Goal: Navigation & Orientation: Find specific page/section

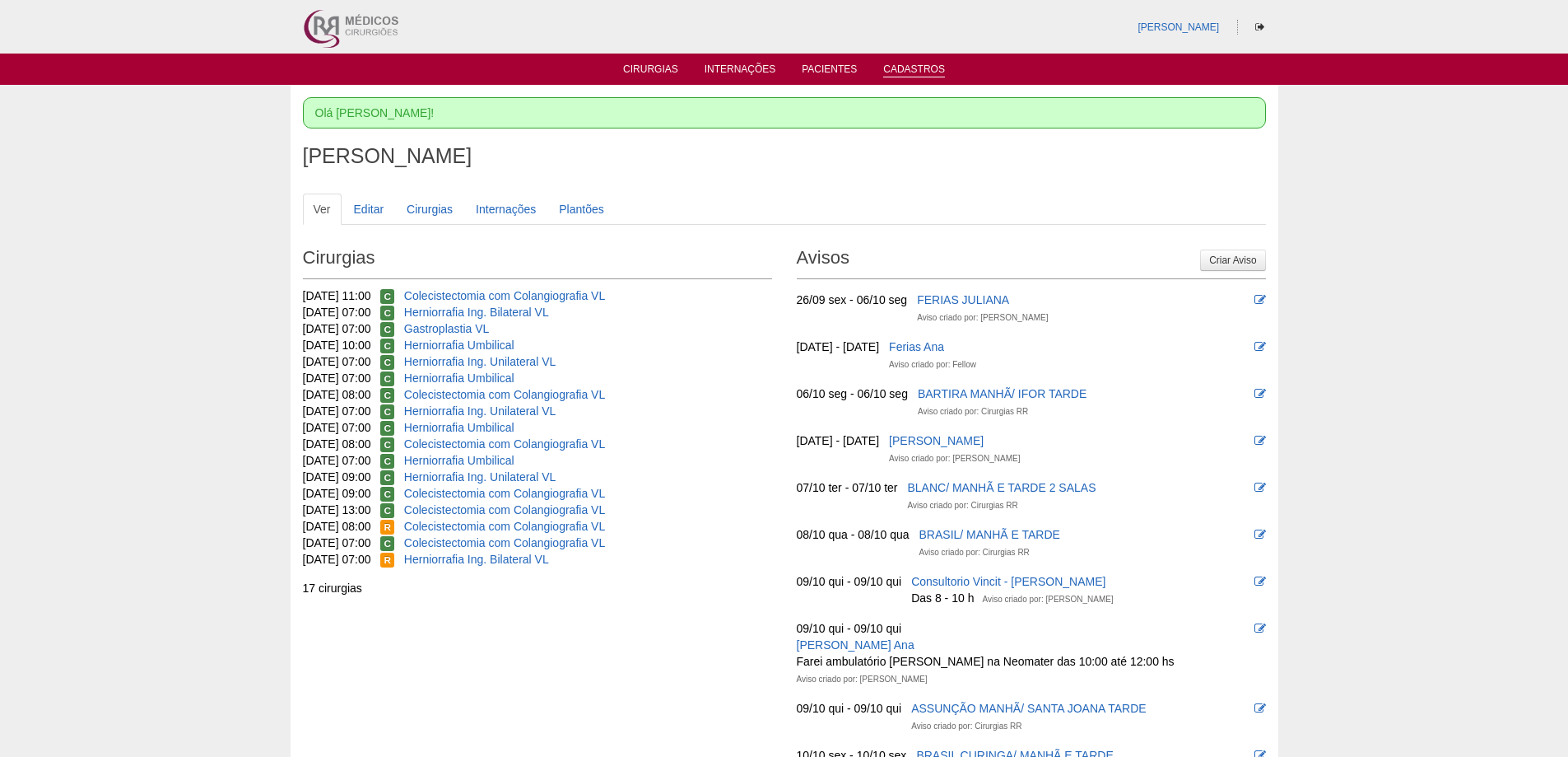
click at [915, 65] on link "Cadastros" at bounding box center [914, 70] width 62 height 14
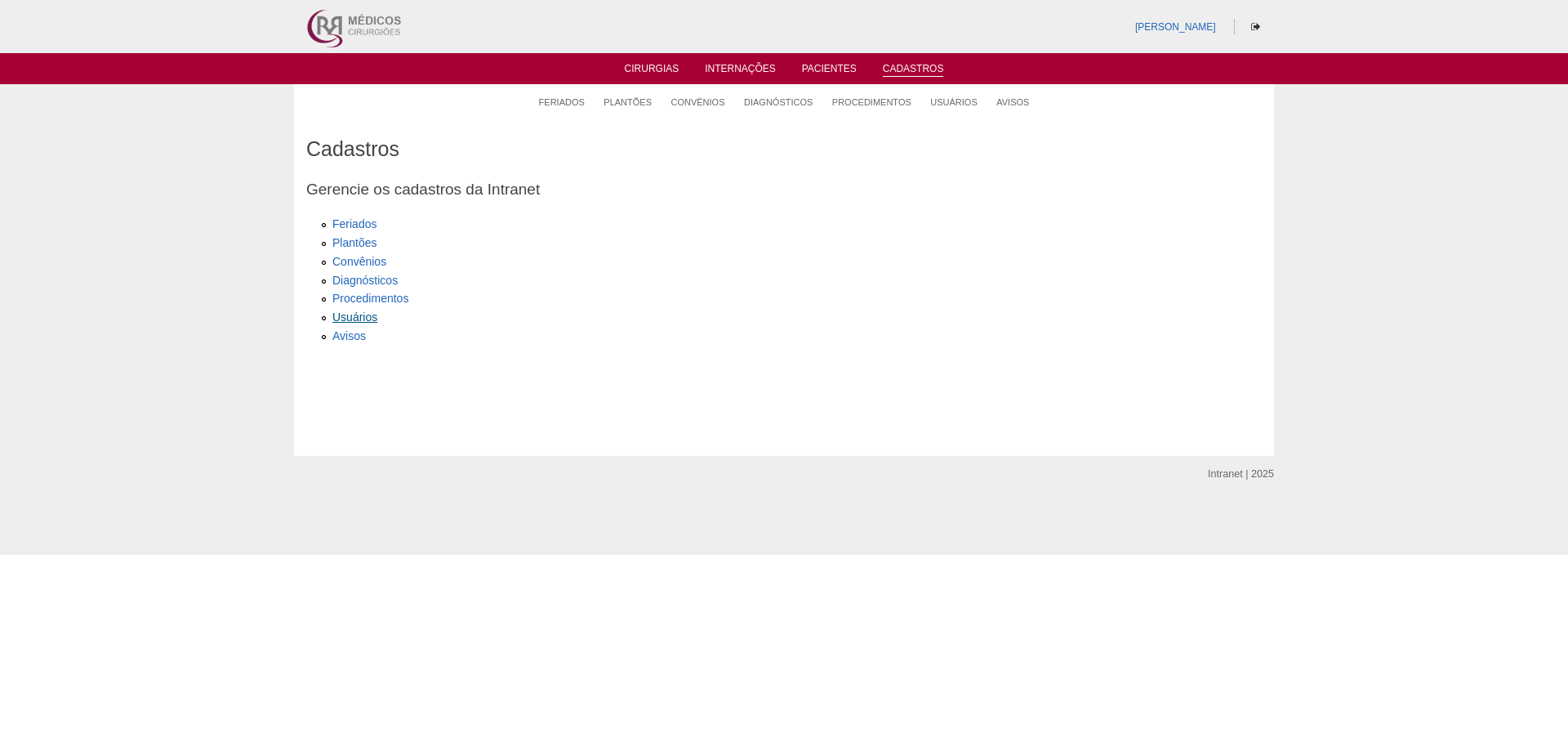
click at [353, 312] on link "Usuários" at bounding box center [355, 317] width 45 height 13
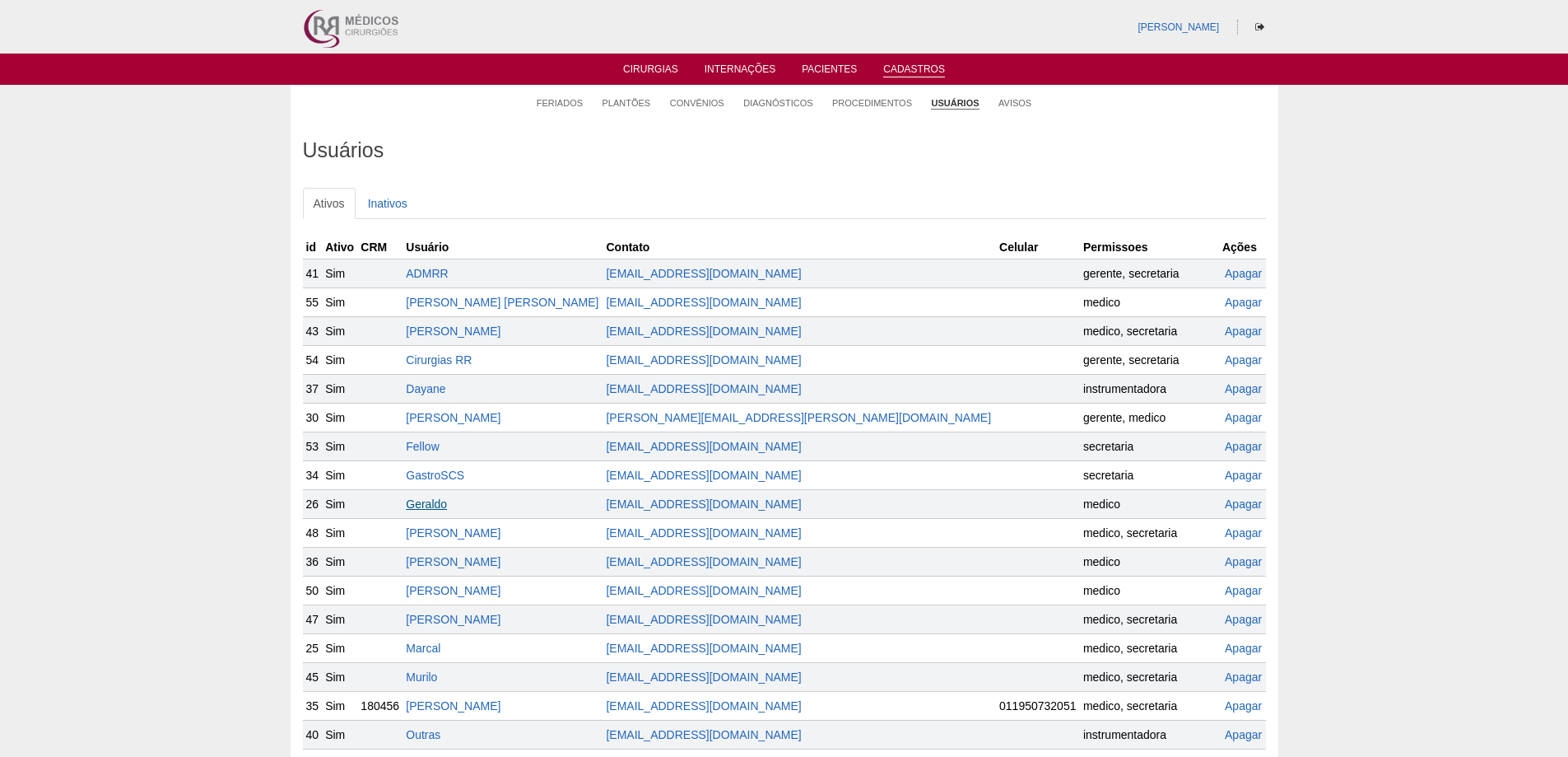
click at [447, 503] on link "Geraldo" at bounding box center [426, 504] width 41 height 14
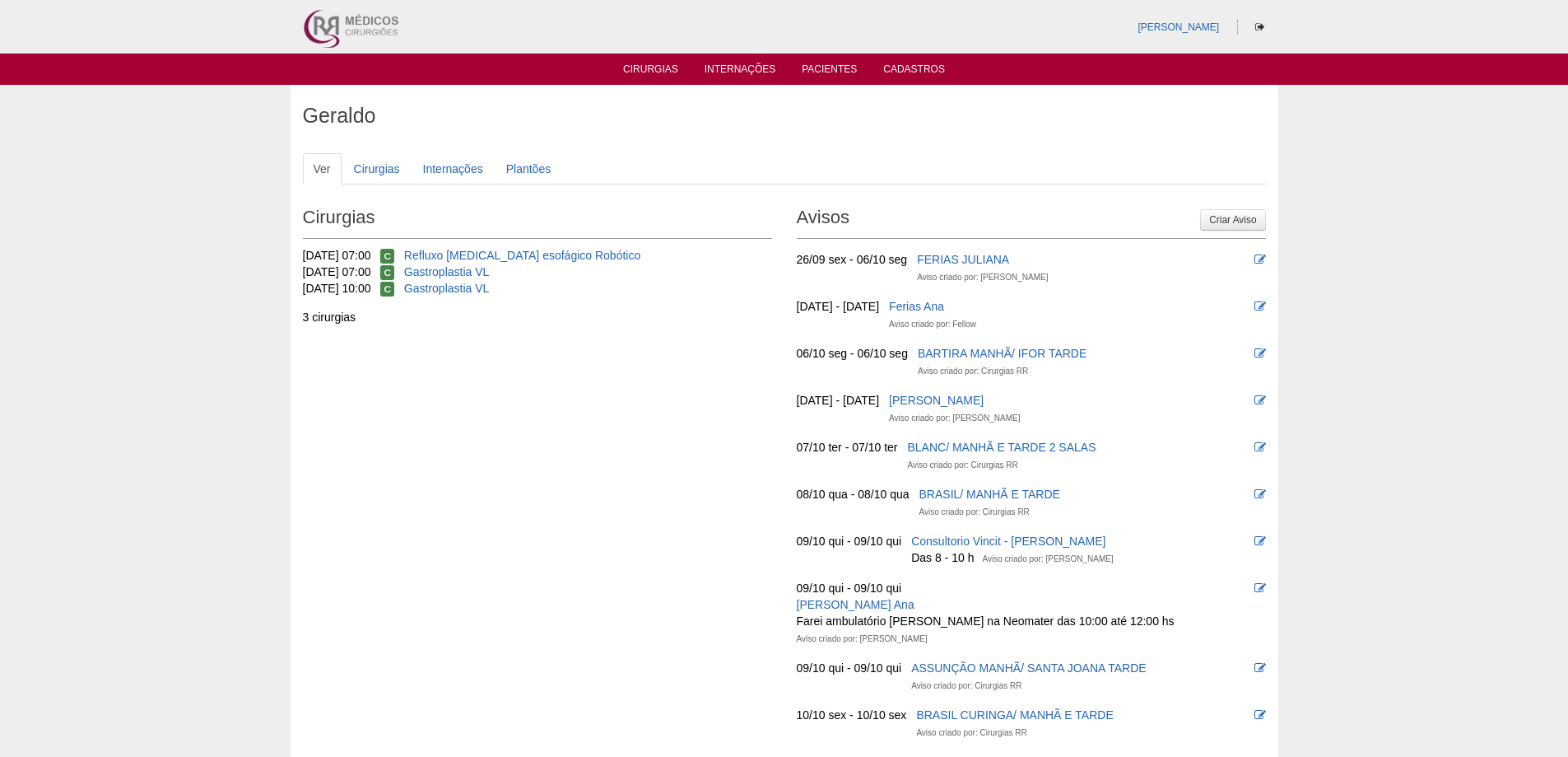
click at [1183, 17] on div "[PERSON_NAME]" at bounding box center [784, 27] width 988 height 54
click at [1175, 24] on link "[PERSON_NAME]" at bounding box center [1178, 27] width 82 height 12
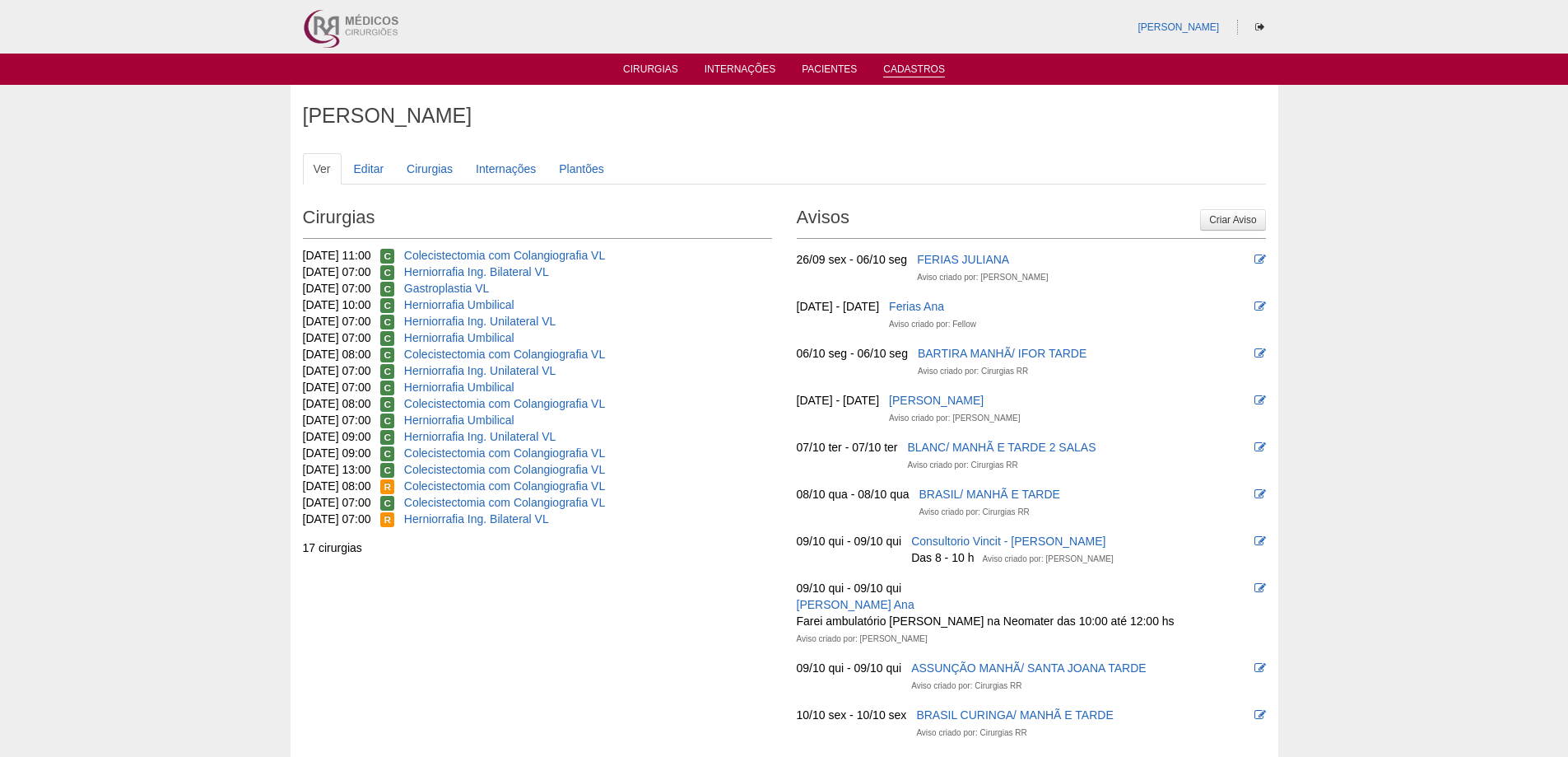
click at [895, 63] on li "Cadastros" at bounding box center [914, 68] width 85 height 14
click at [911, 68] on link "Cadastros" at bounding box center [914, 70] width 62 height 14
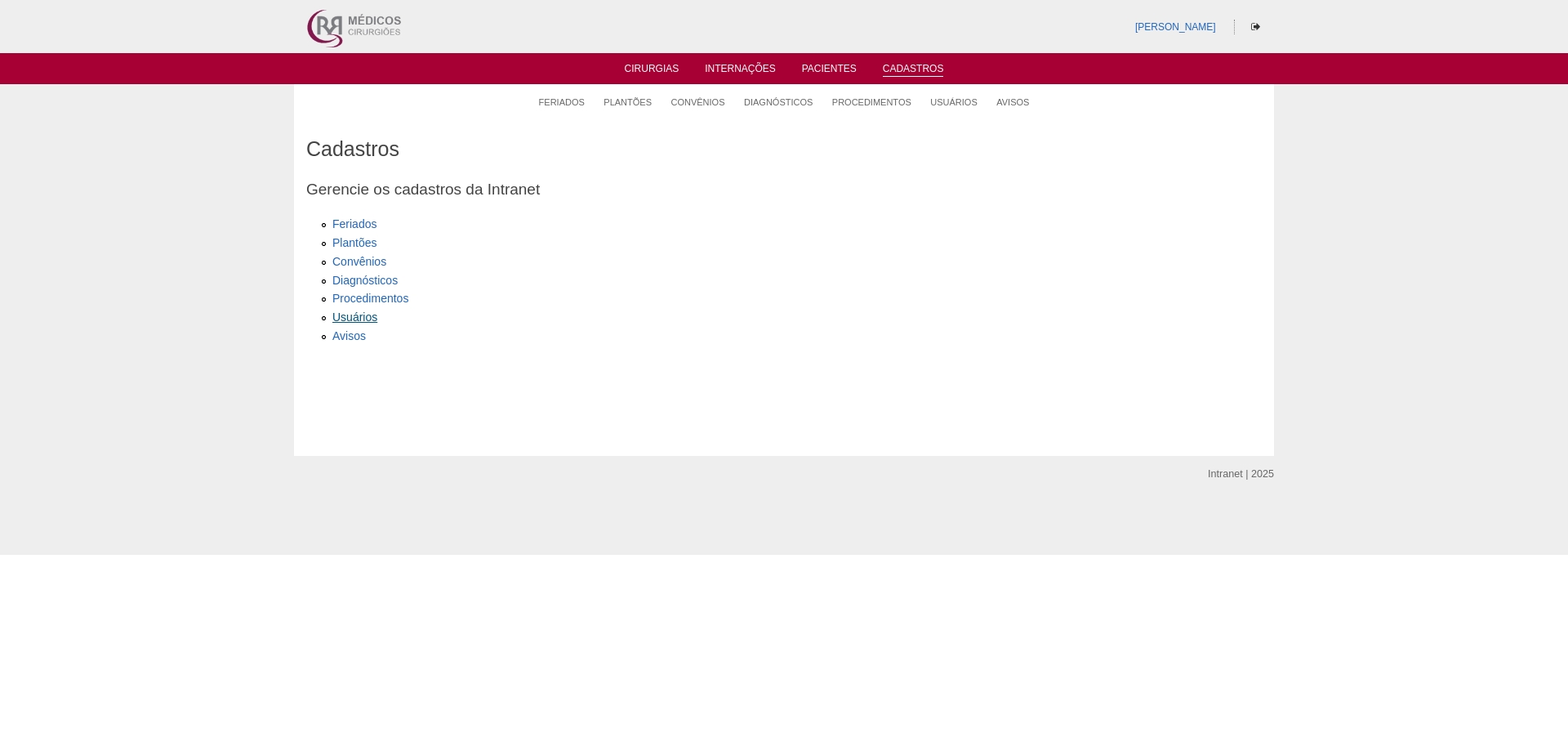
click at [347, 312] on link "Usuários" at bounding box center [355, 317] width 45 height 13
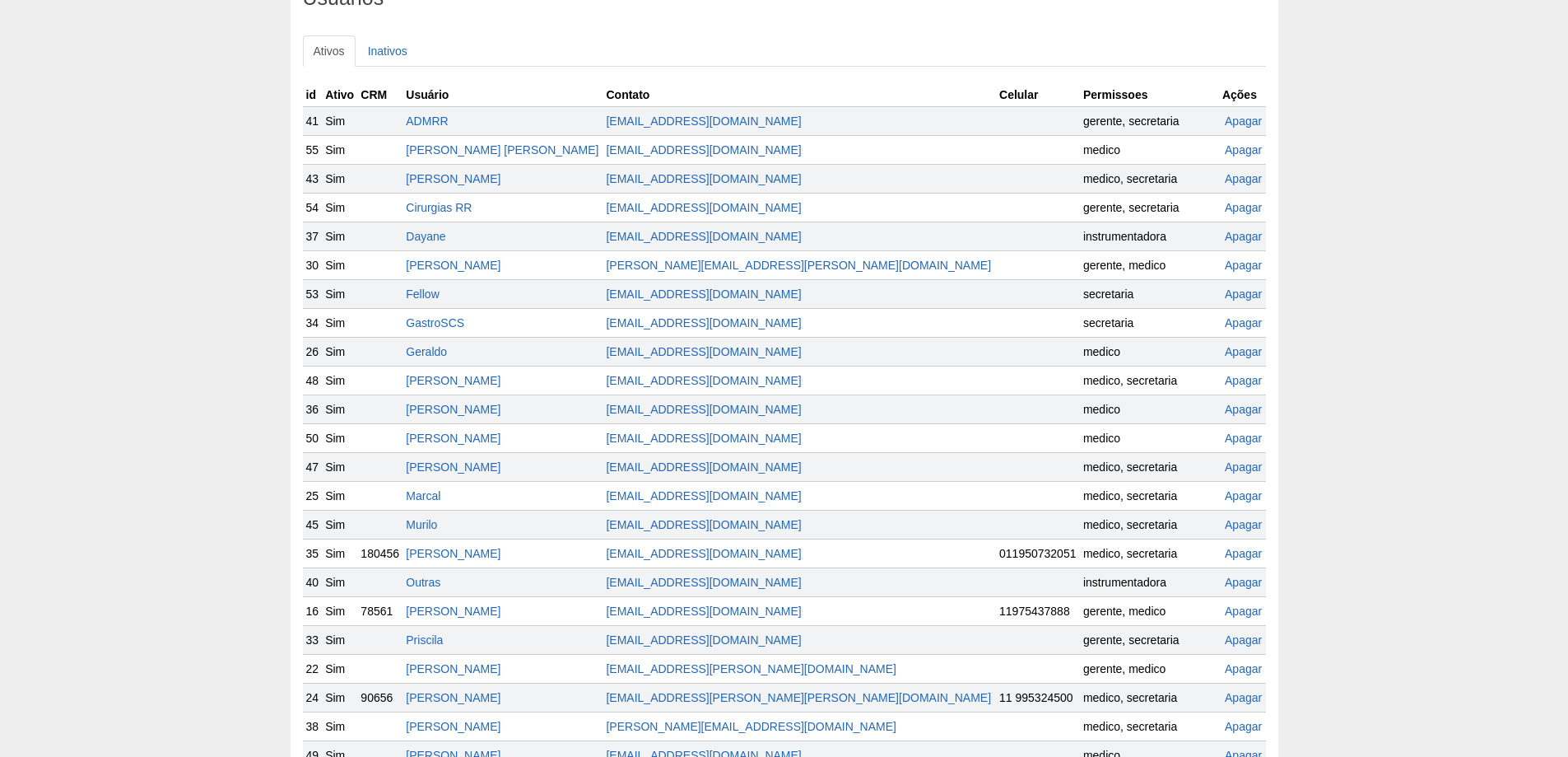
scroll to position [247, 0]
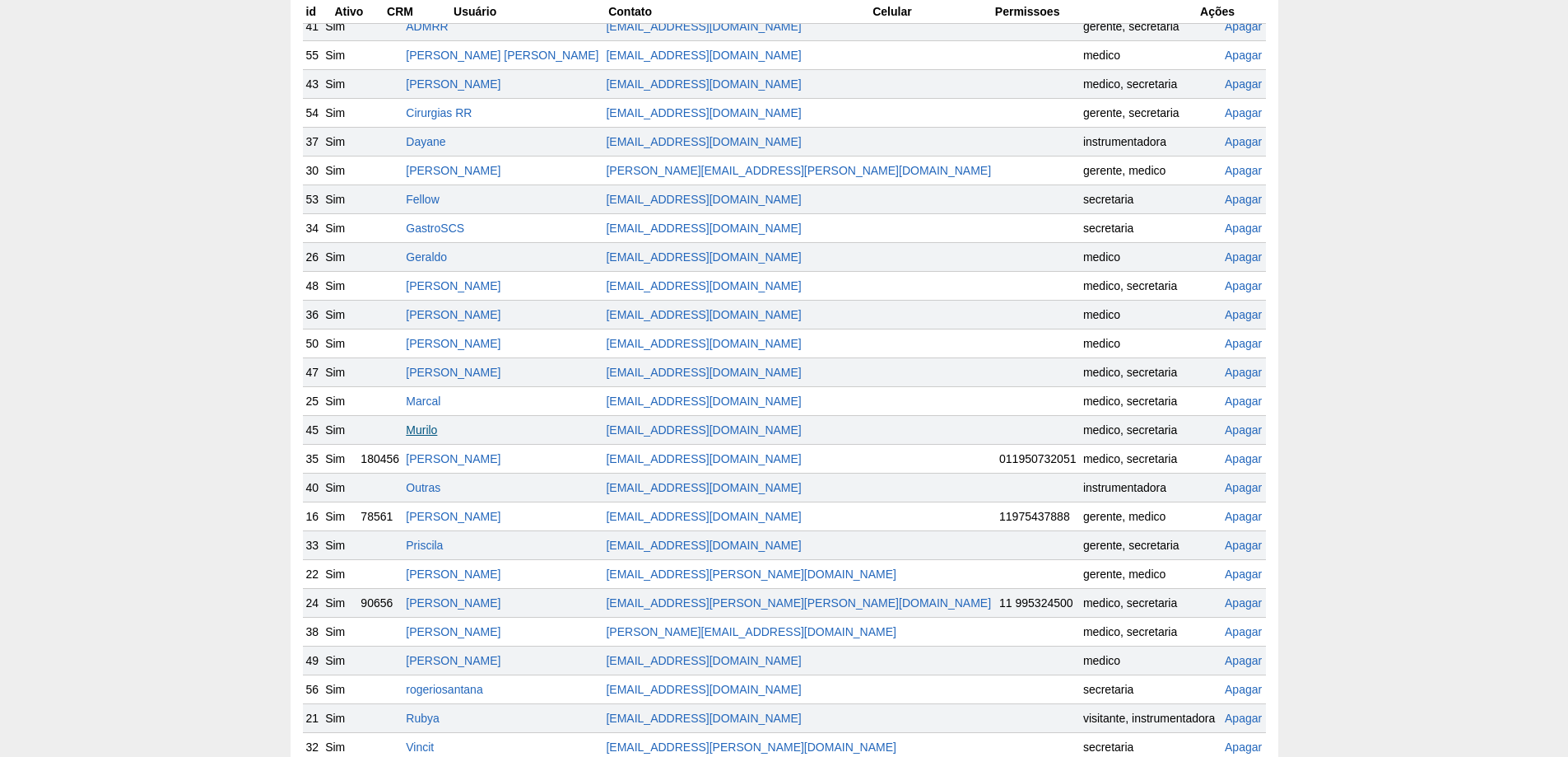
click at [437, 423] on link "Murilo" at bounding box center [421, 430] width 31 height 14
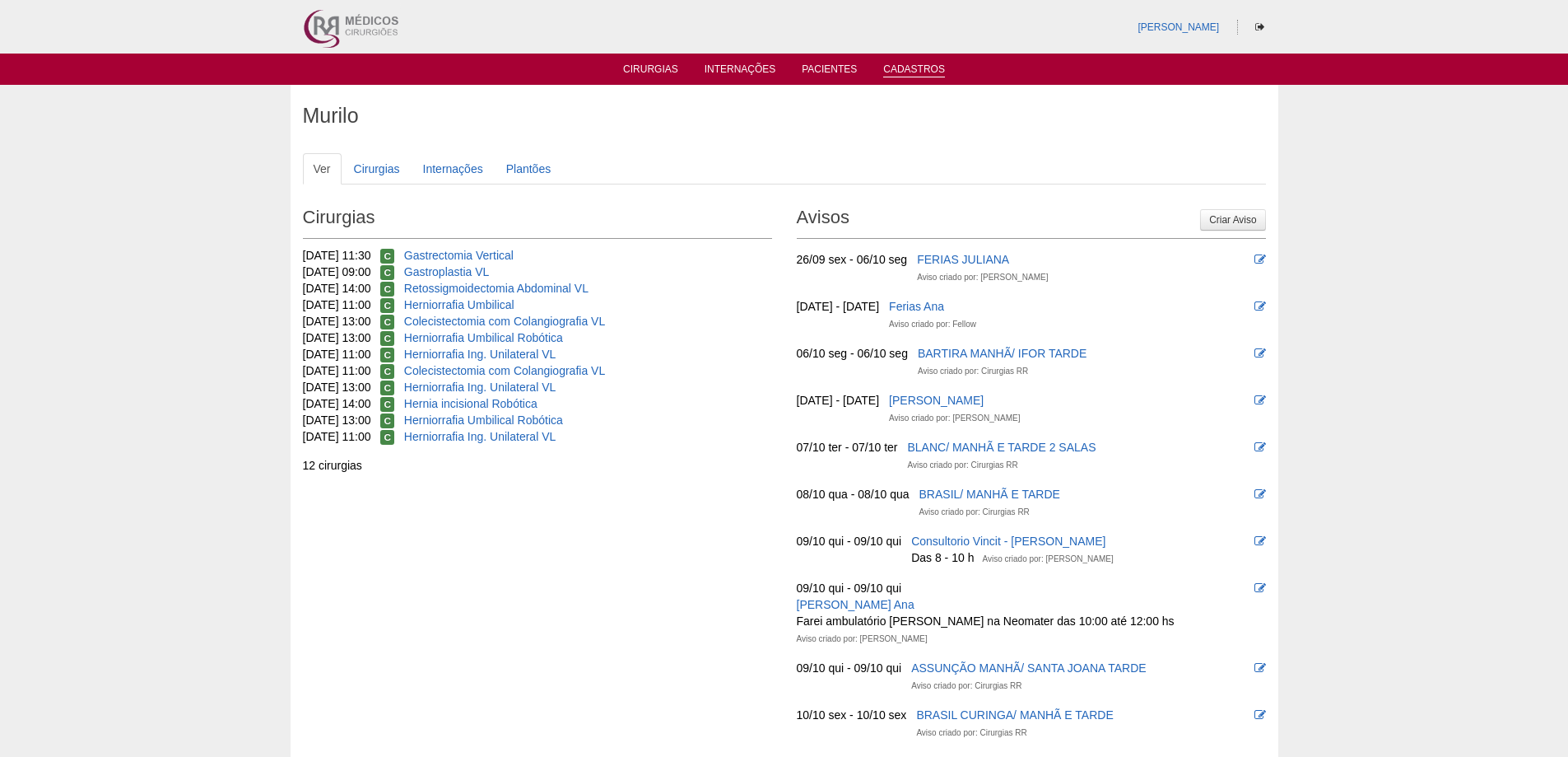
click at [919, 64] on link "Cadastros" at bounding box center [914, 70] width 62 height 14
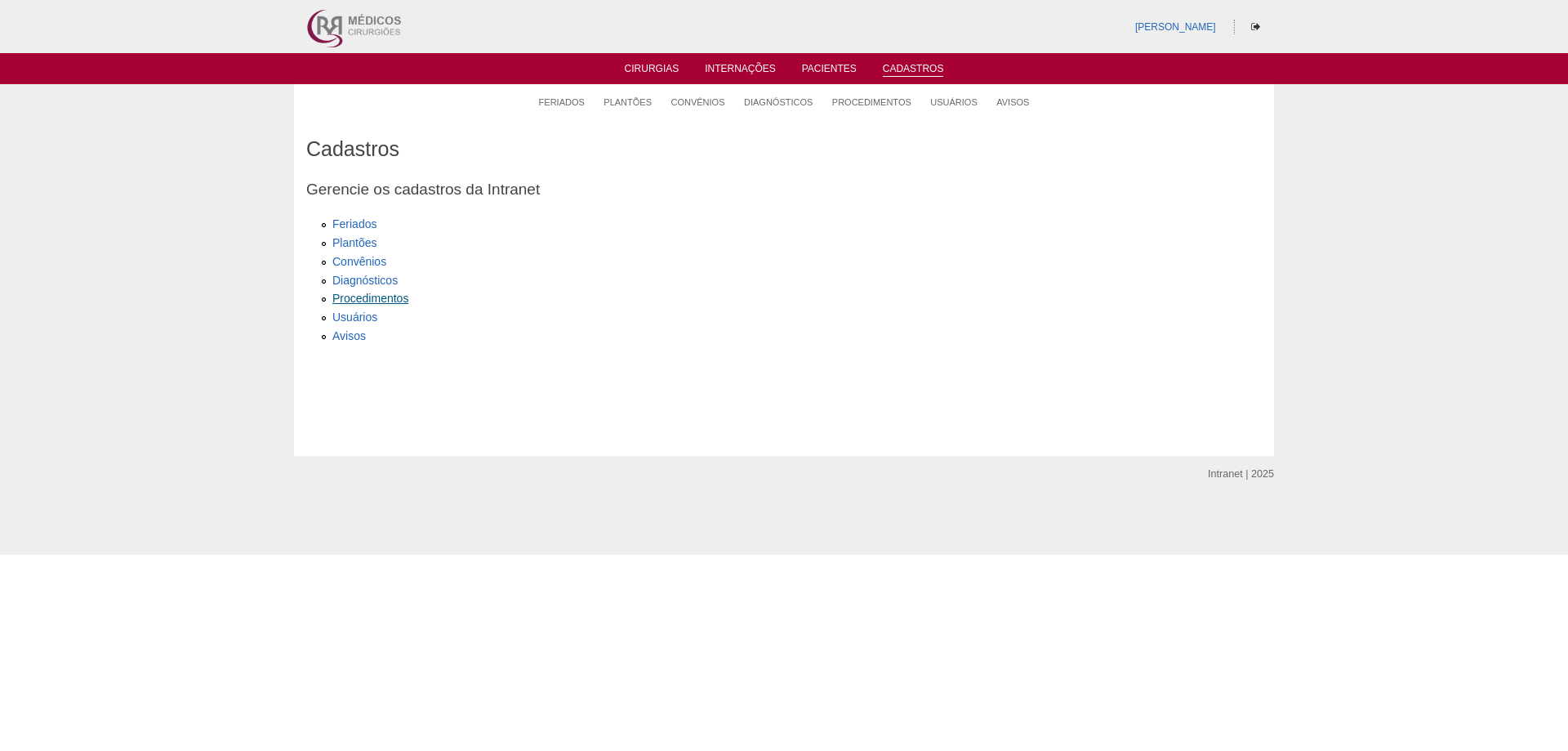
click at [373, 298] on link "Procedimentos" at bounding box center [370, 298] width 76 height 13
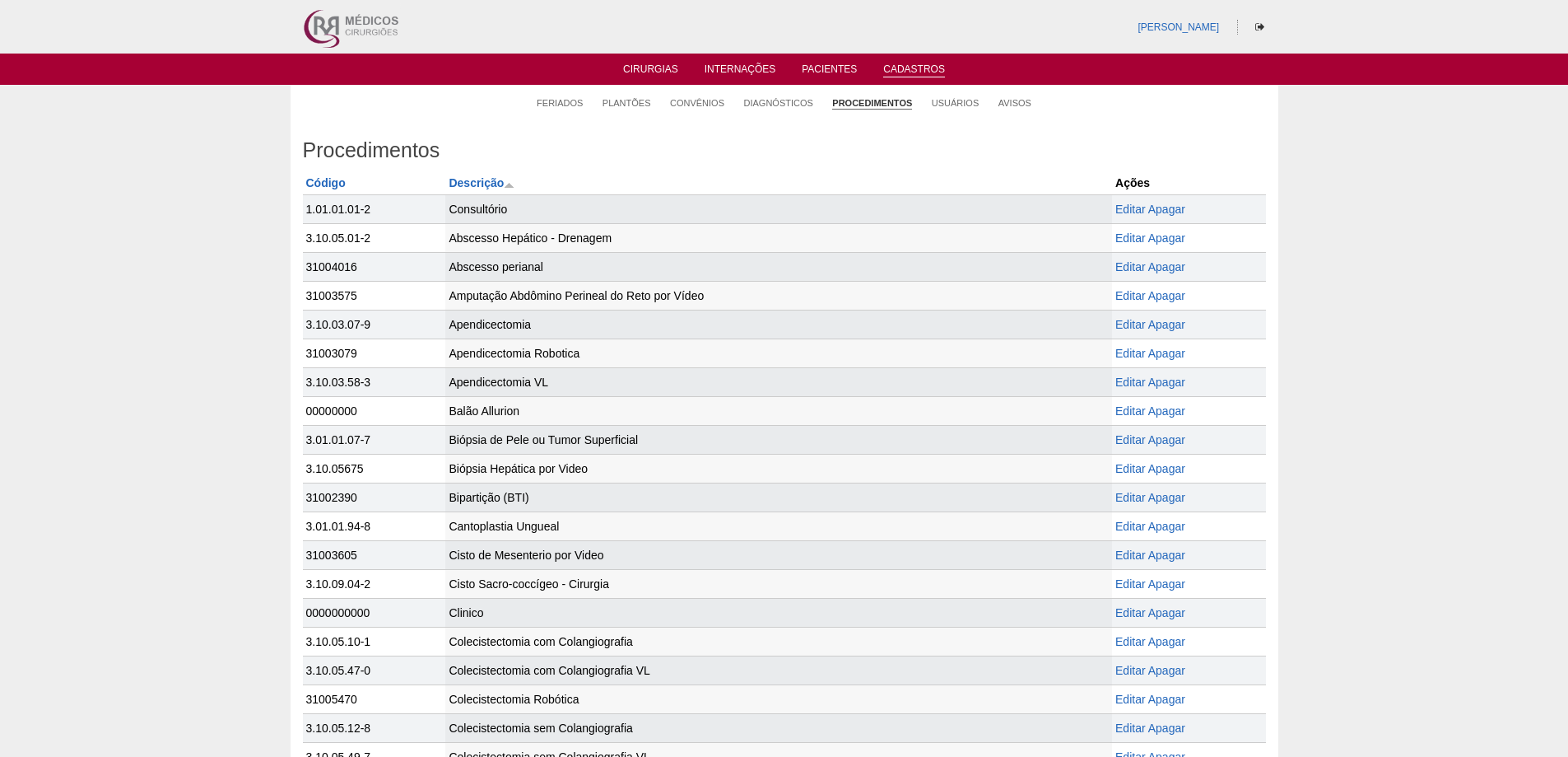
click at [905, 65] on link "Cadastros" at bounding box center [914, 70] width 62 height 14
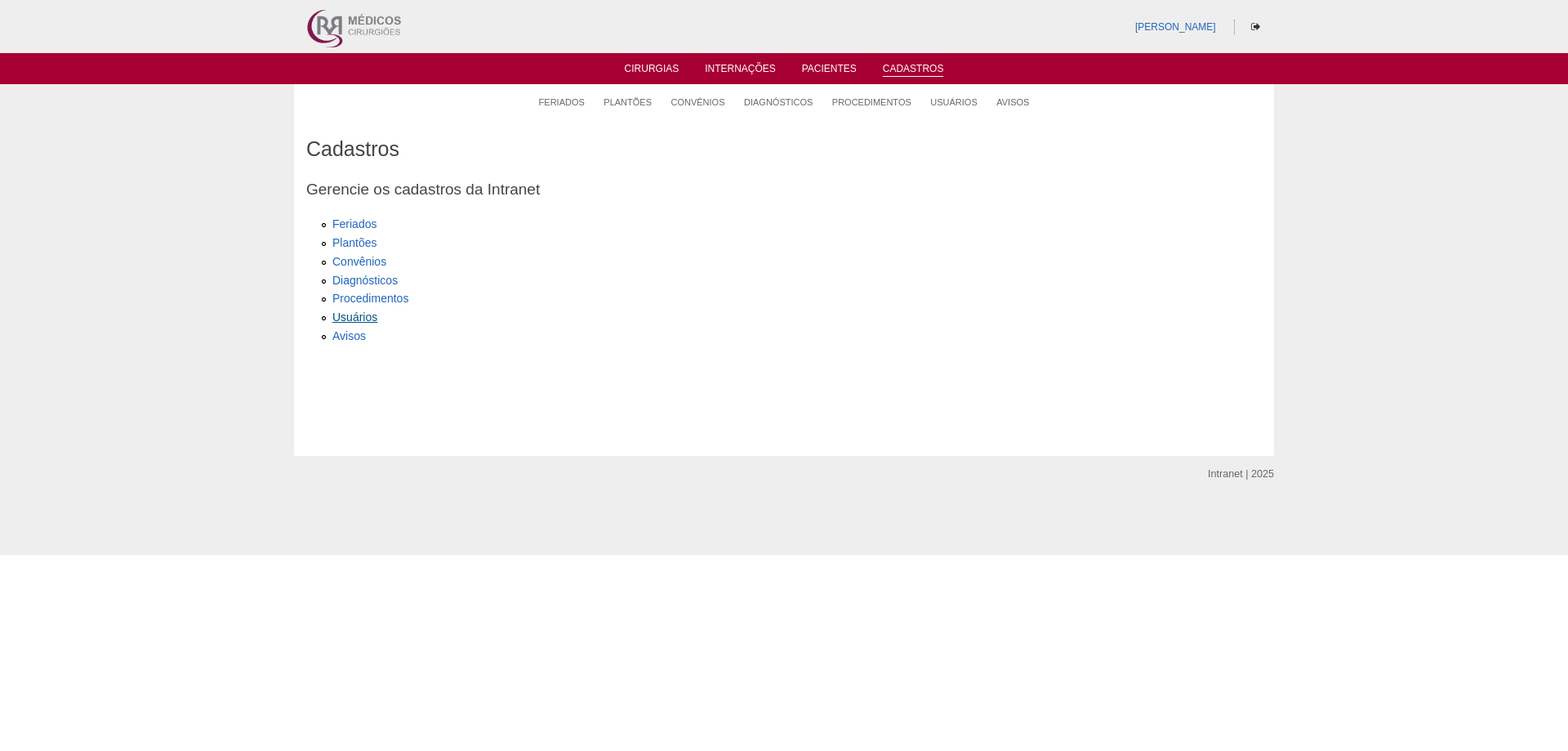
click at [339, 311] on link "Usuários" at bounding box center [355, 317] width 45 height 13
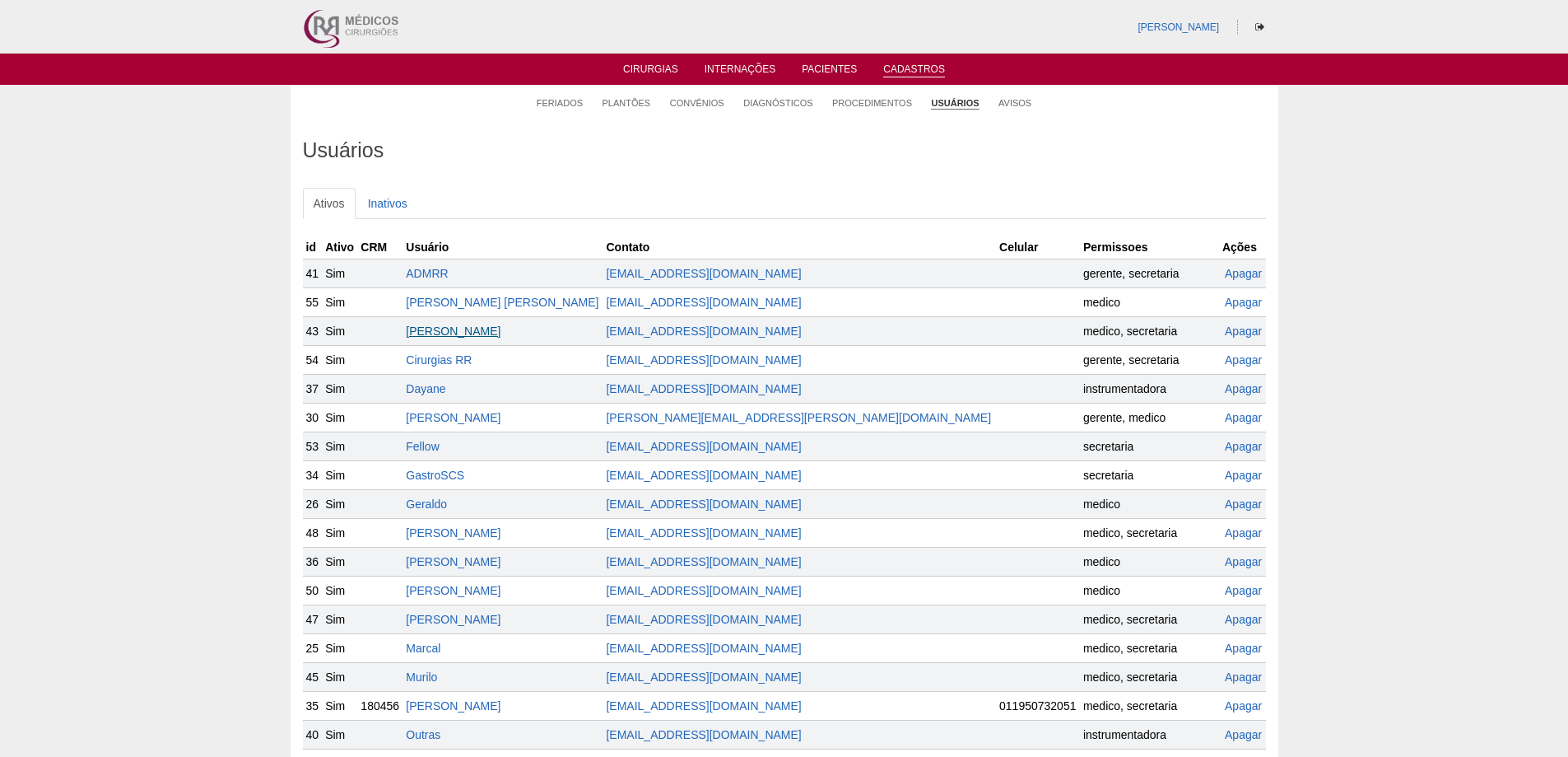
click at [465, 327] on link "[PERSON_NAME]" at bounding box center [453, 331] width 94 height 14
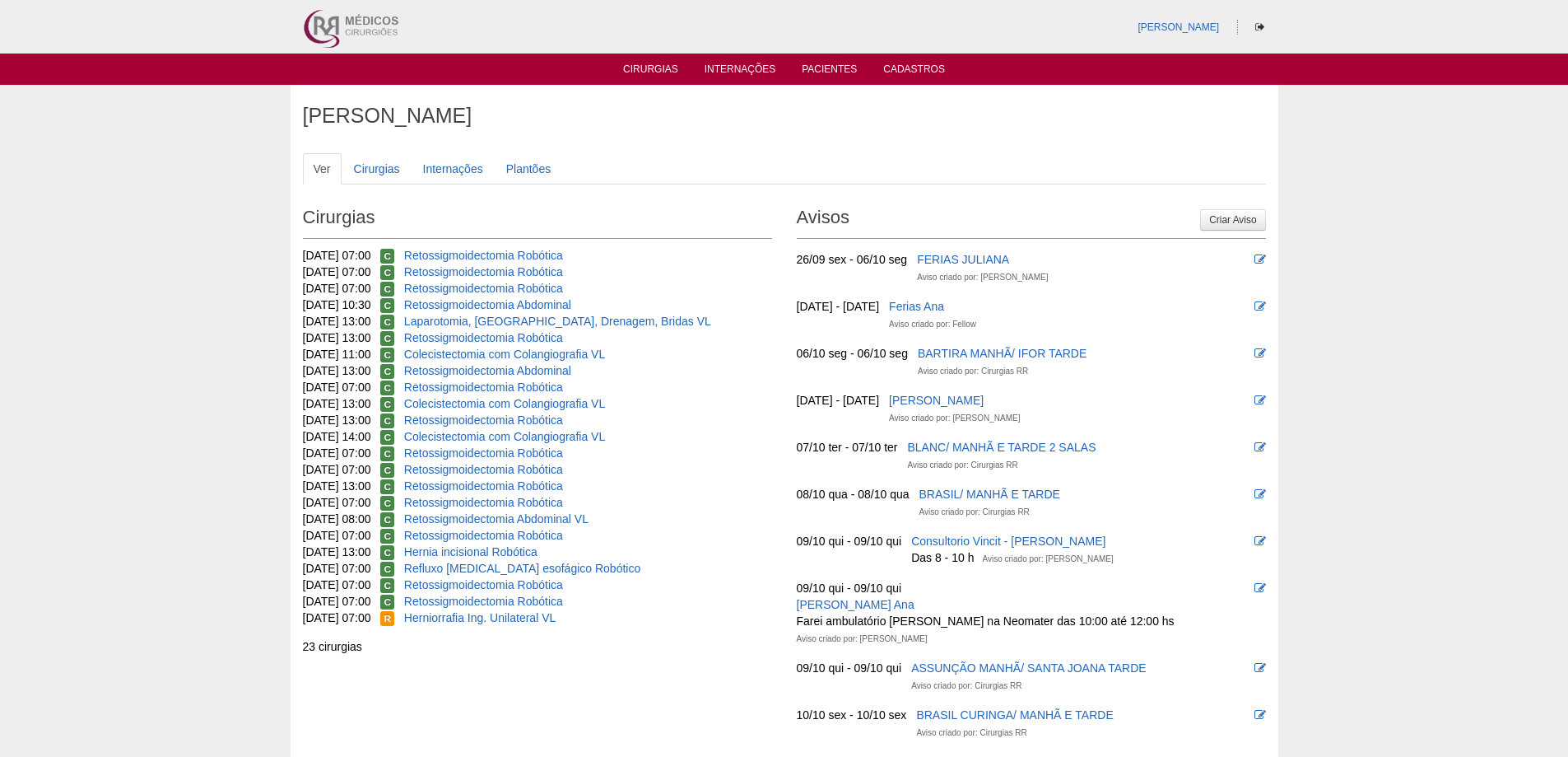
click at [904, 61] on ul "Cirurgias Internações Pacientes Cadastros" at bounding box center [784, 69] width 1568 height 31
click at [904, 70] on link "Cadastros" at bounding box center [914, 70] width 62 height 14
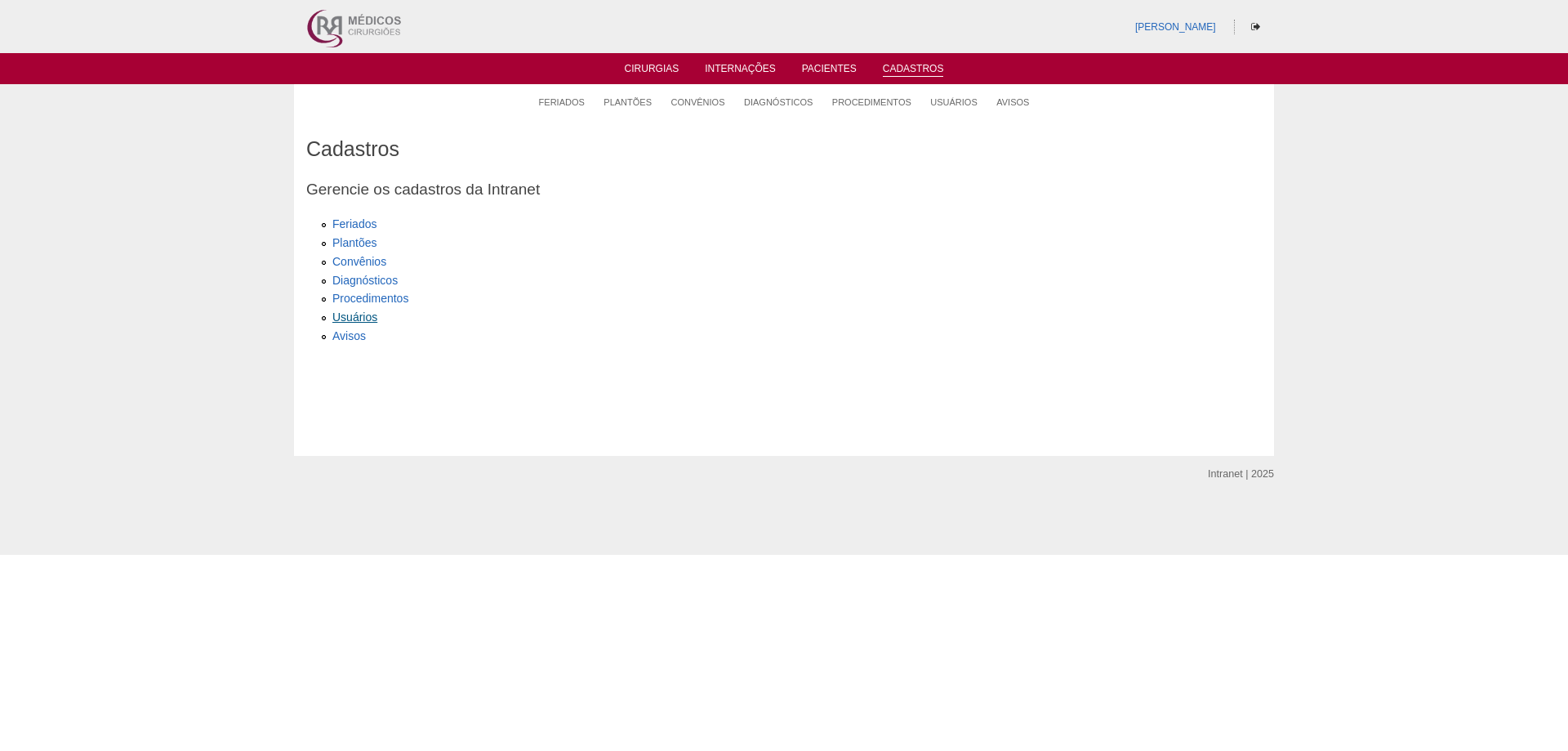
click at [347, 315] on link "Usuários" at bounding box center [355, 317] width 45 height 13
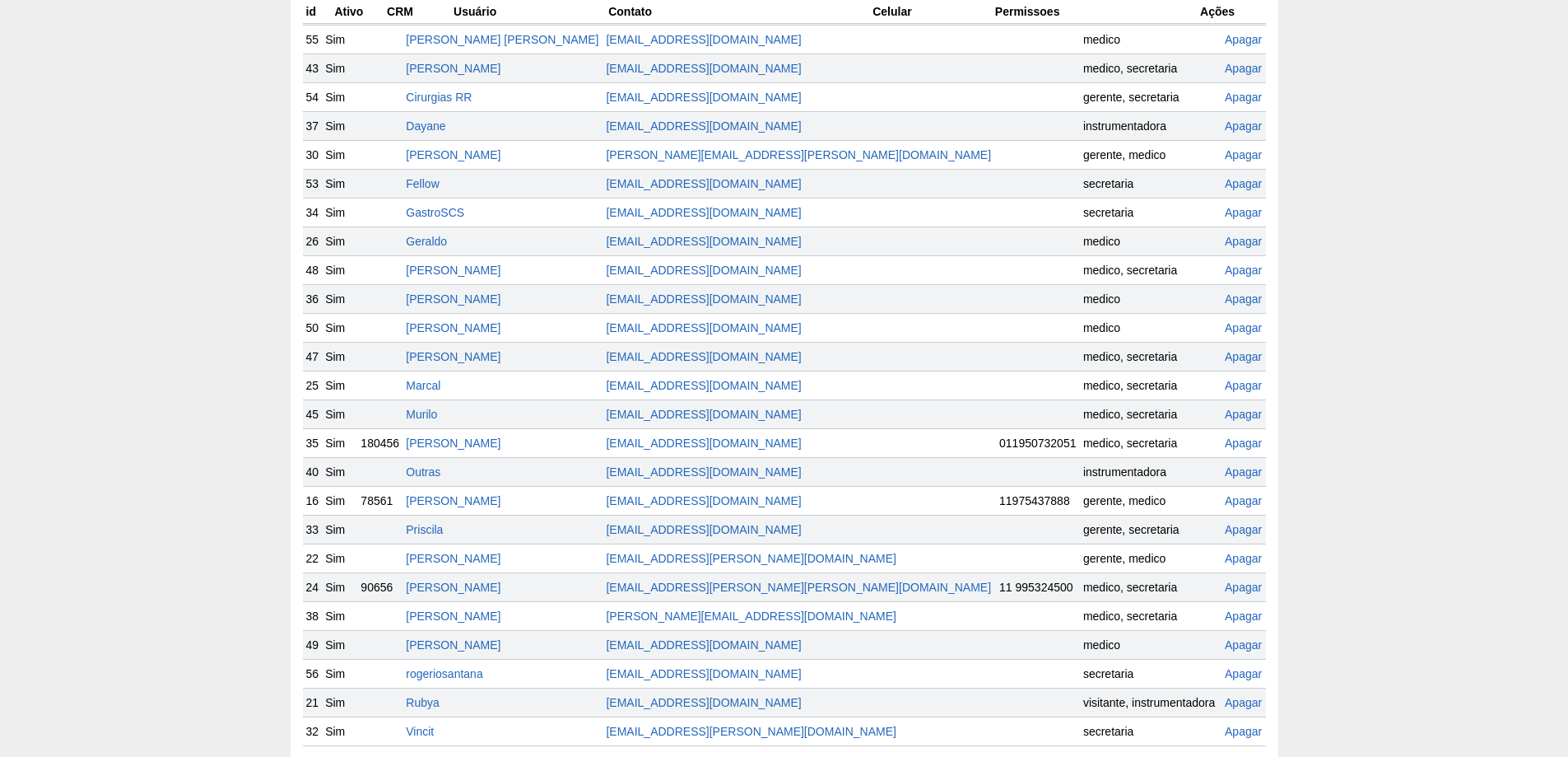
scroll to position [330, 0]
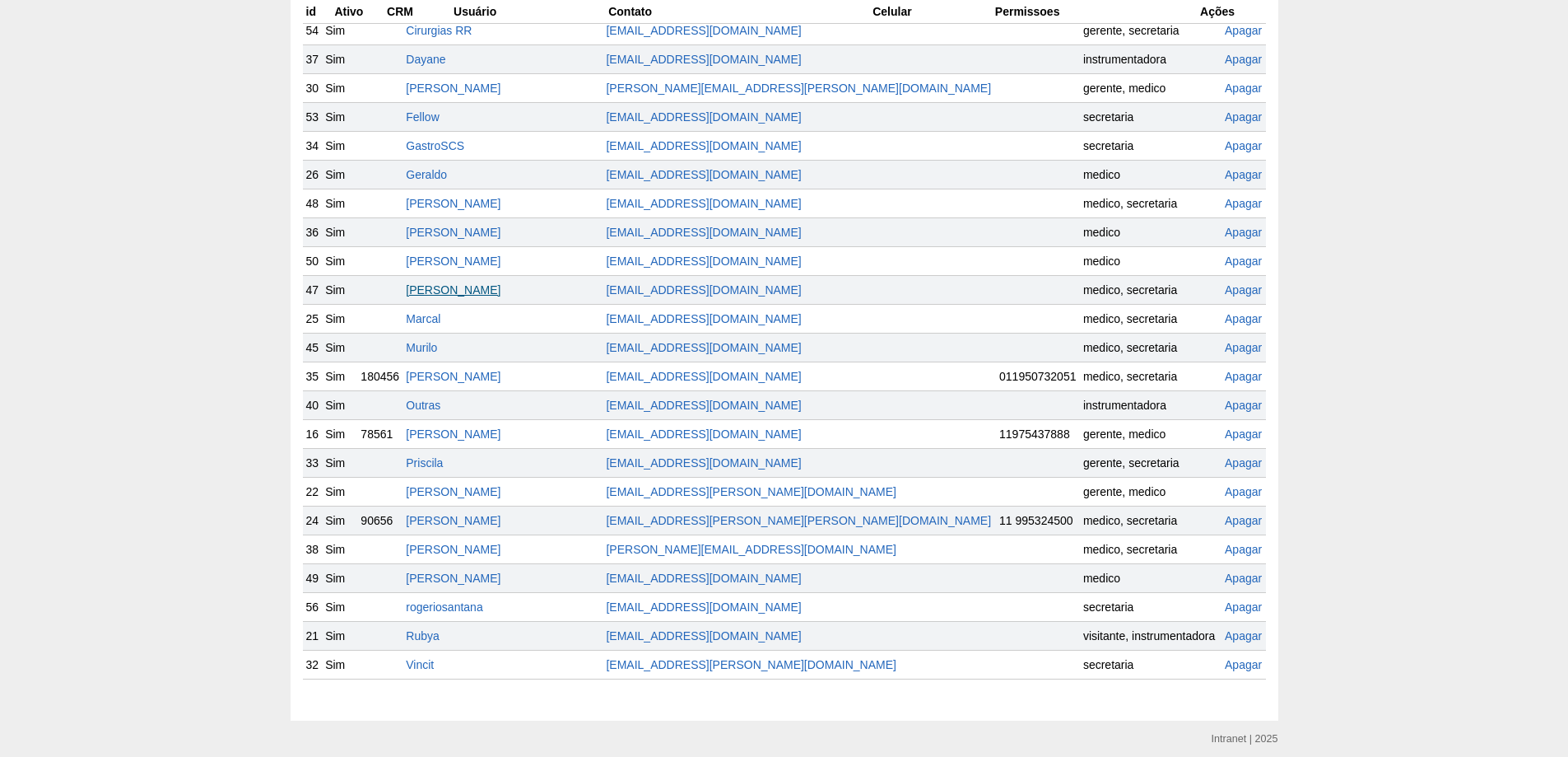
click at [473, 285] on link "Luiz Guilherme" at bounding box center [453, 290] width 94 height 14
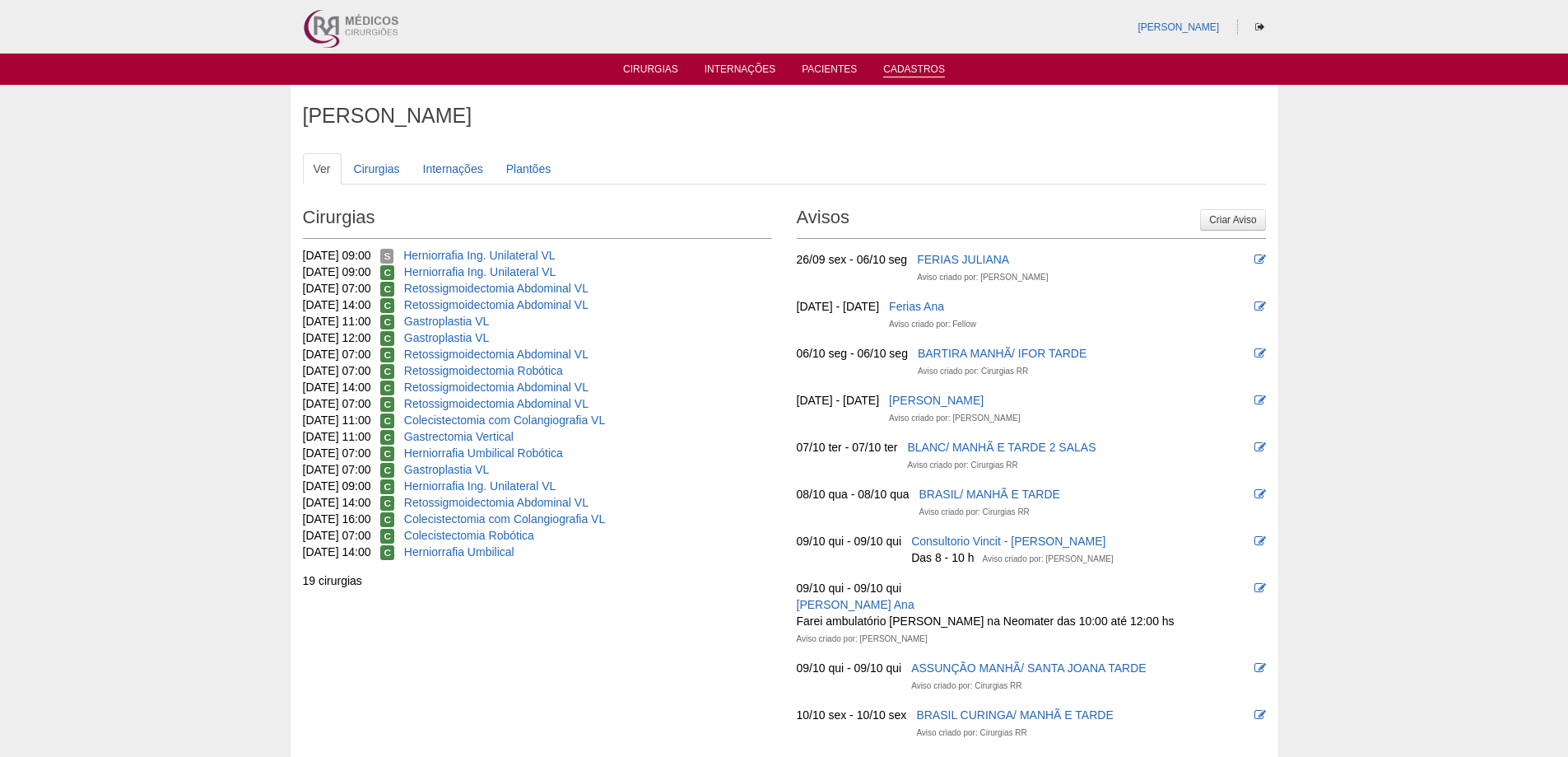
click at [898, 67] on link "Cadastros" at bounding box center [914, 70] width 62 height 14
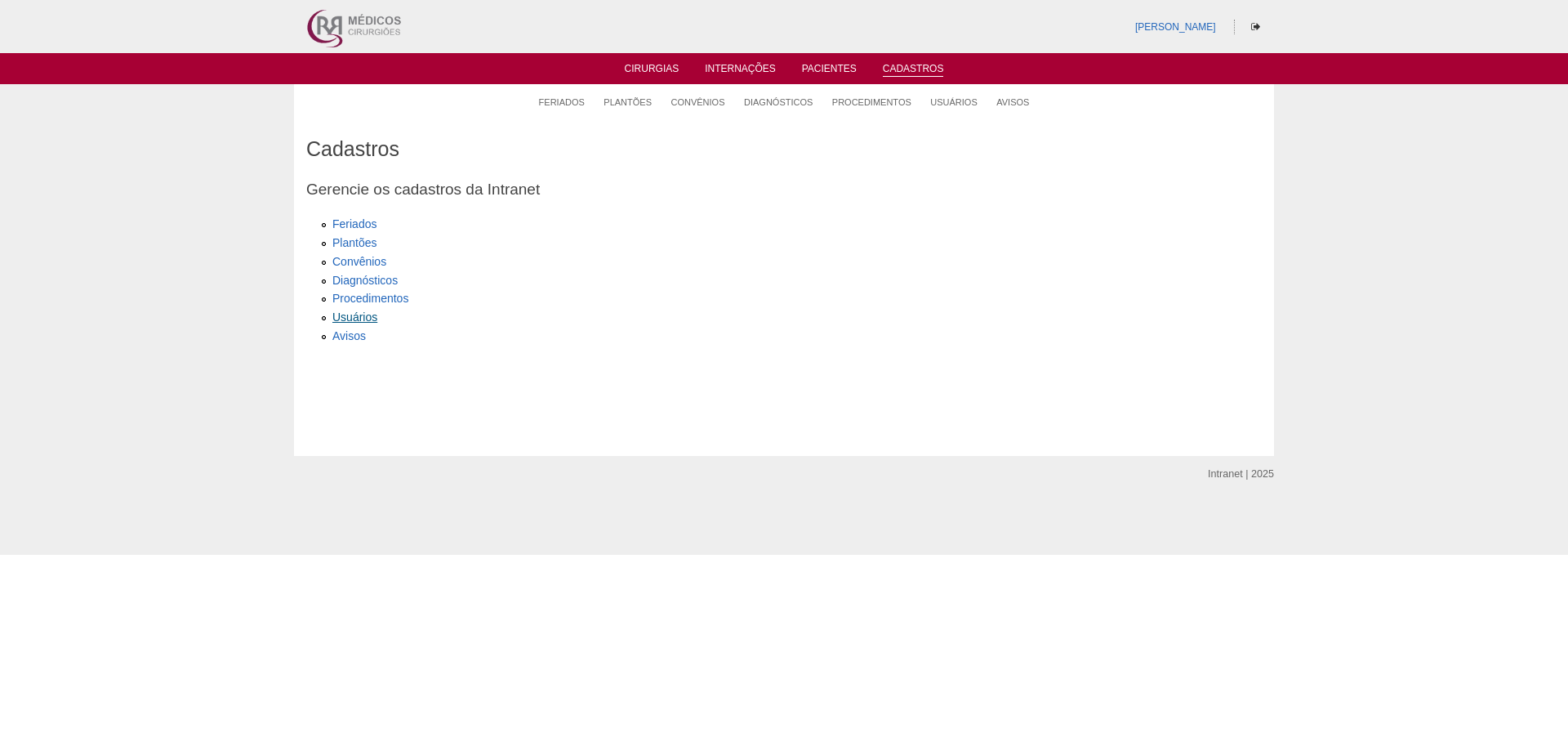
click at [347, 316] on link "Usuários" at bounding box center [355, 317] width 45 height 13
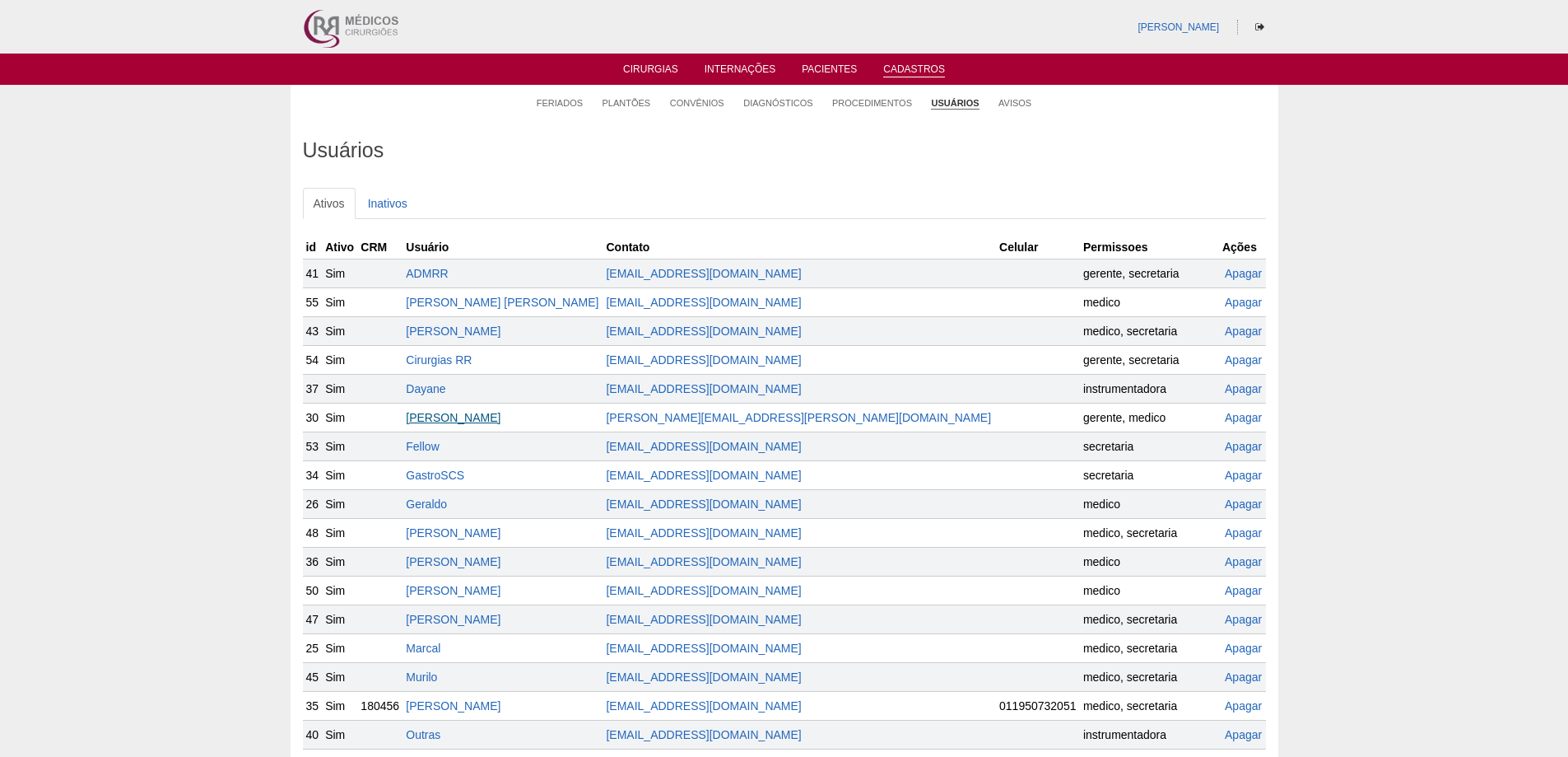
click at [488, 415] on link "[PERSON_NAME]" at bounding box center [453, 418] width 94 height 14
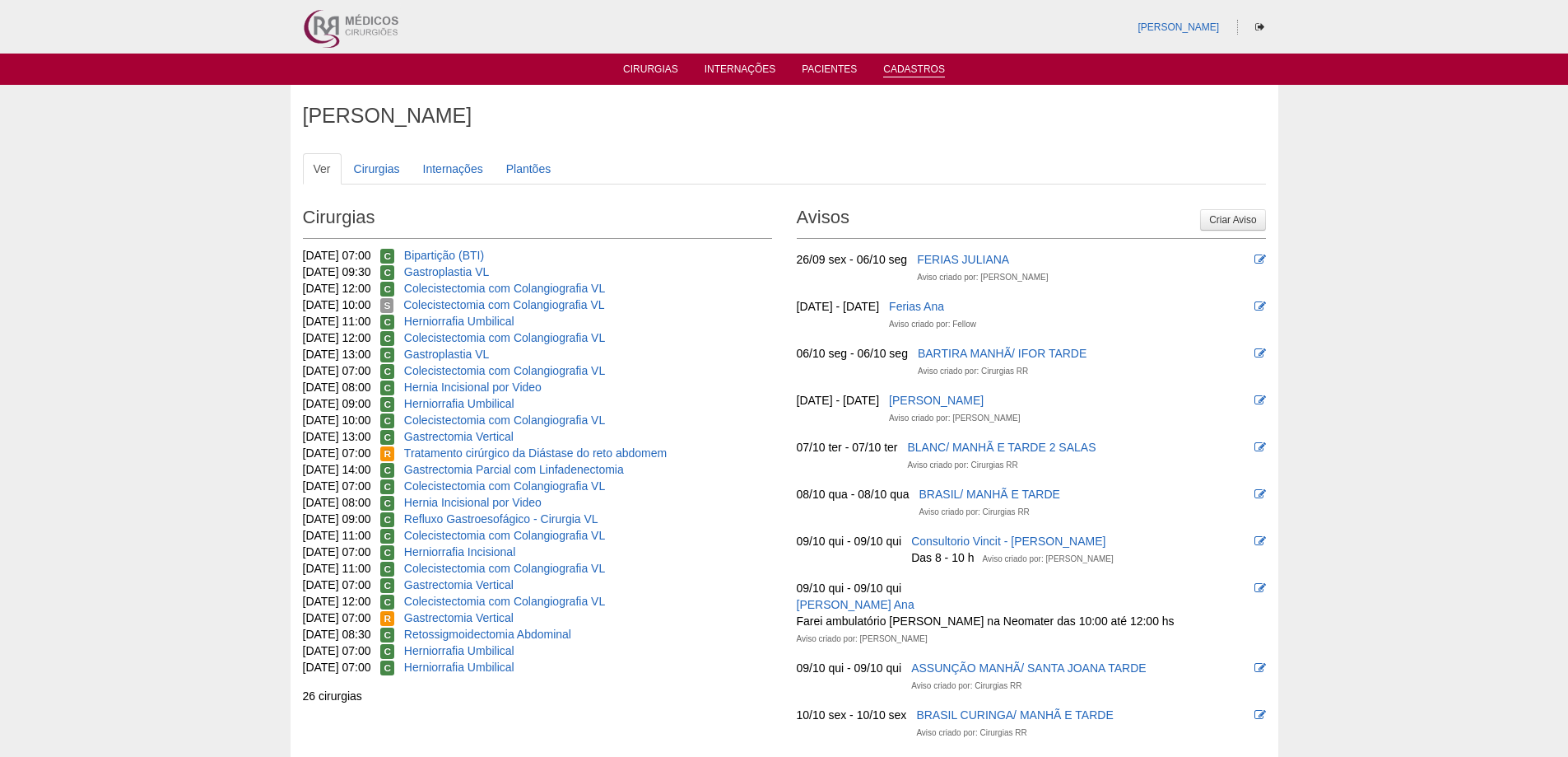
click at [896, 65] on link "Cadastros" at bounding box center [914, 70] width 62 height 14
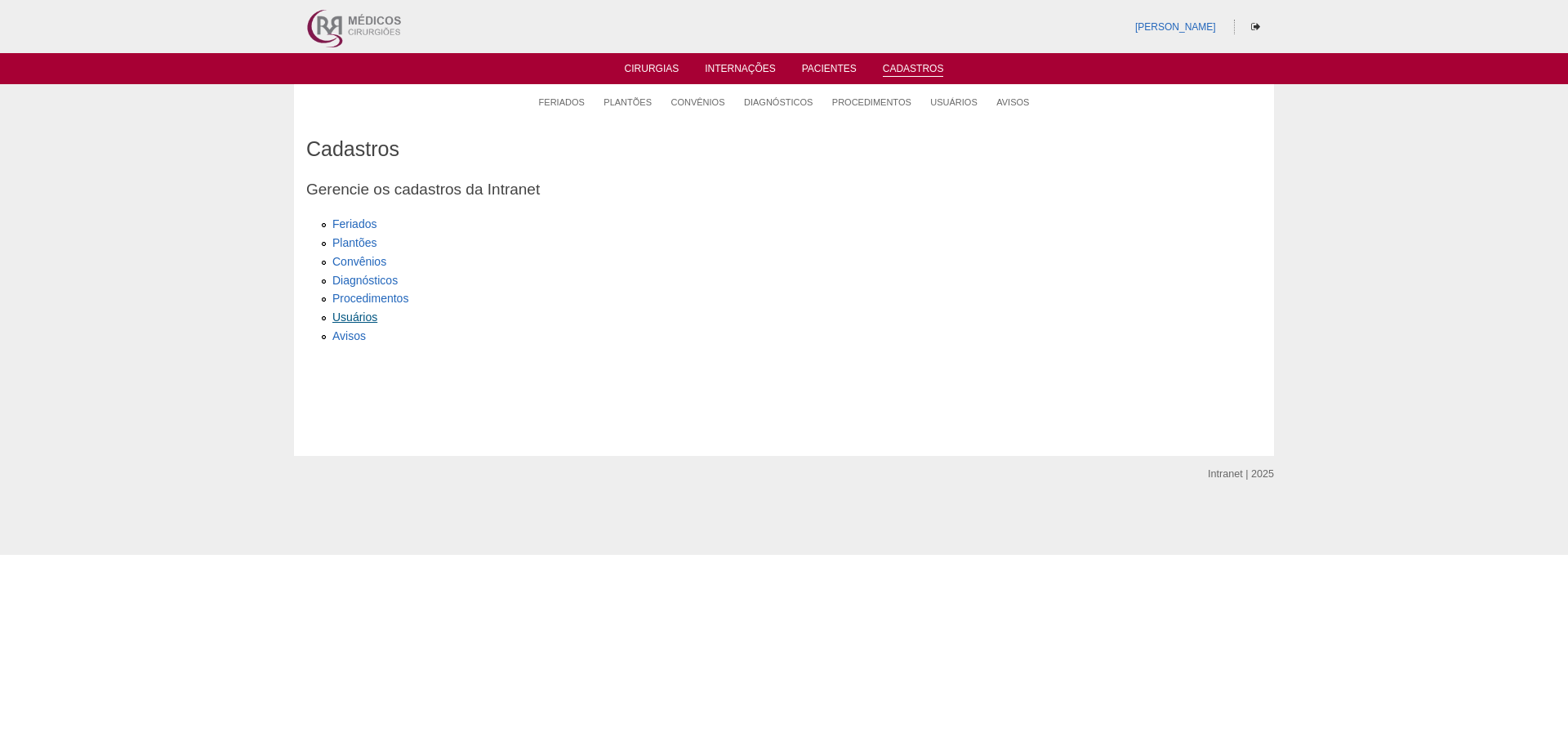
click at [354, 315] on link "Usuários" at bounding box center [355, 317] width 45 height 13
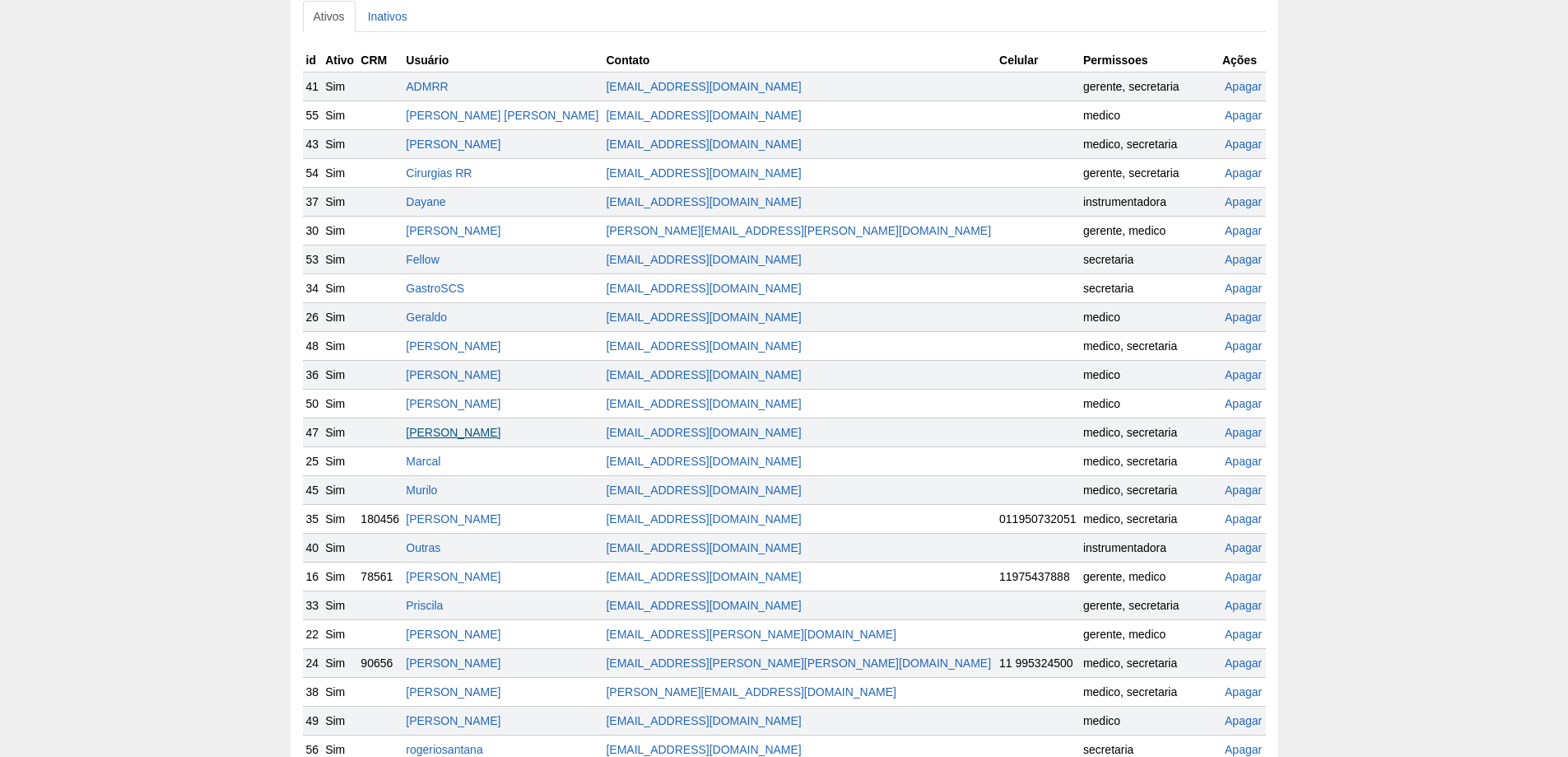
scroll to position [247, 0]
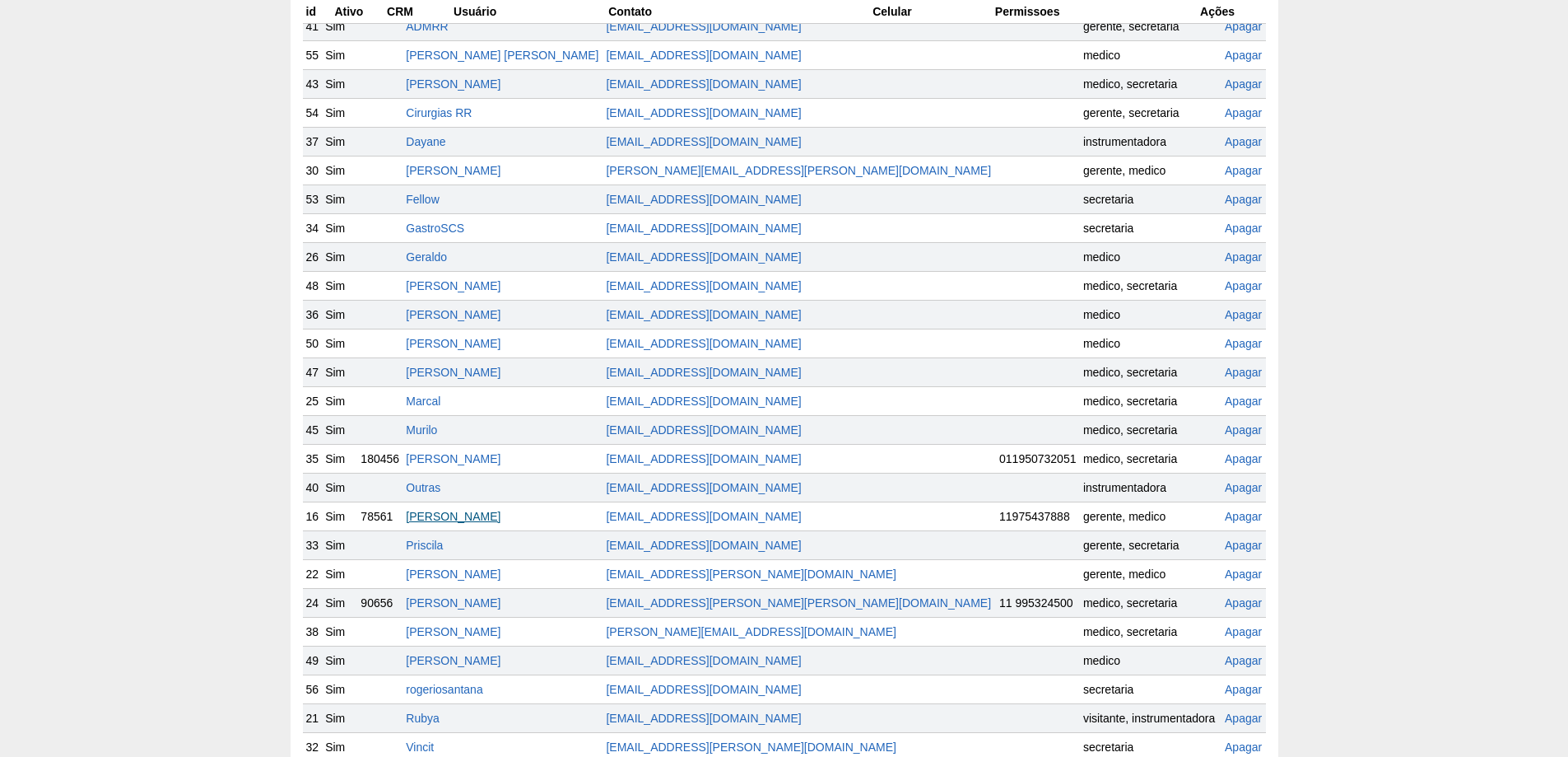
click at [476, 517] on link "Paulo Regina" at bounding box center [453, 517] width 94 height 14
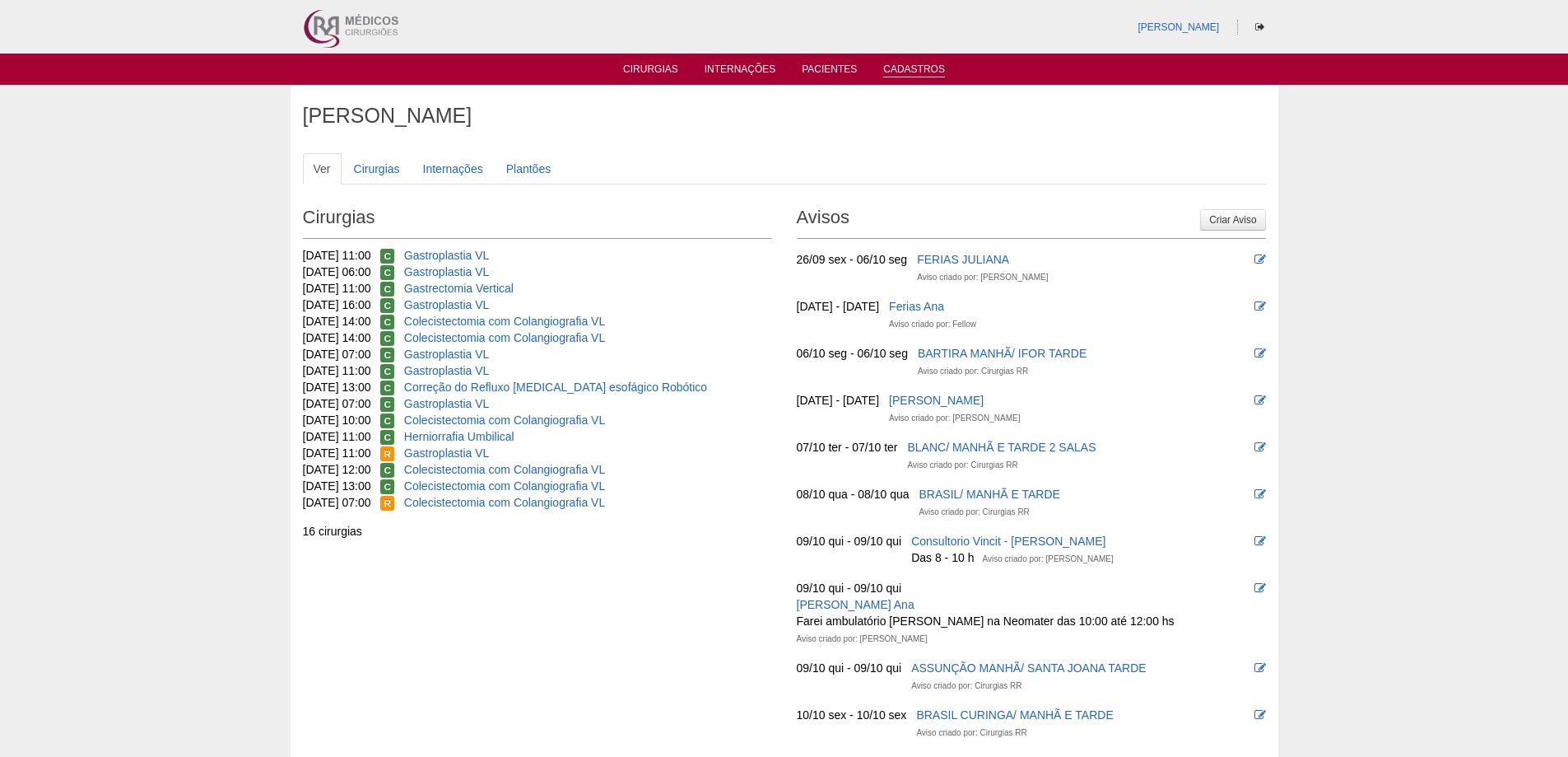
click at [900, 65] on link "Cadastros" at bounding box center [914, 70] width 62 height 14
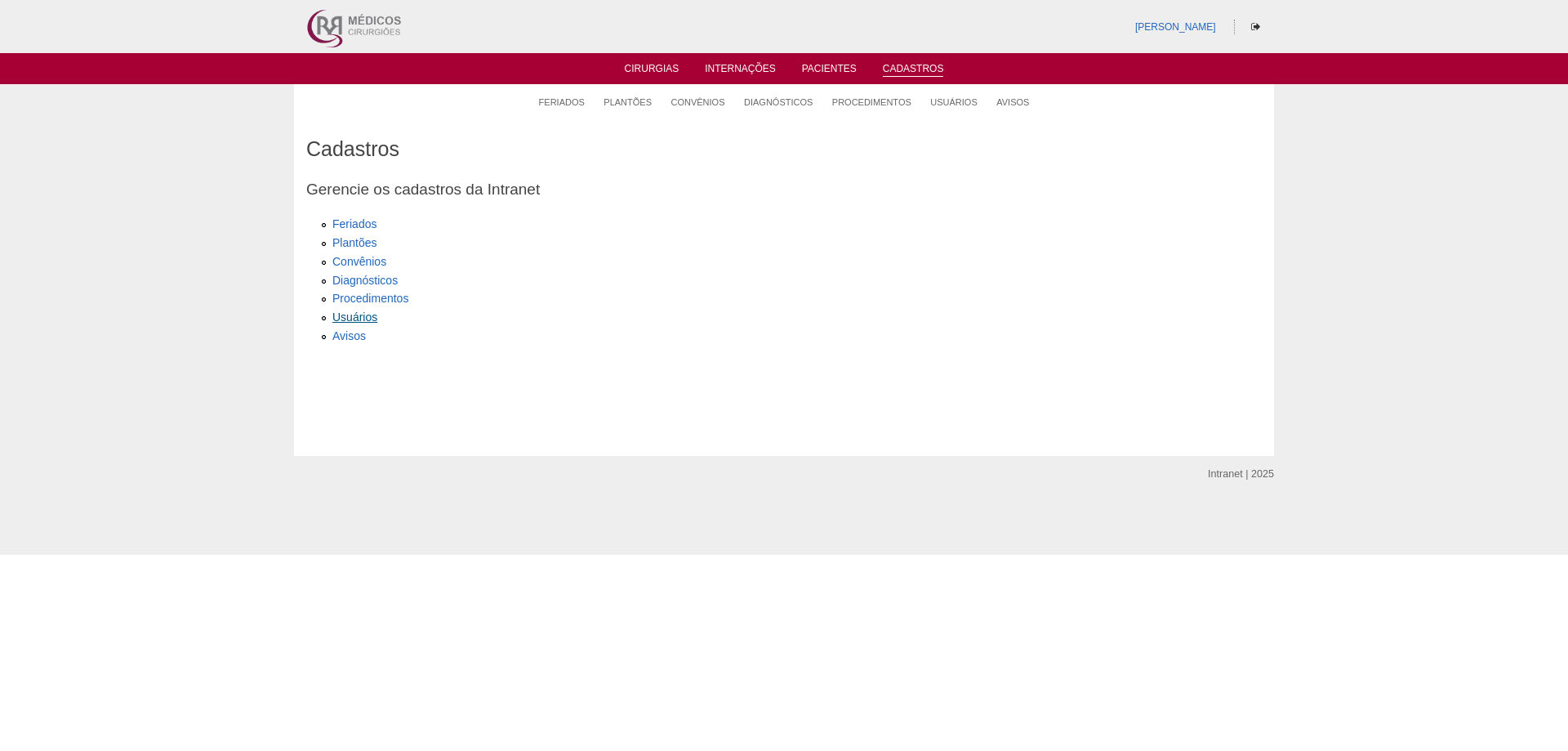
click at [344, 315] on link "Usuários" at bounding box center [355, 317] width 45 height 13
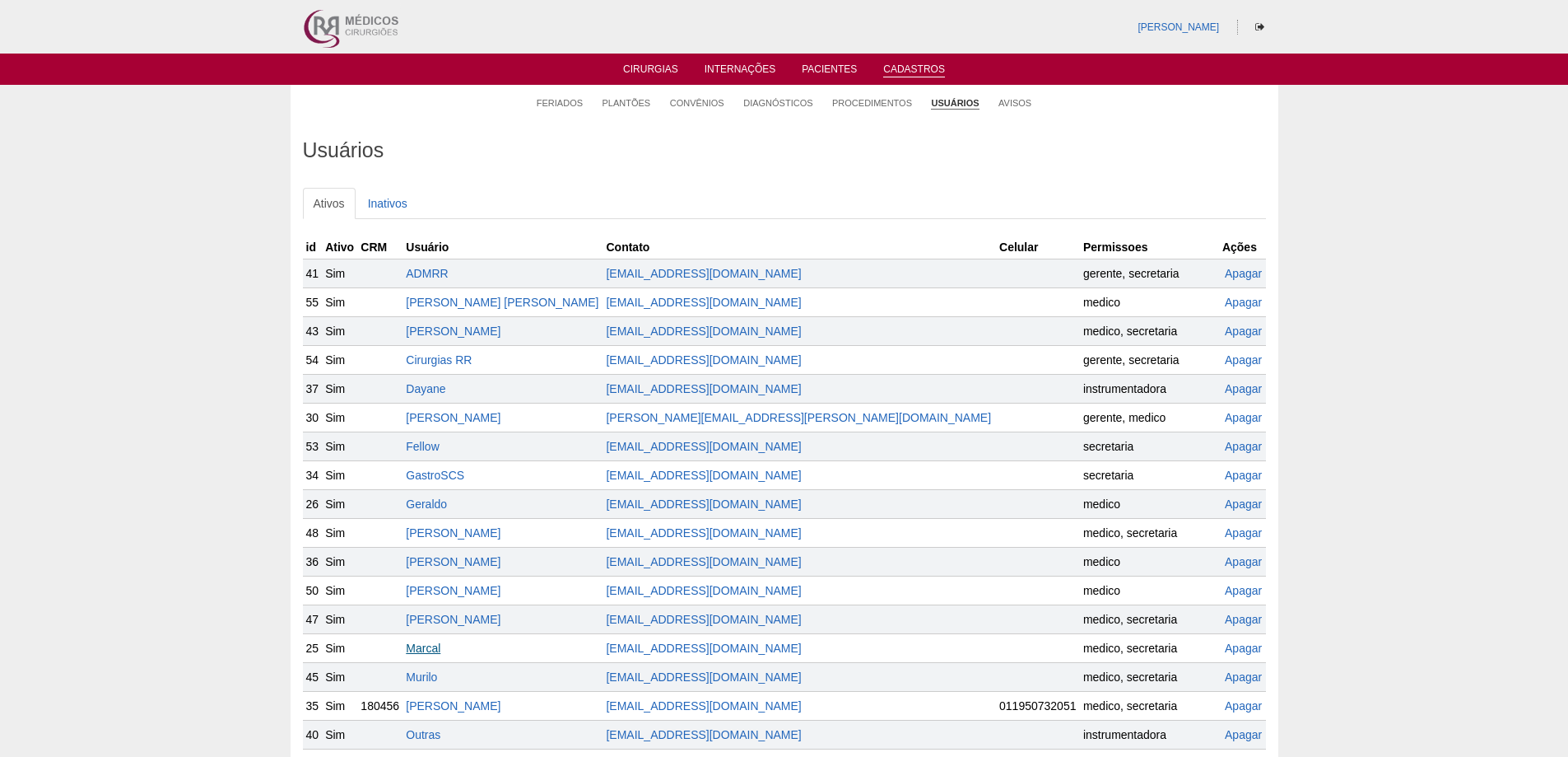
click at [440, 645] on link "Marcal" at bounding box center [423, 648] width 35 height 14
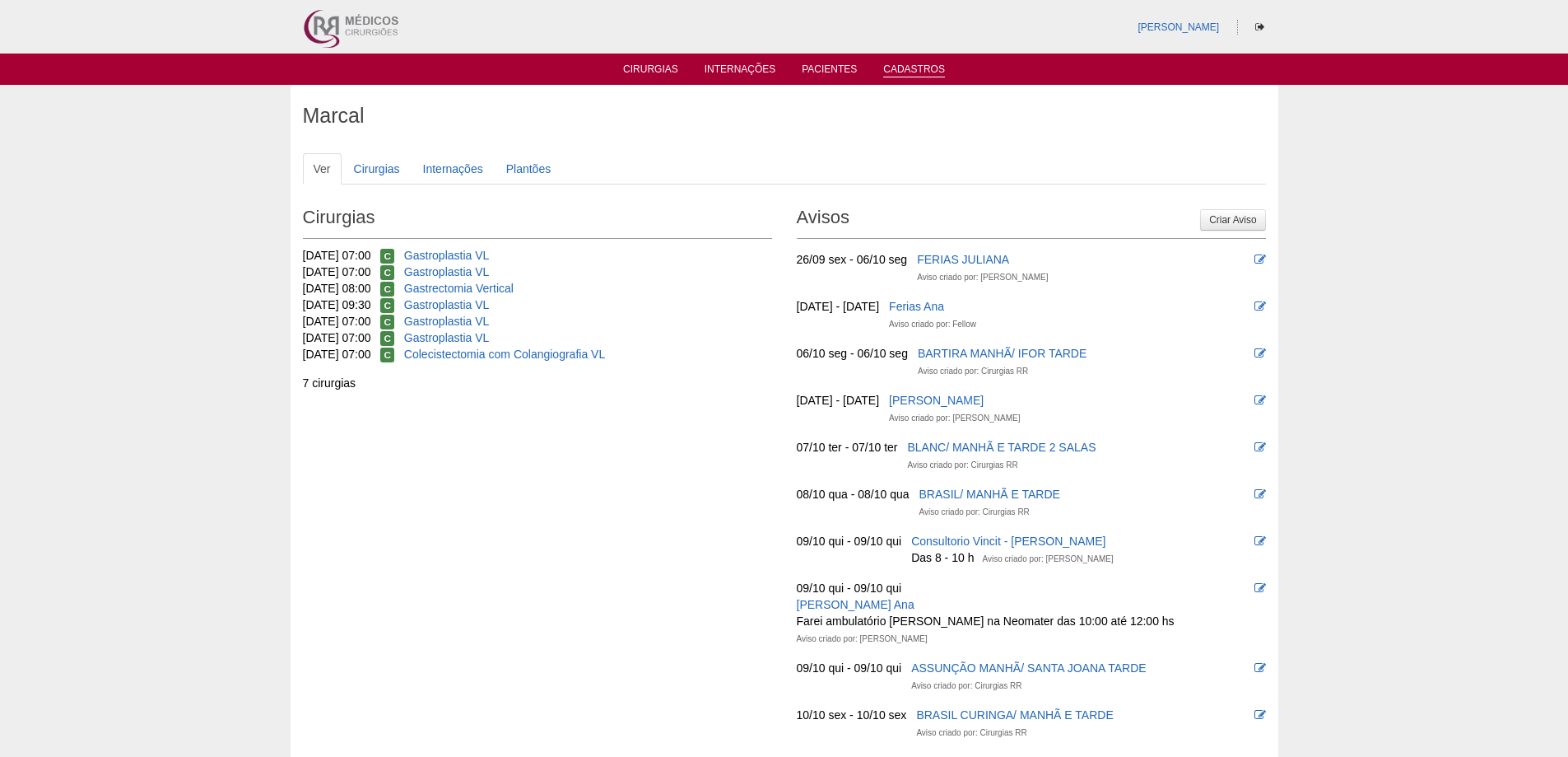
click at [894, 62] on li "Cadastros" at bounding box center [914, 68] width 85 height 14
click at [895, 65] on link "Cadastros" at bounding box center [914, 70] width 62 height 14
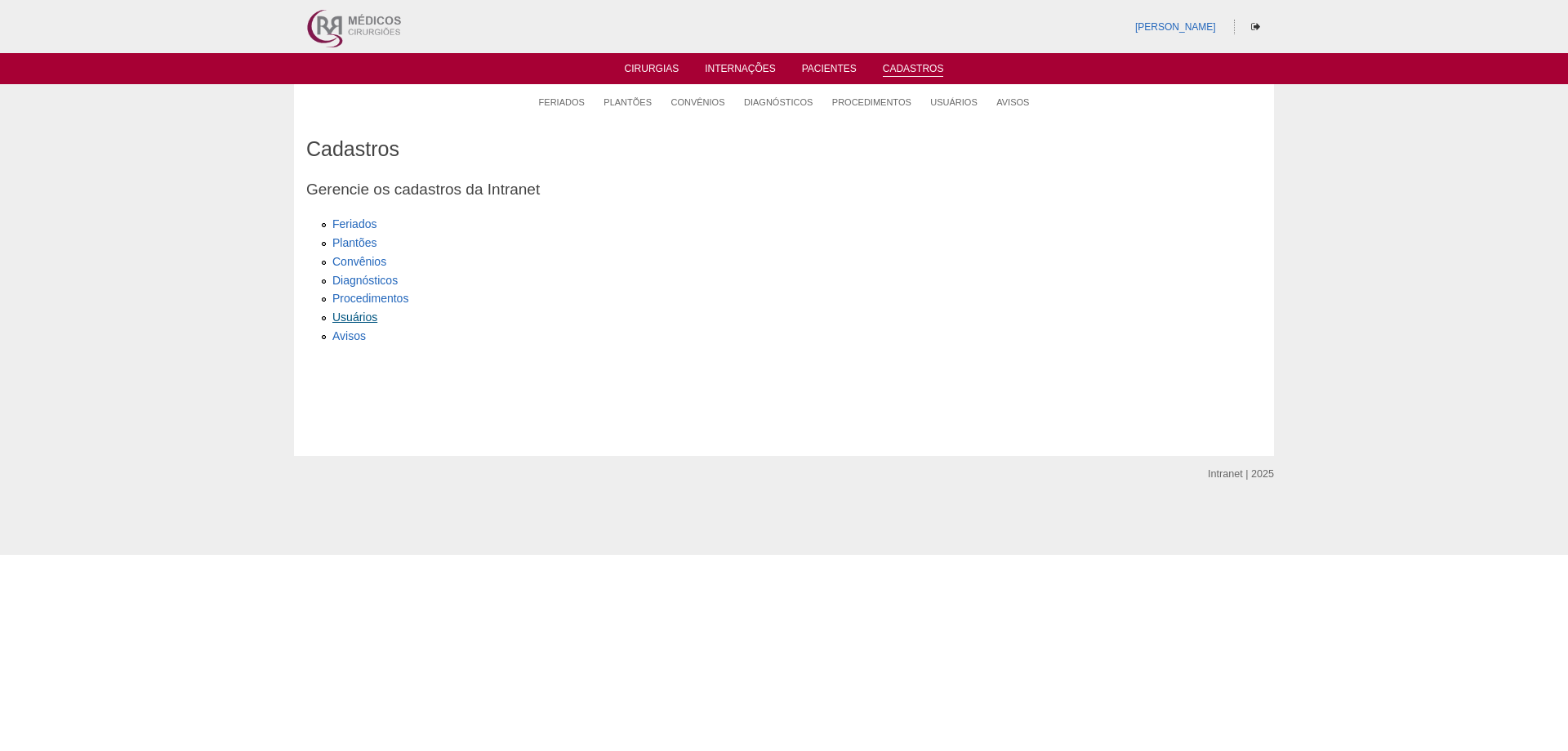
click at [342, 314] on link "Usuários" at bounding box center [355, 317] width 45 height 13
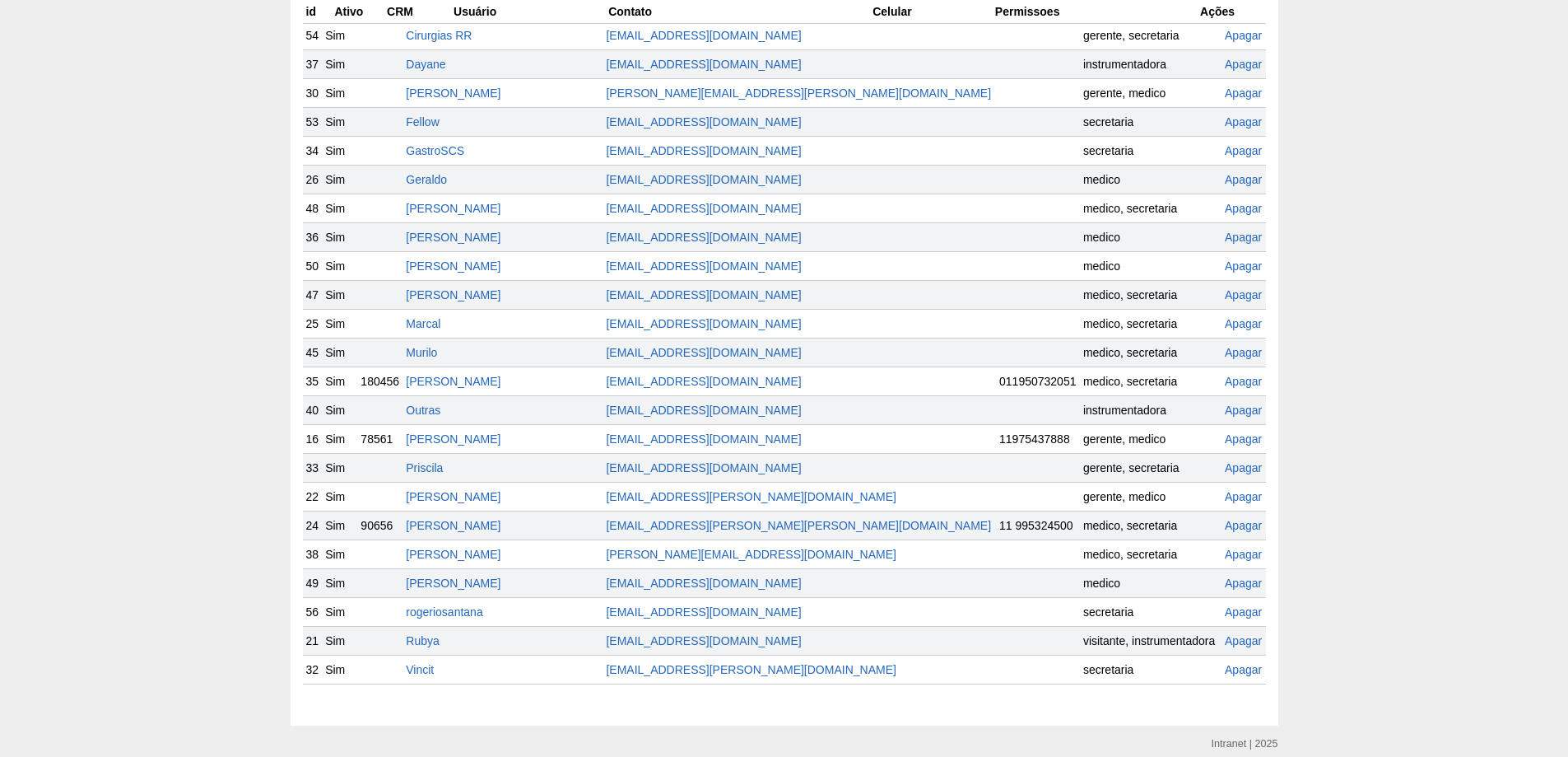
scroll to position [330, 0]
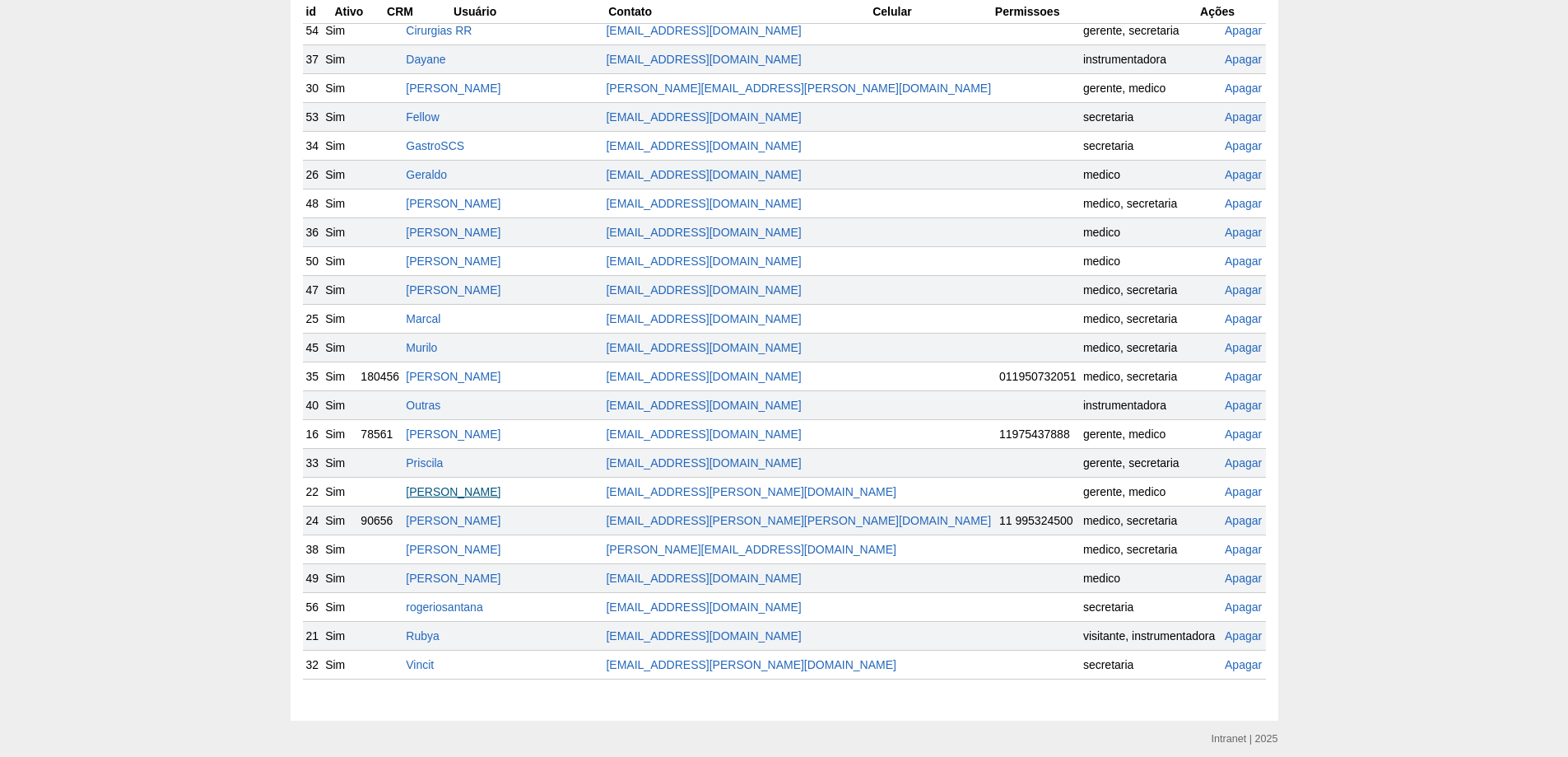
click at [481, 489] on link "[PERSON_NAME]" at bounding box center [453, 492] width 94 height 14
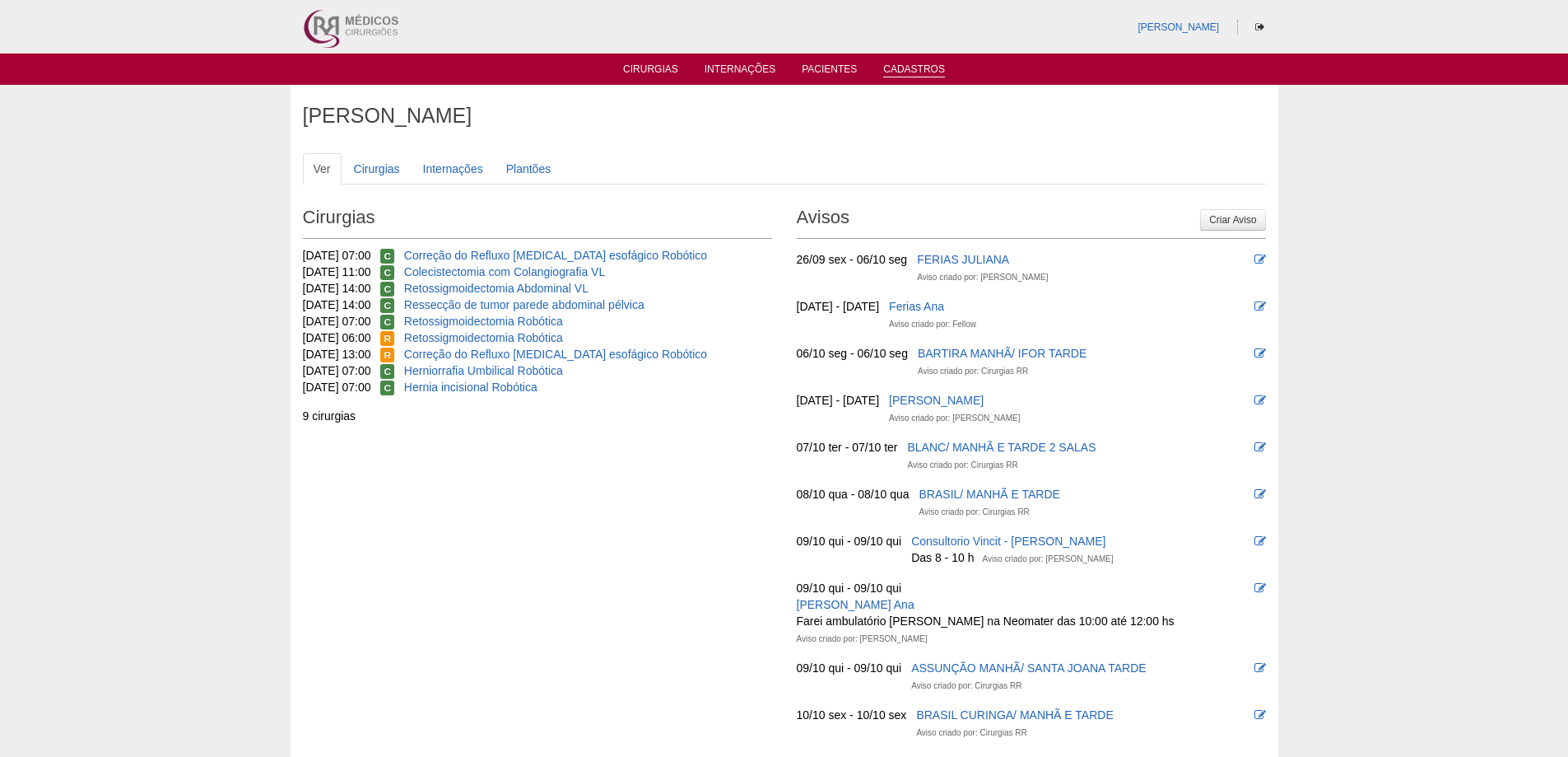
click at [908, 69] on link "Cadastros" at bounding box center [914, 70] width 62 height 14
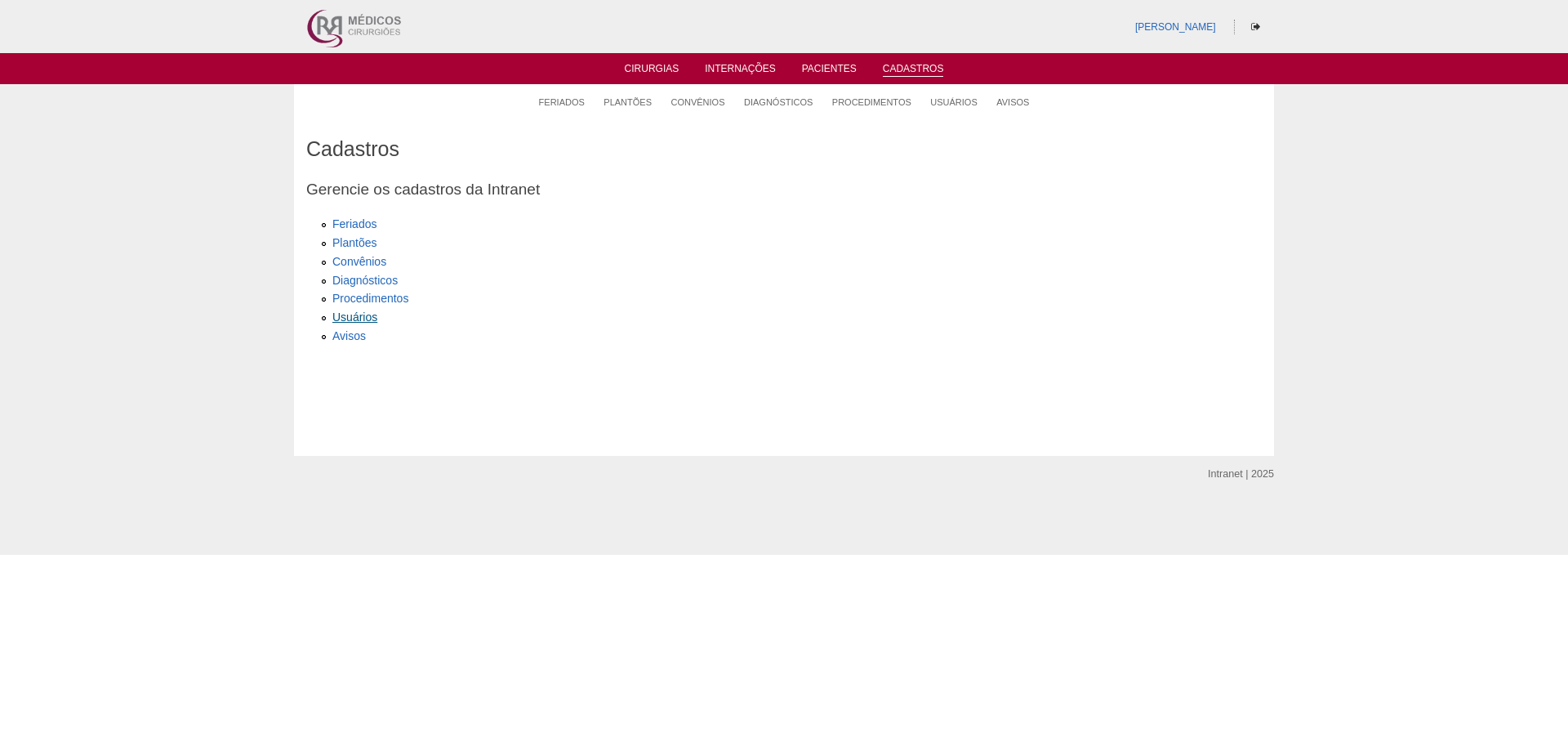
click at [344, 312] on link "Usuários" at bounding box center [355, 317] width 45 height 13
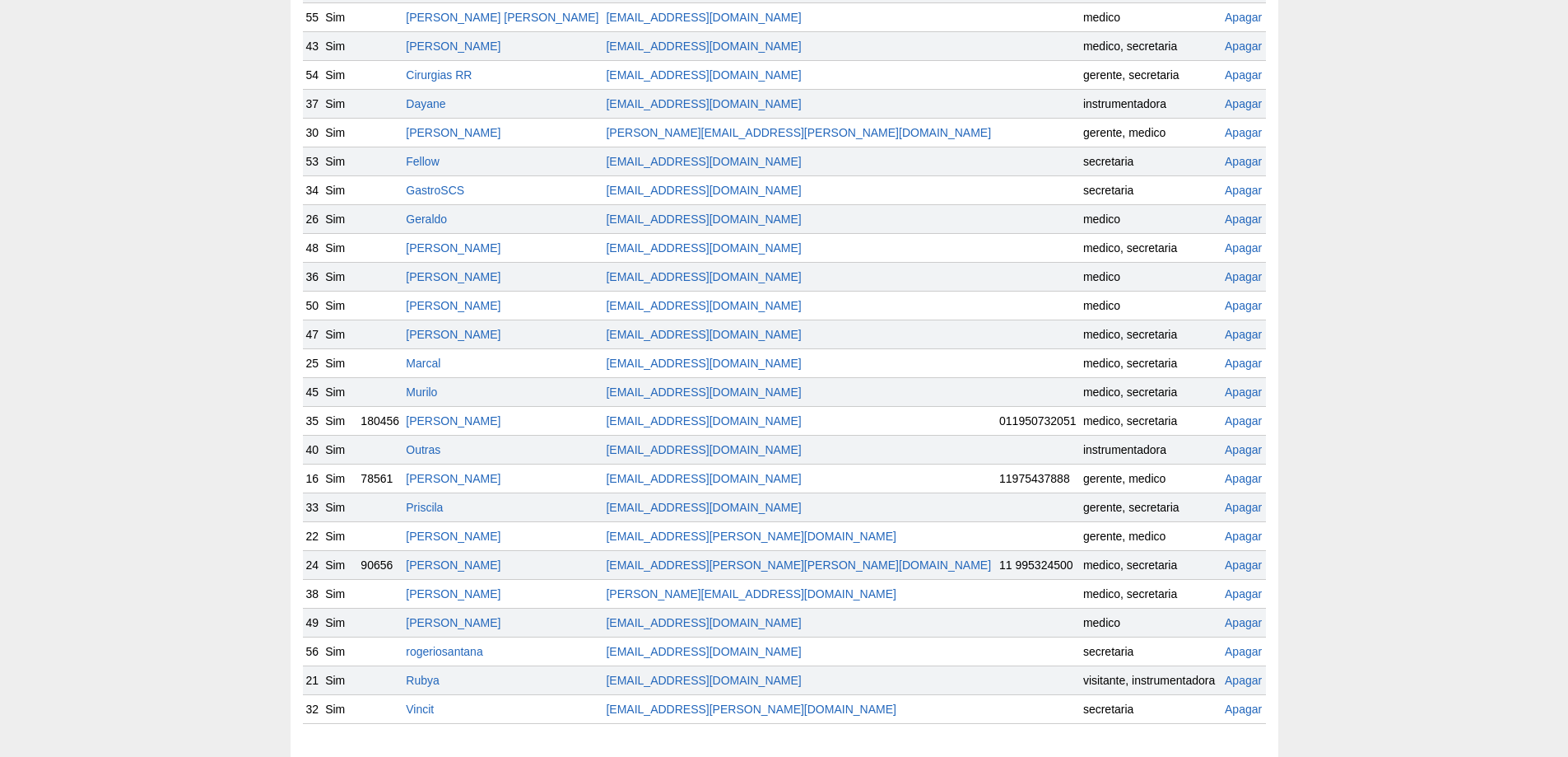
scroll to position [330, 0]
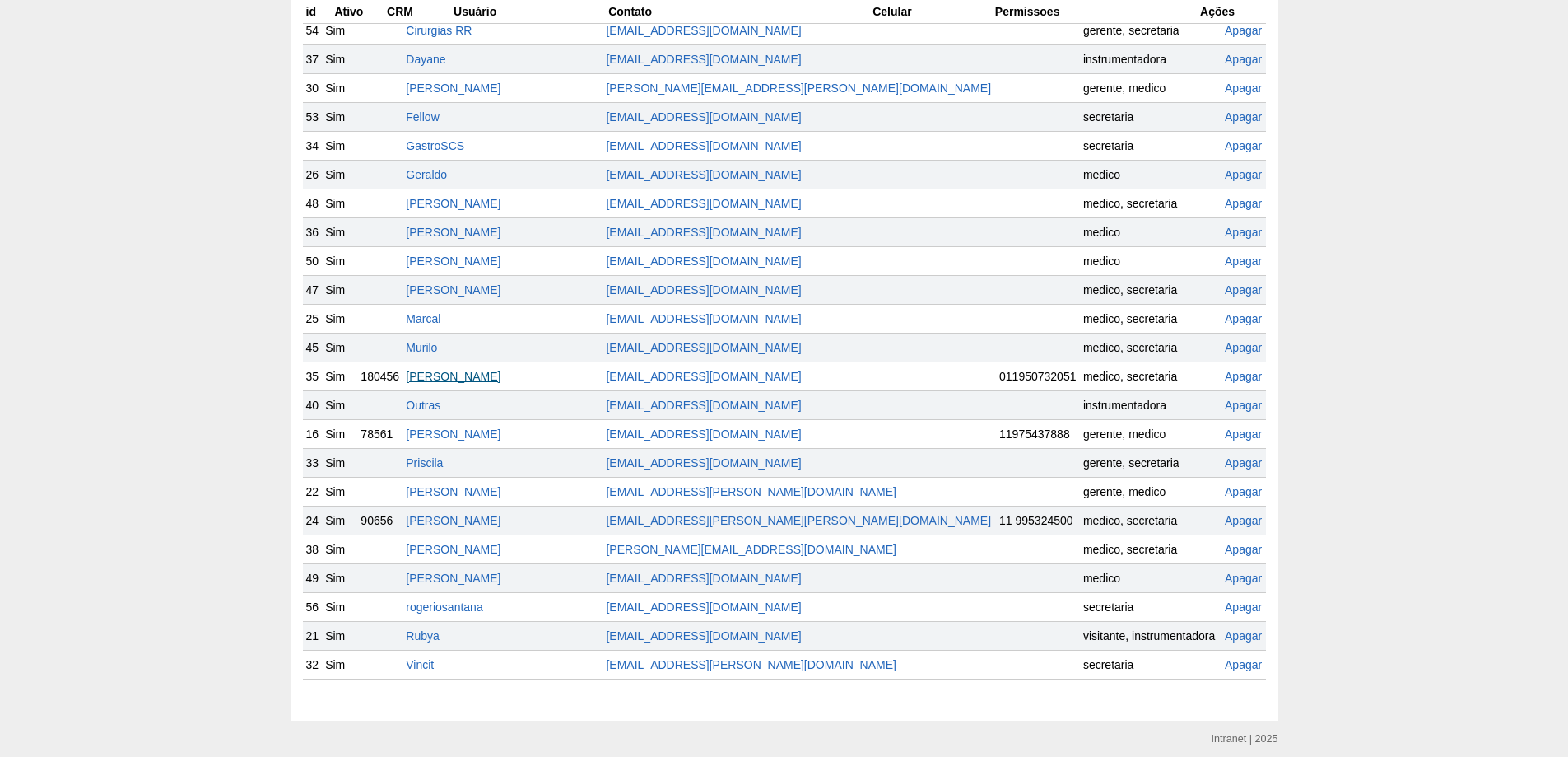
click at [465, 370] on link "Nathan" at bounding box center [453, 376] width 94 height 14
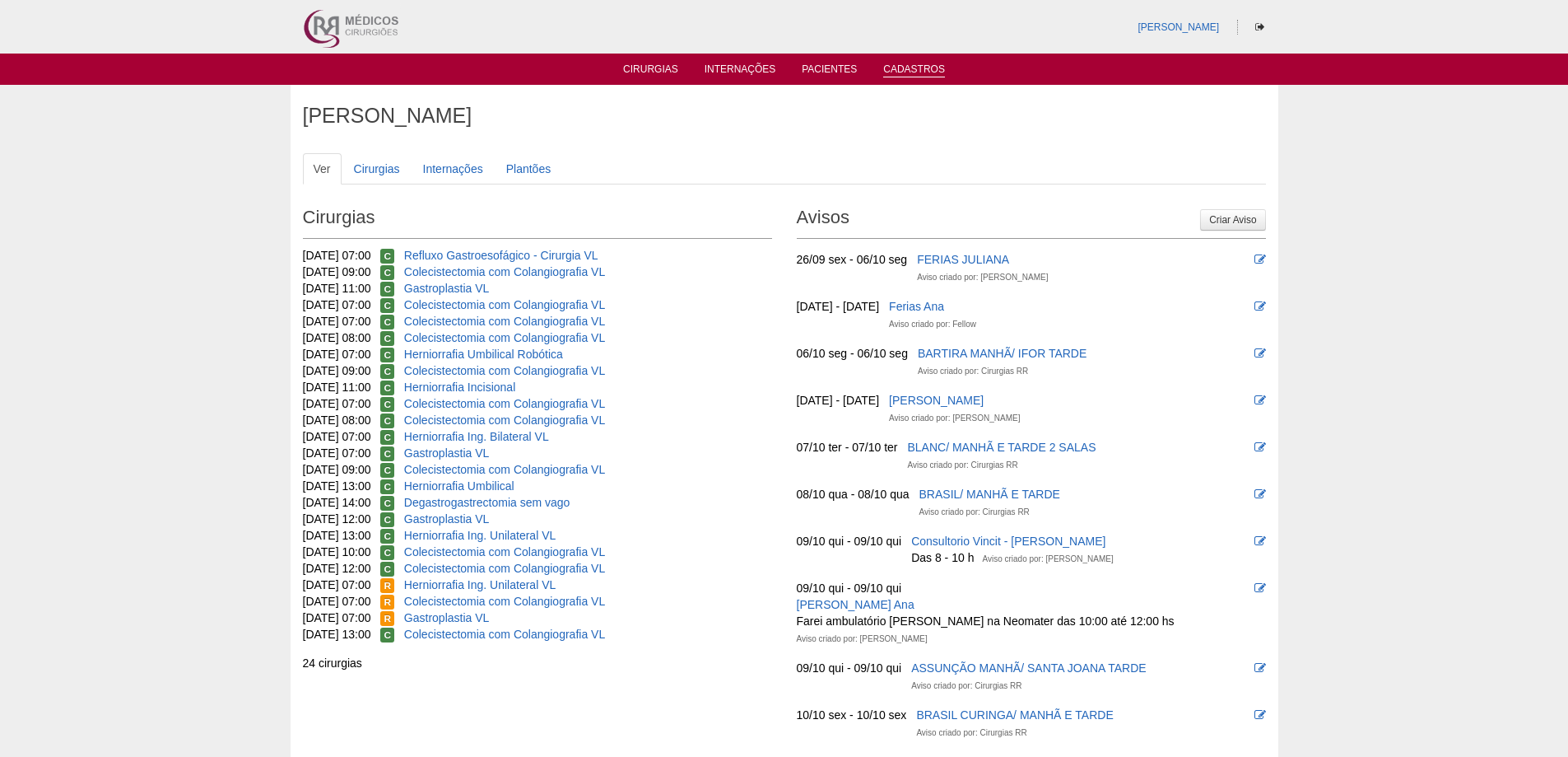
click at [904, 64] on link "Cadastros" at bounding box center [914, 70] width 62 height 14
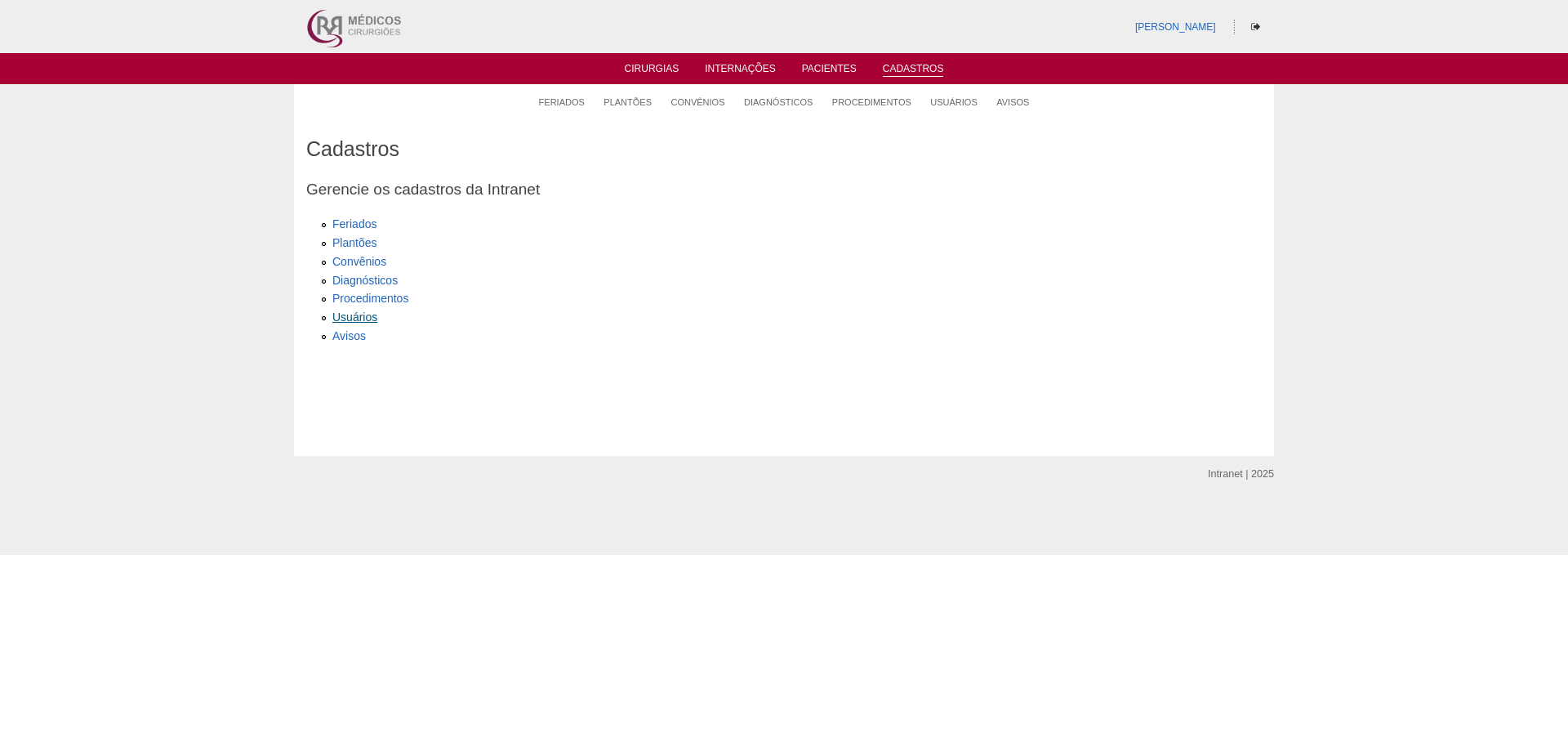
click at [362, 310] on li "Usuários" at bounding box center [797, 316] width 929 height 19
click at [359, 314] on link "Usuários" at bounding box center [355, 317] width 45 height 13
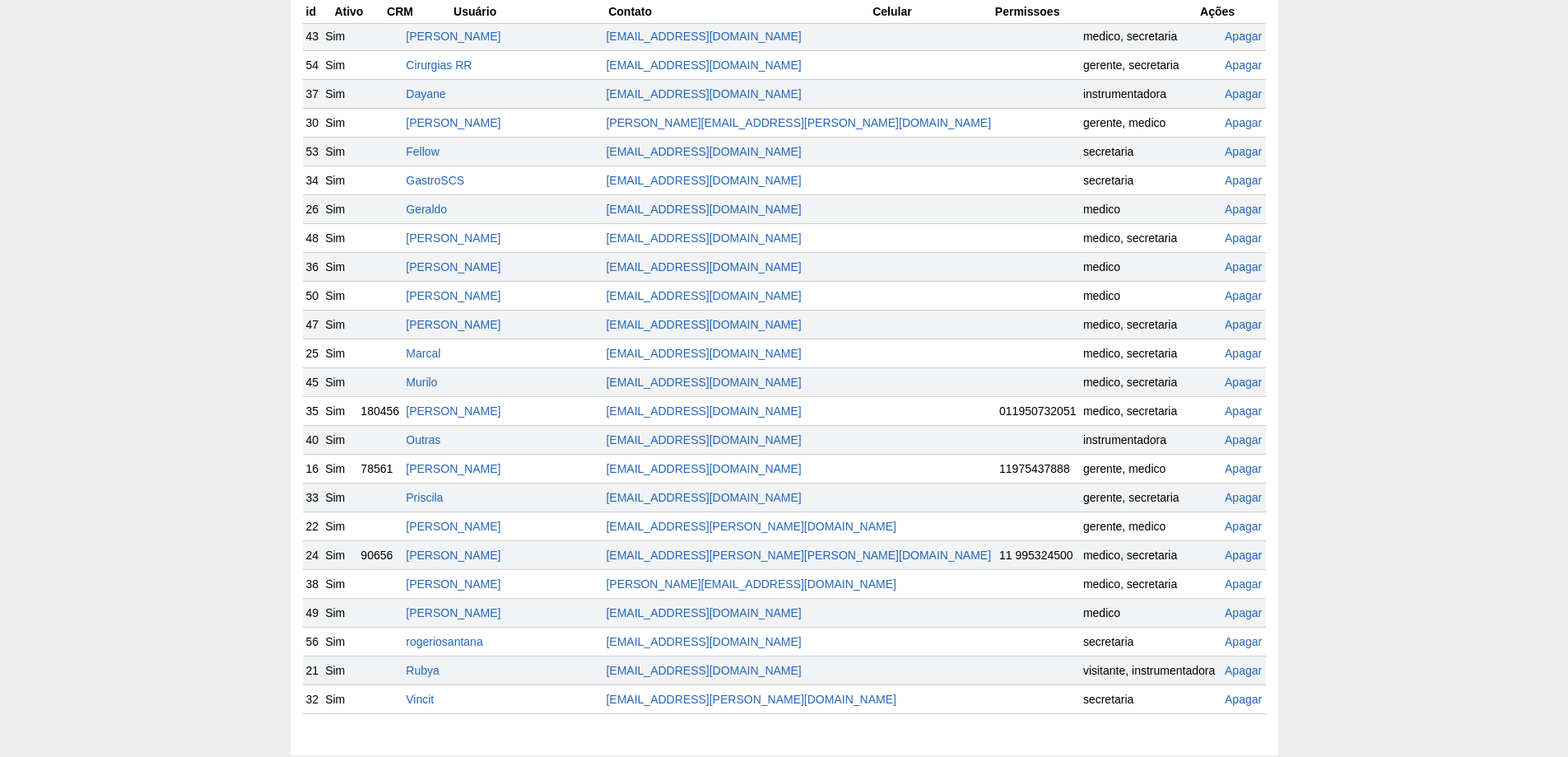
scroll to position [330, 0]
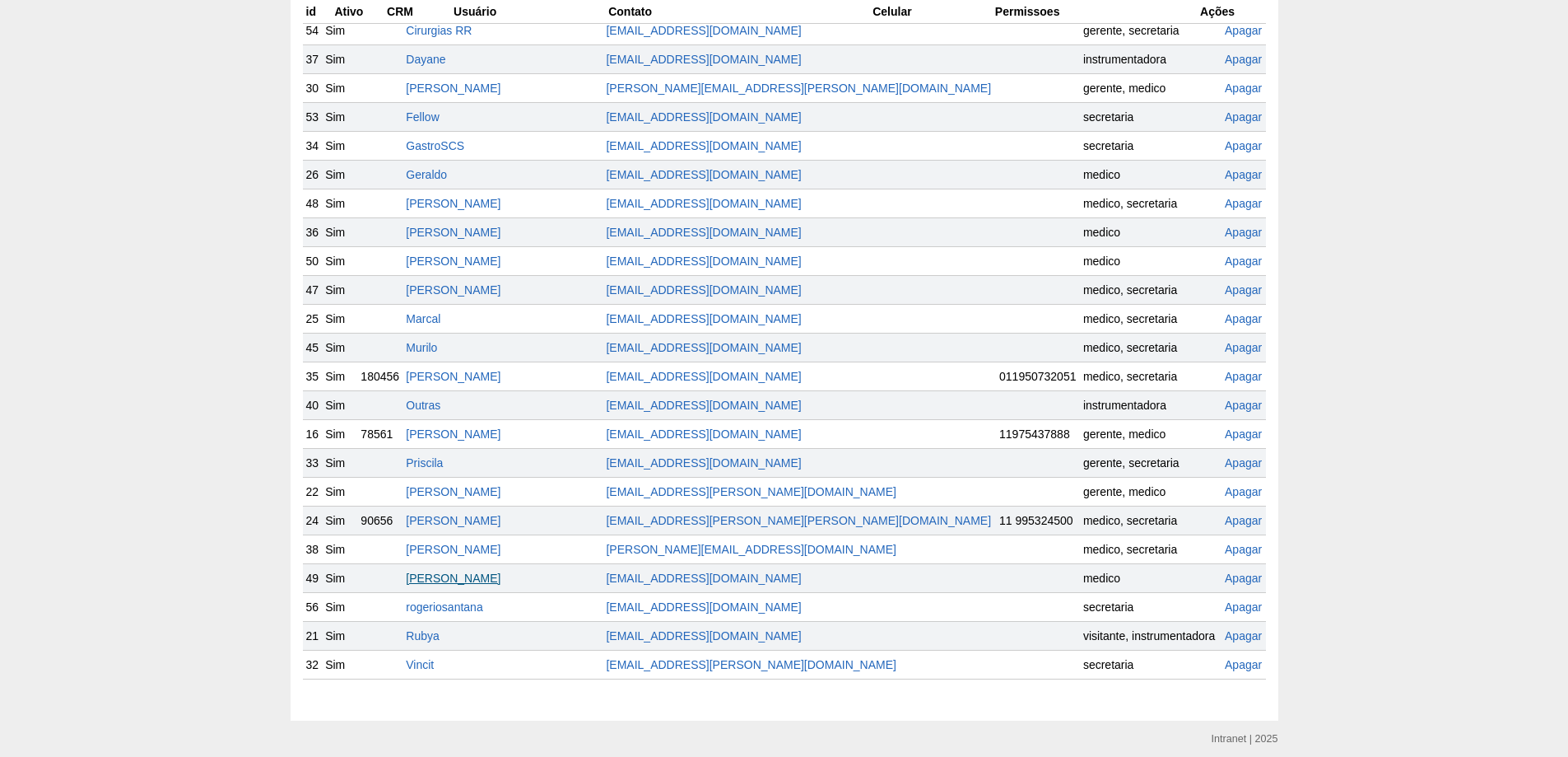
click at [474, 572] on link "[PERSON_NAME]" at bounding box center [453, 579] width 94 height 14
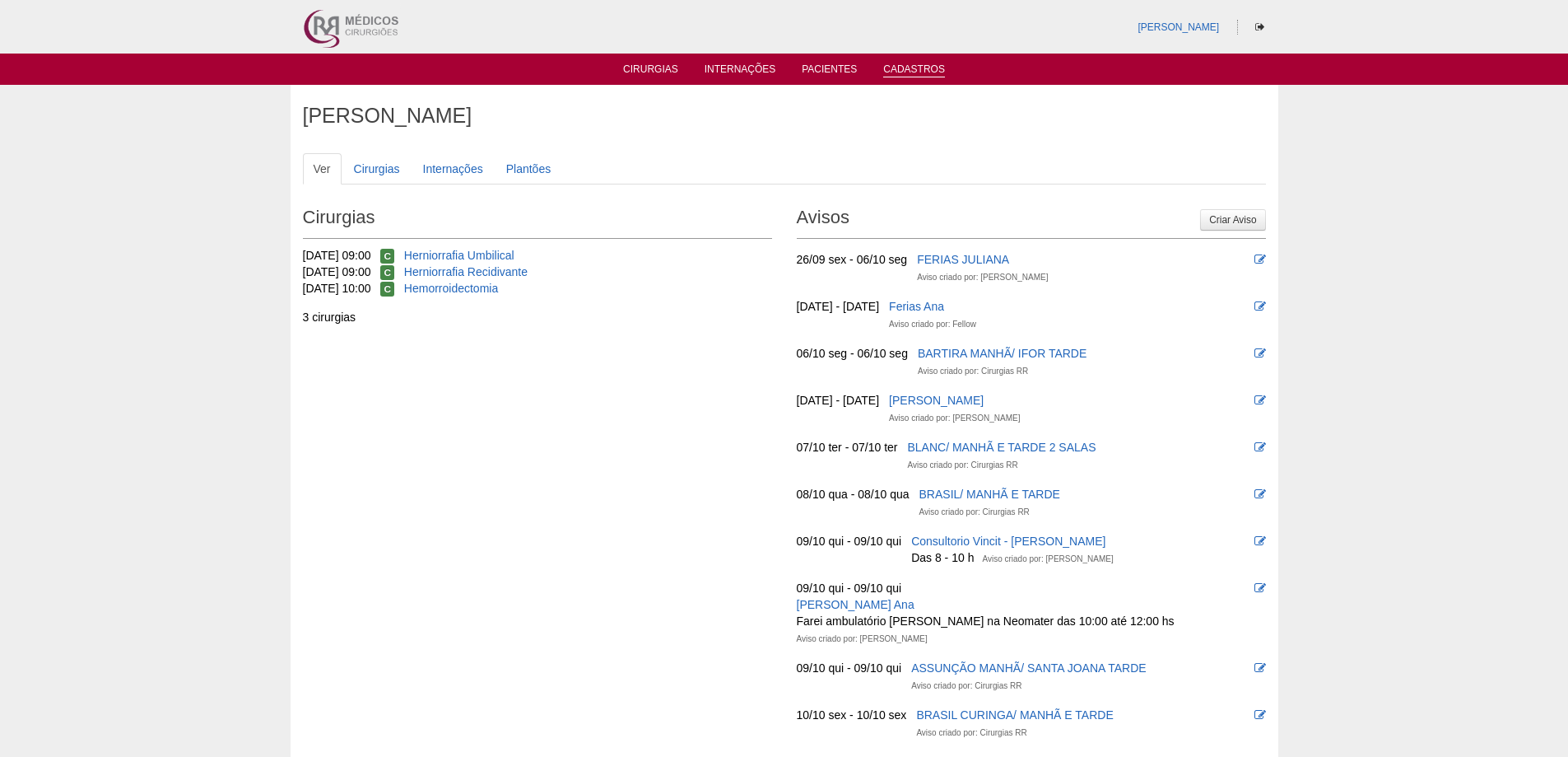
click at [905, 72] on link "Cadastros" at bounding box center [914, 70] width 62 height 14
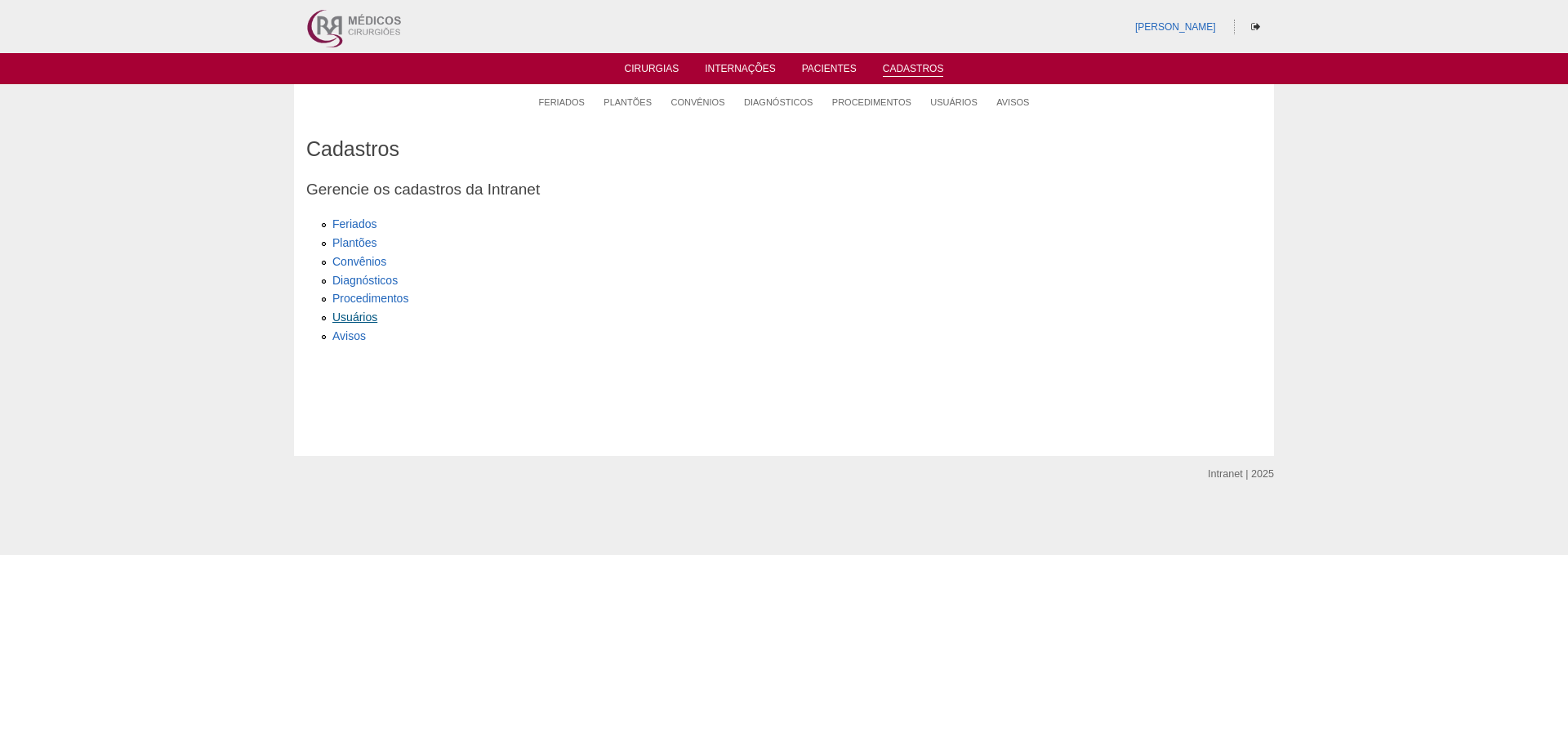
click at [353, 313] on link "Usuários" at bounding box center [355, 317] width 45 height 13
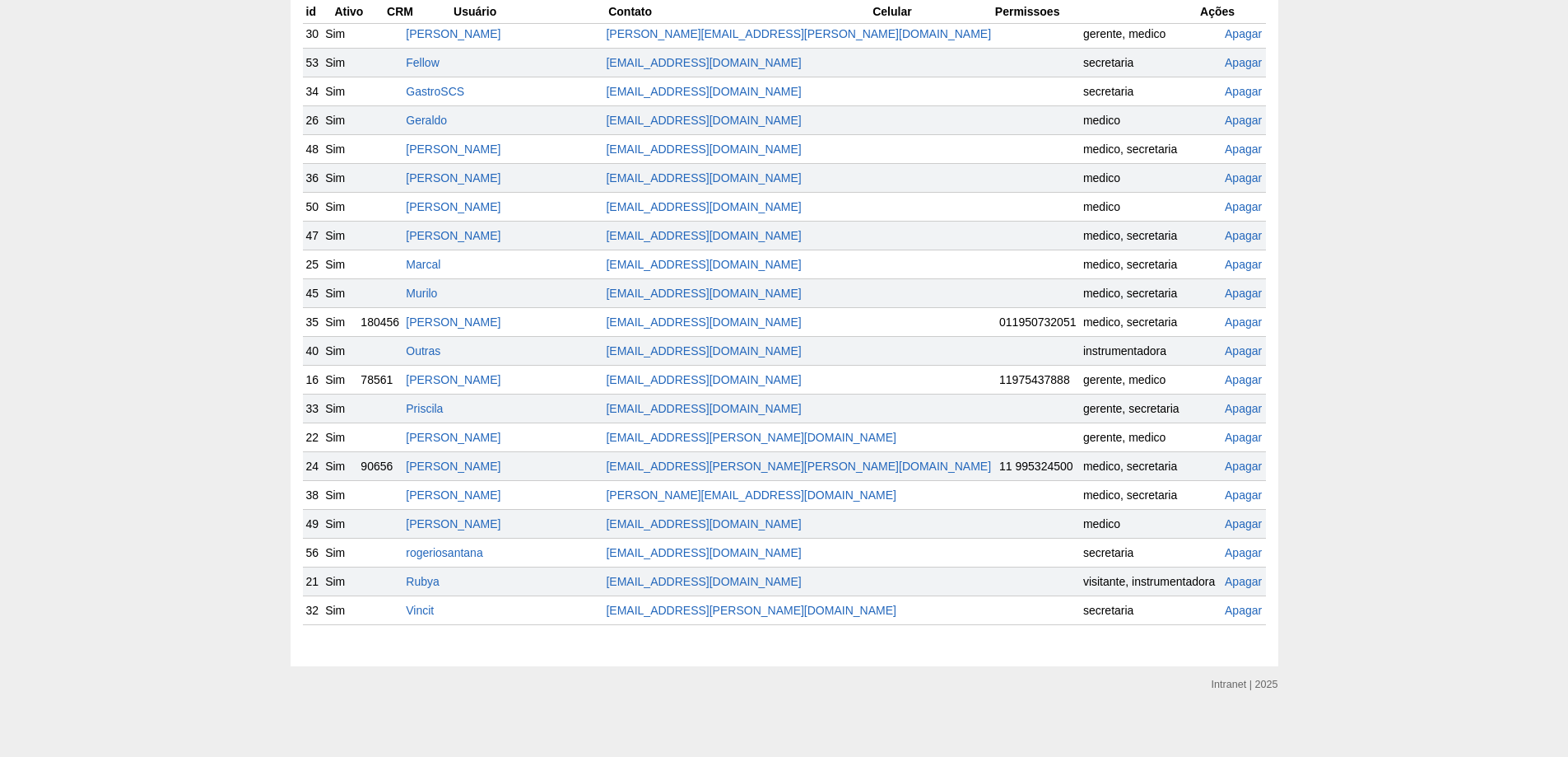
scroll to position [392, 0]
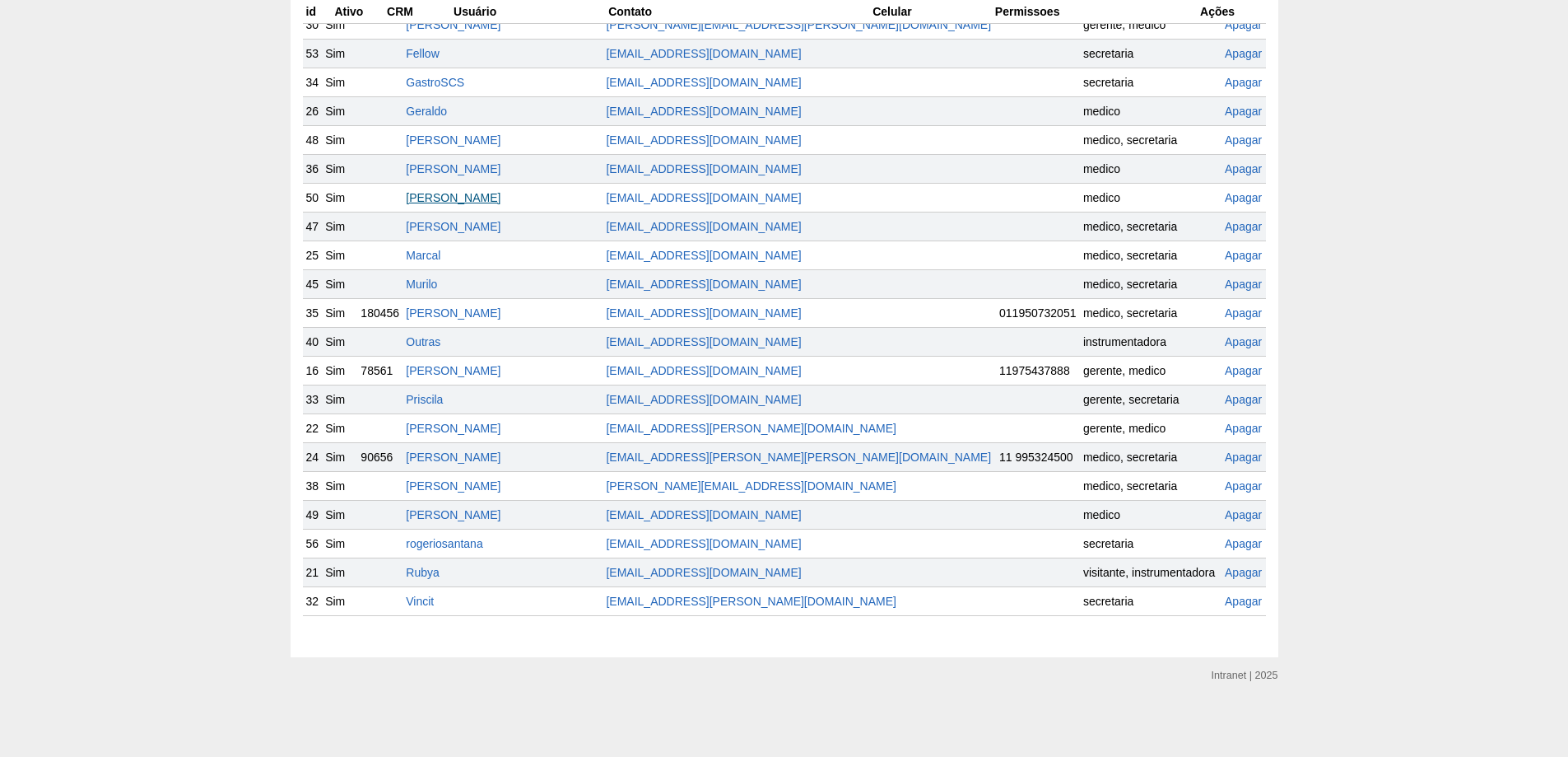
click at [469, 195] on link "Juliana" at bounding box center [453, 198] width 94 height 14
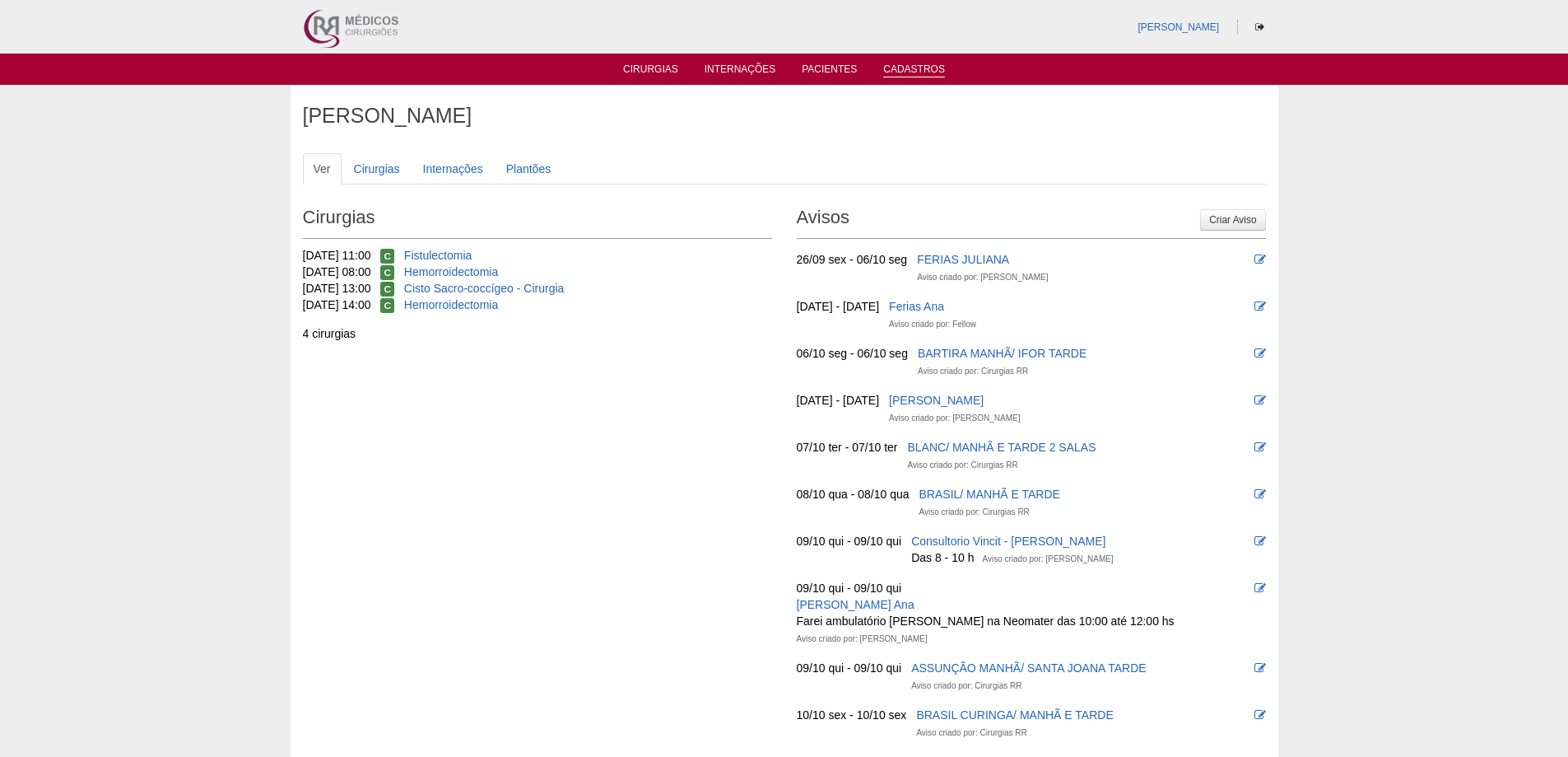
click at [898, 65] on link "Cadastros" at bounding box center [914, 70] width 62 height 14
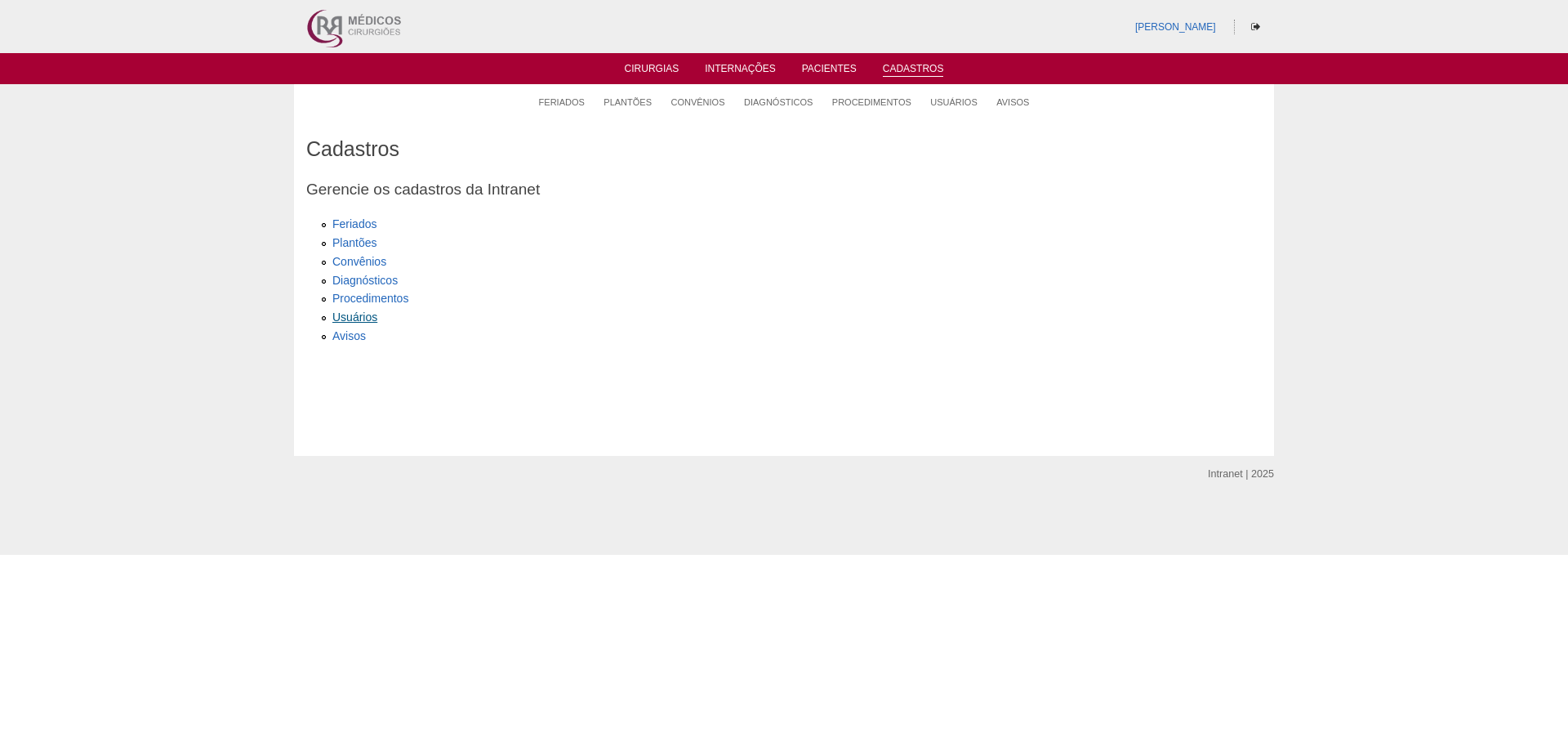
click at [358, 314] on link "Usuários" at bounding box center [355, 317] width 45 height 13
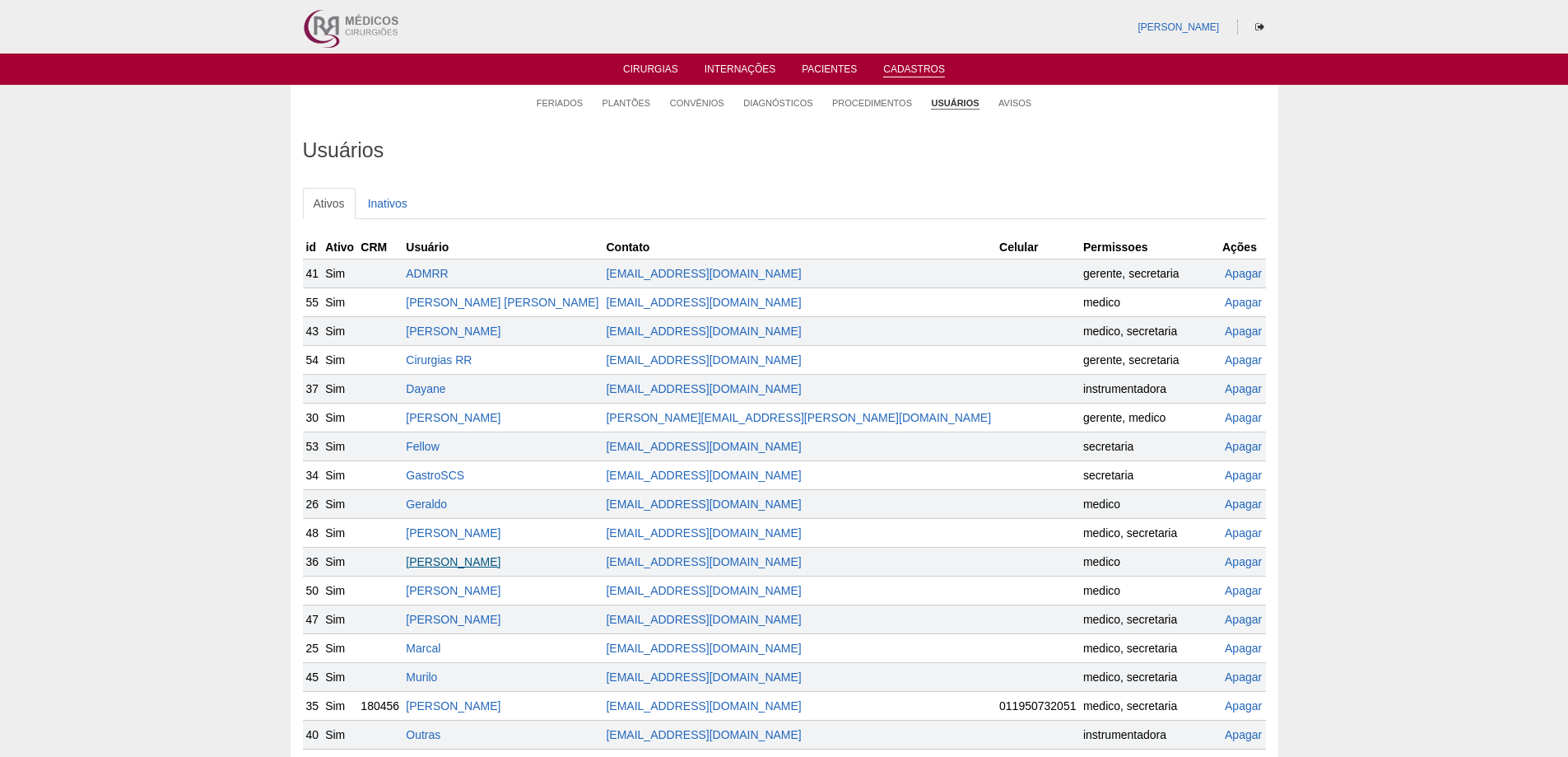
click at [465, 561] on link "[PERSON_NAME]" at bounding box center [453, 562] width 94 height 14
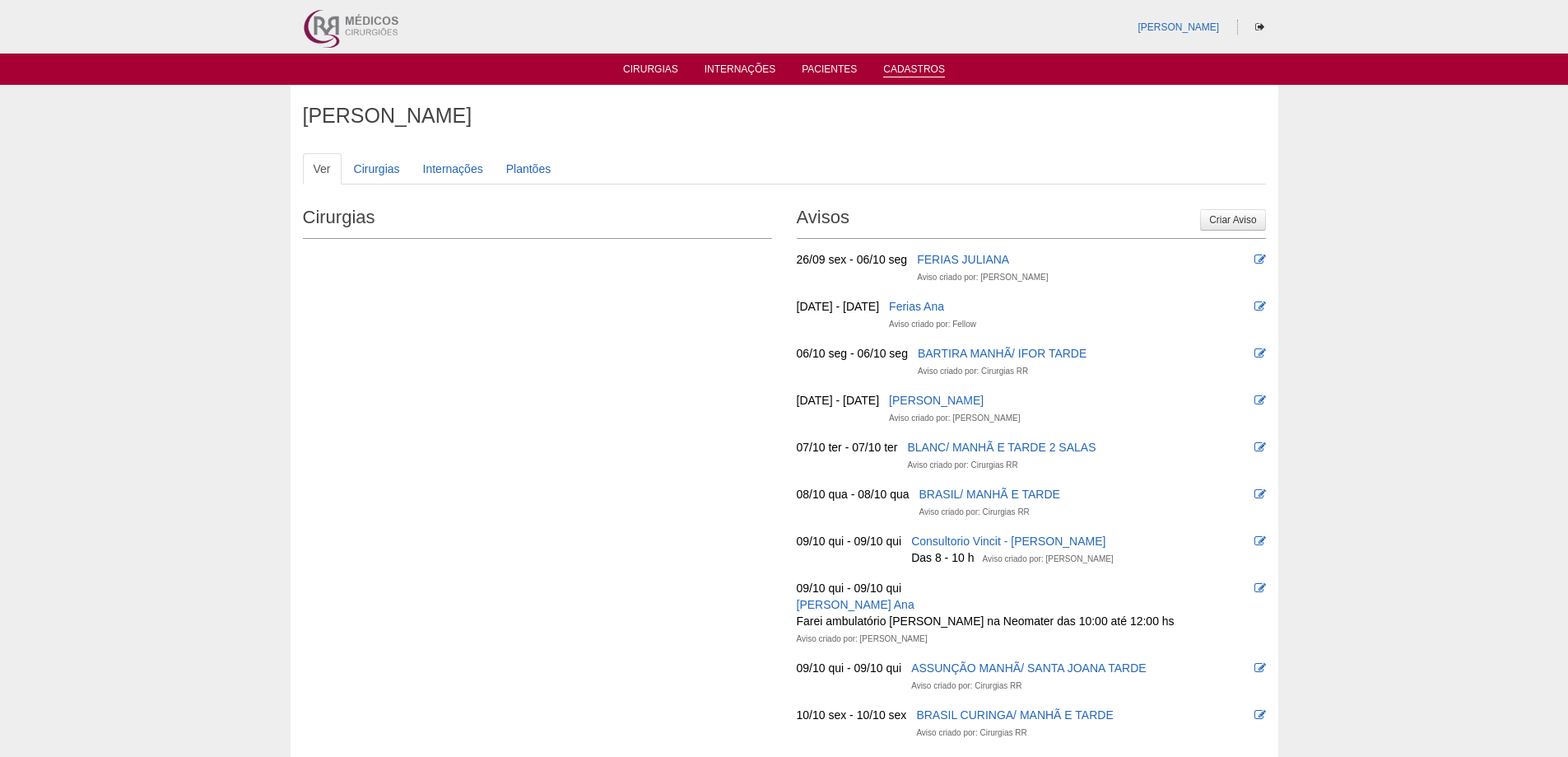
click at [907, 65] on link "Cadastros" at bounding box center [914, 70] width 62 height 14
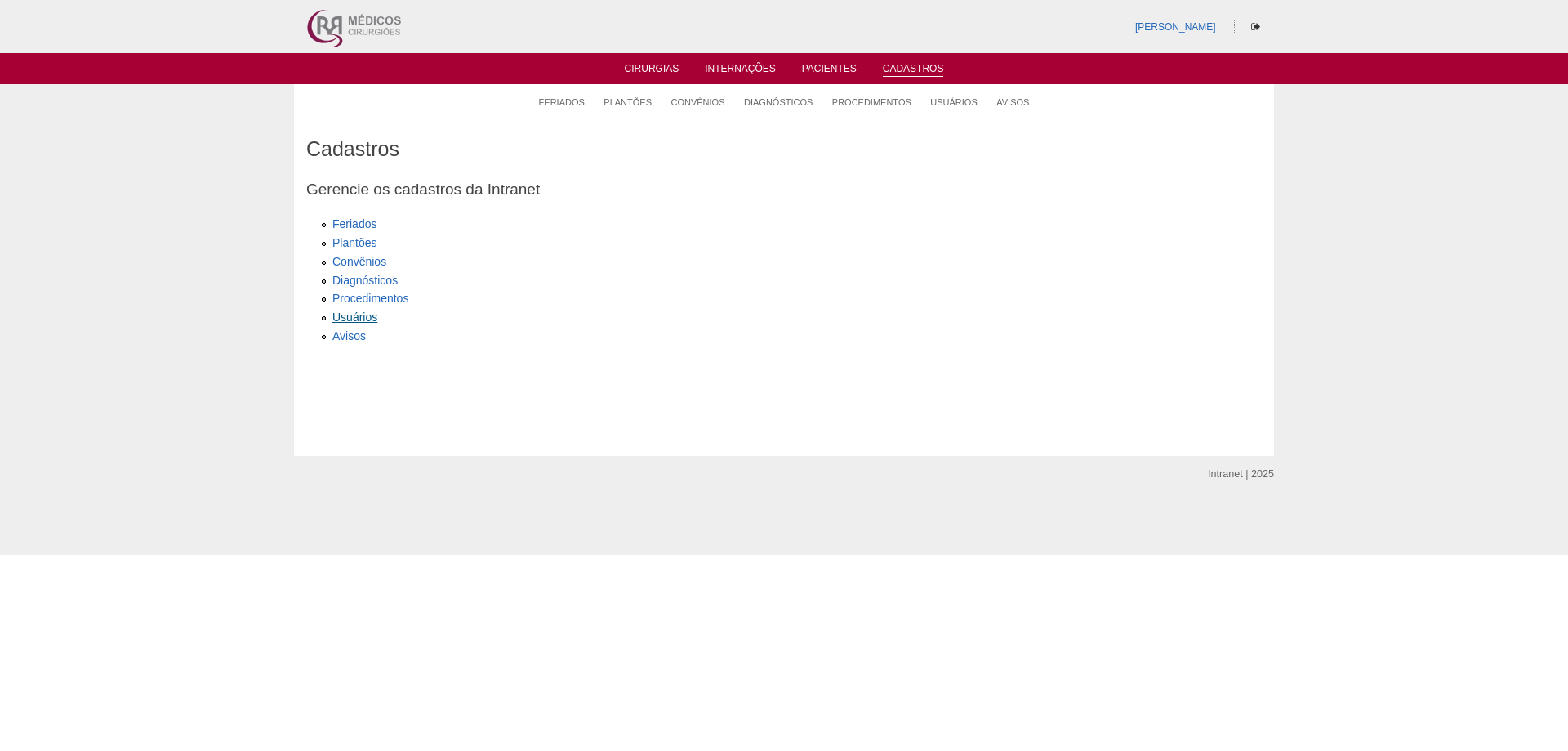
click at [355, 315] on link "Usuários" at bounding box center [355, 317] width 45 height 13
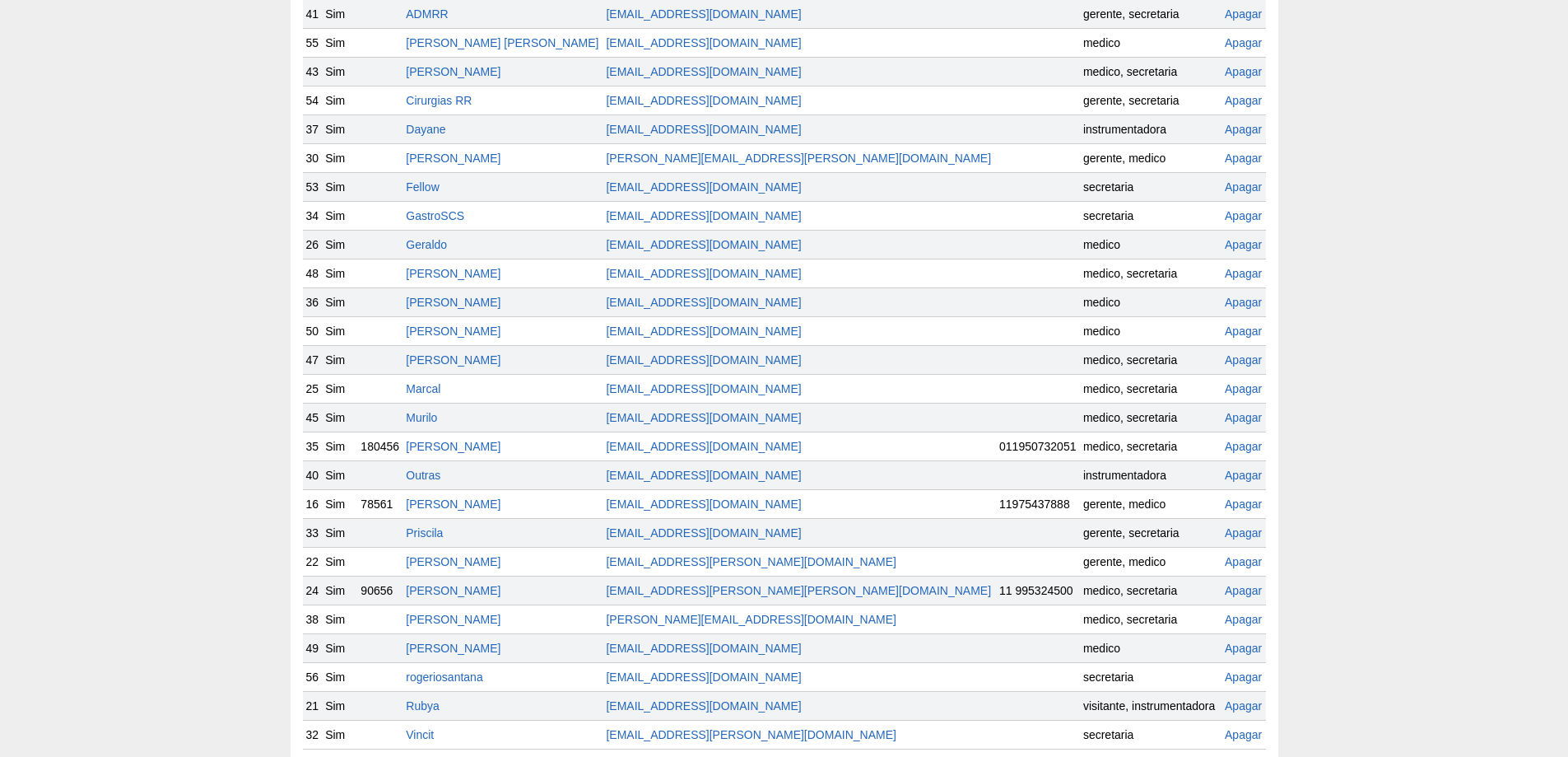
scroll to position [330, 0]
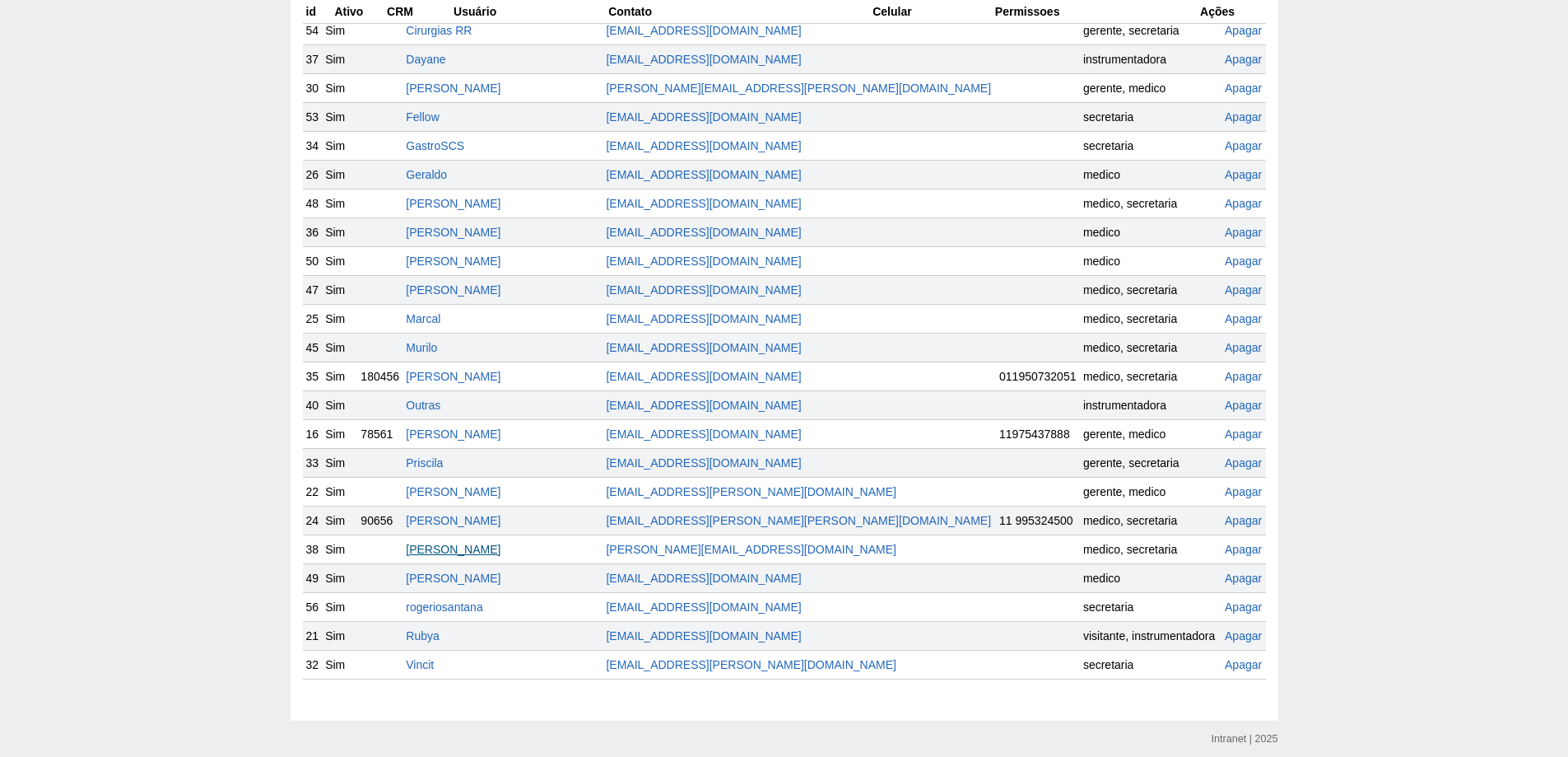
click at [476, 547] on link "Ricardo Moreno" at bounding box center [453, 550] width 94 height 14
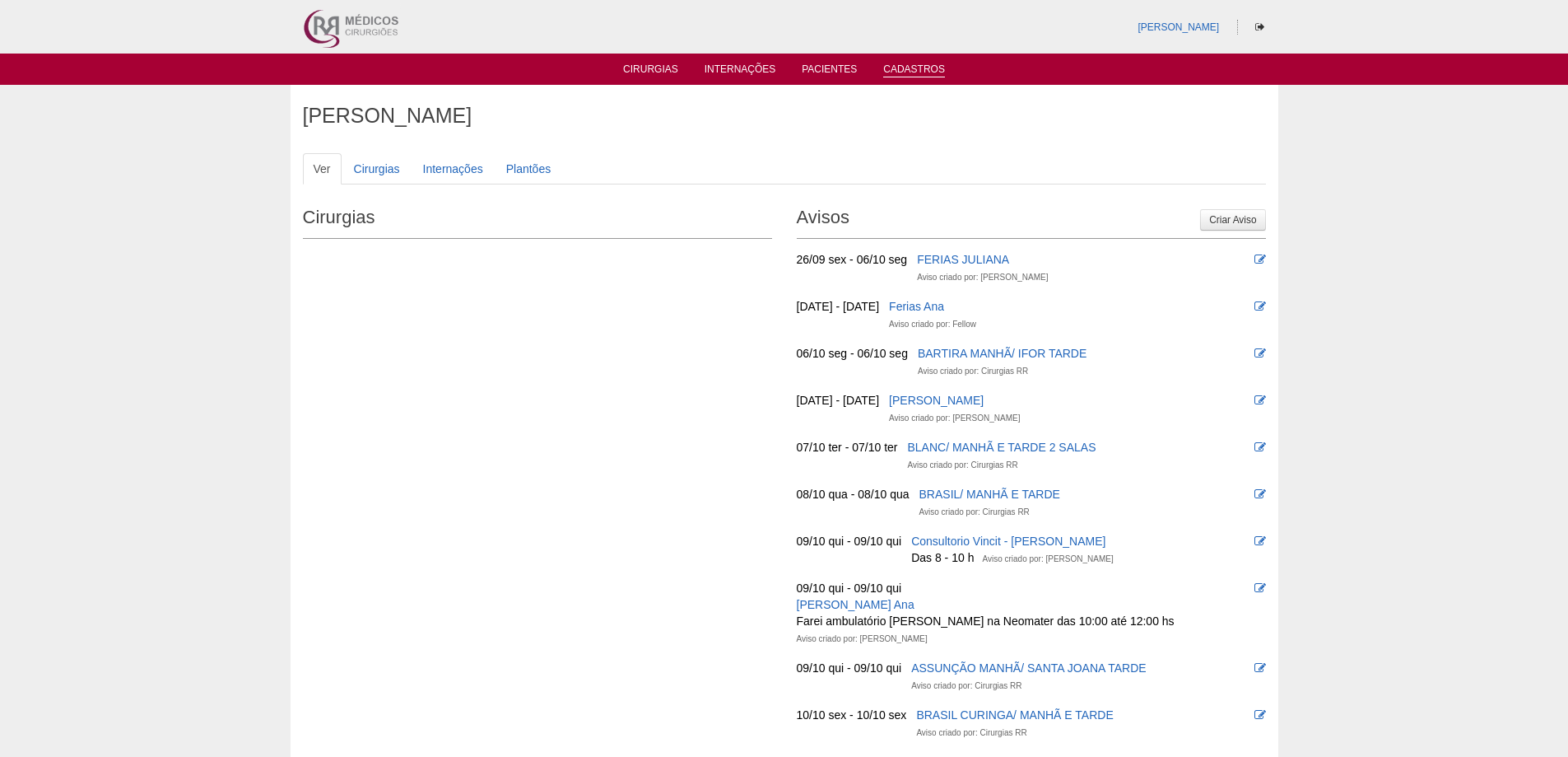
click at [897, 64] on link "Cadastros" at bounding box center [914, 70] width 62 height 14
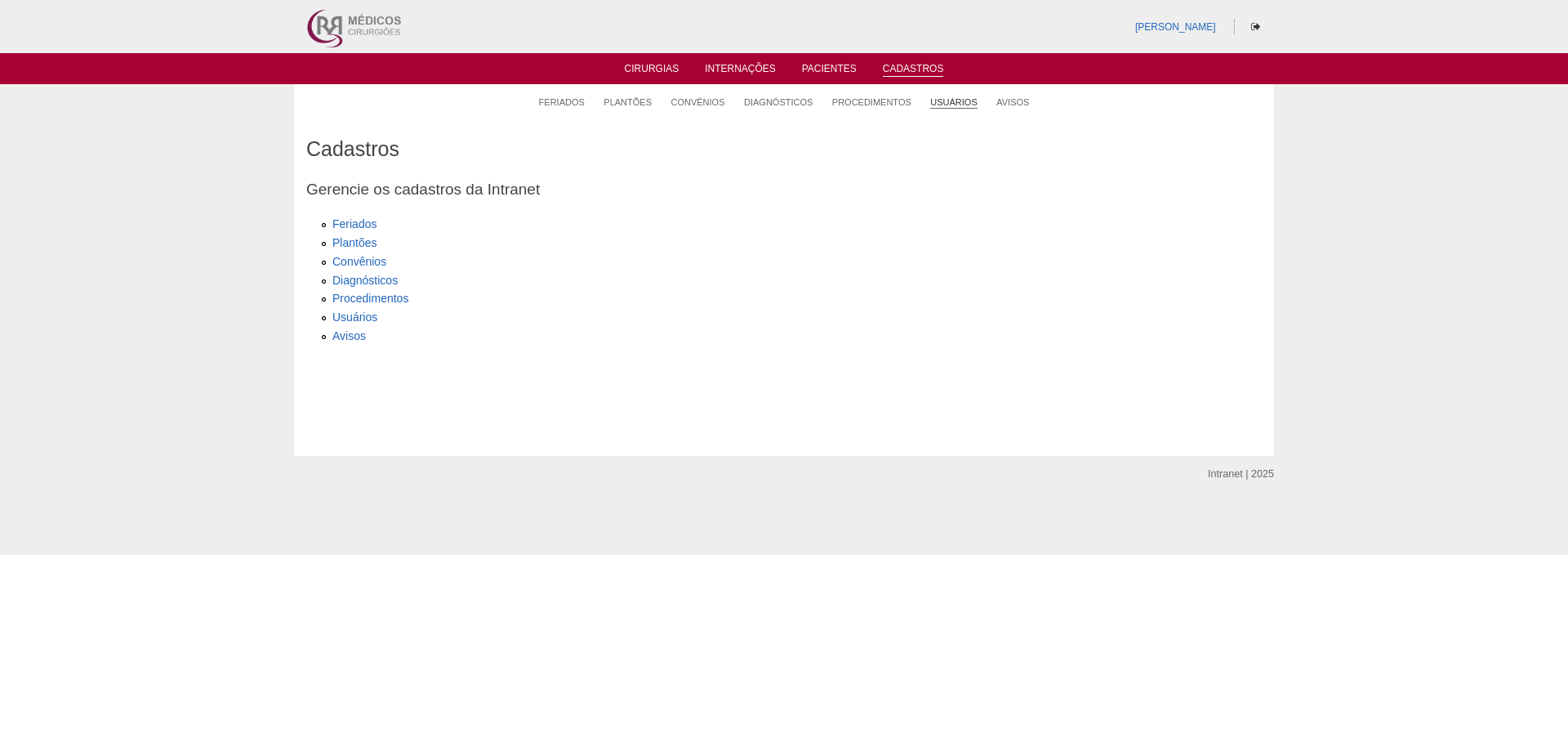
click at [946, 98] on link "Usuários" at bounding box center [953, 102] width 47 height 12
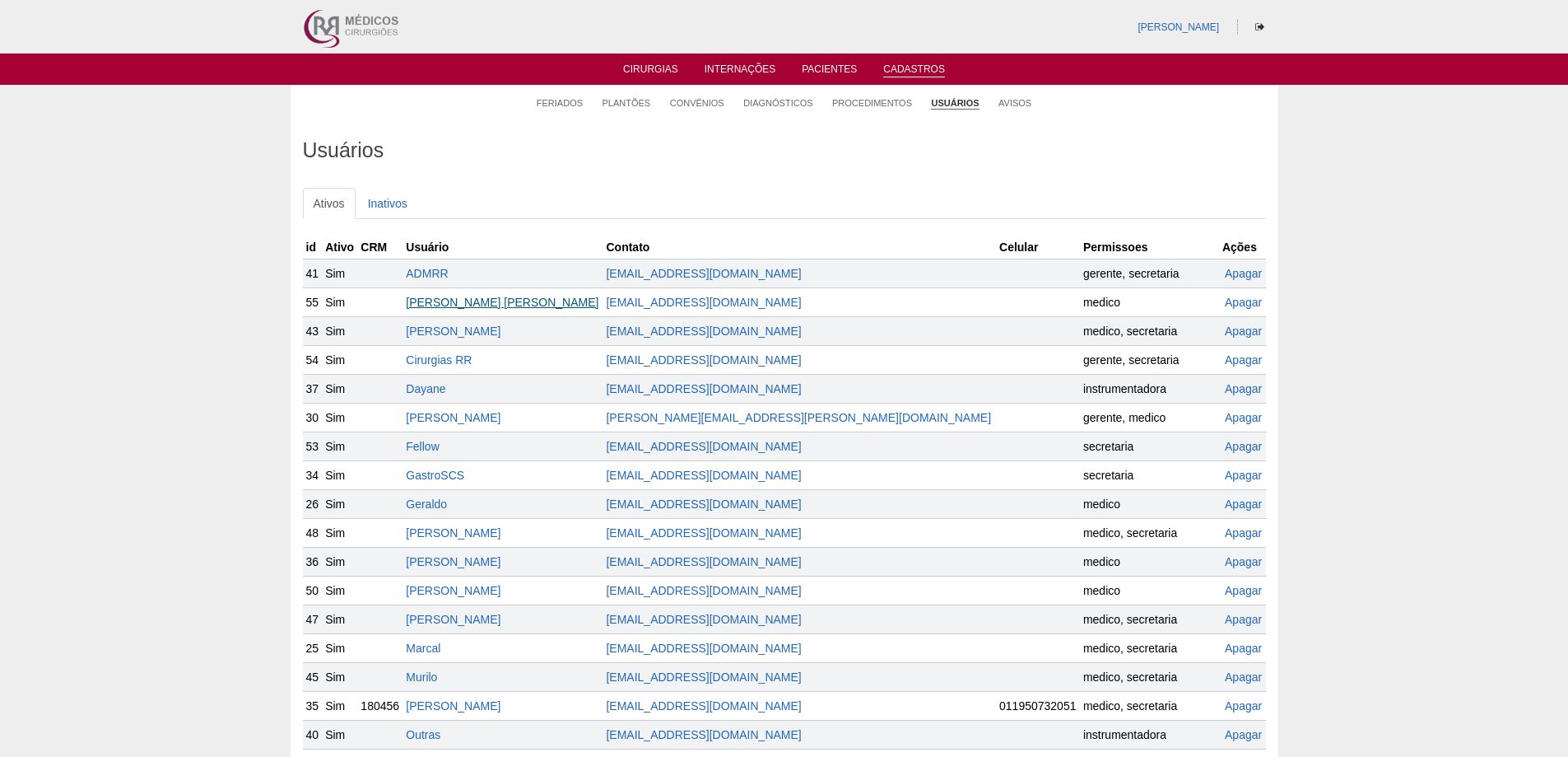
click at [476, 303] on link "[PERSON_NAME] [PERSON_NAME]" at bounding box center [502, 303] width 193 height 14
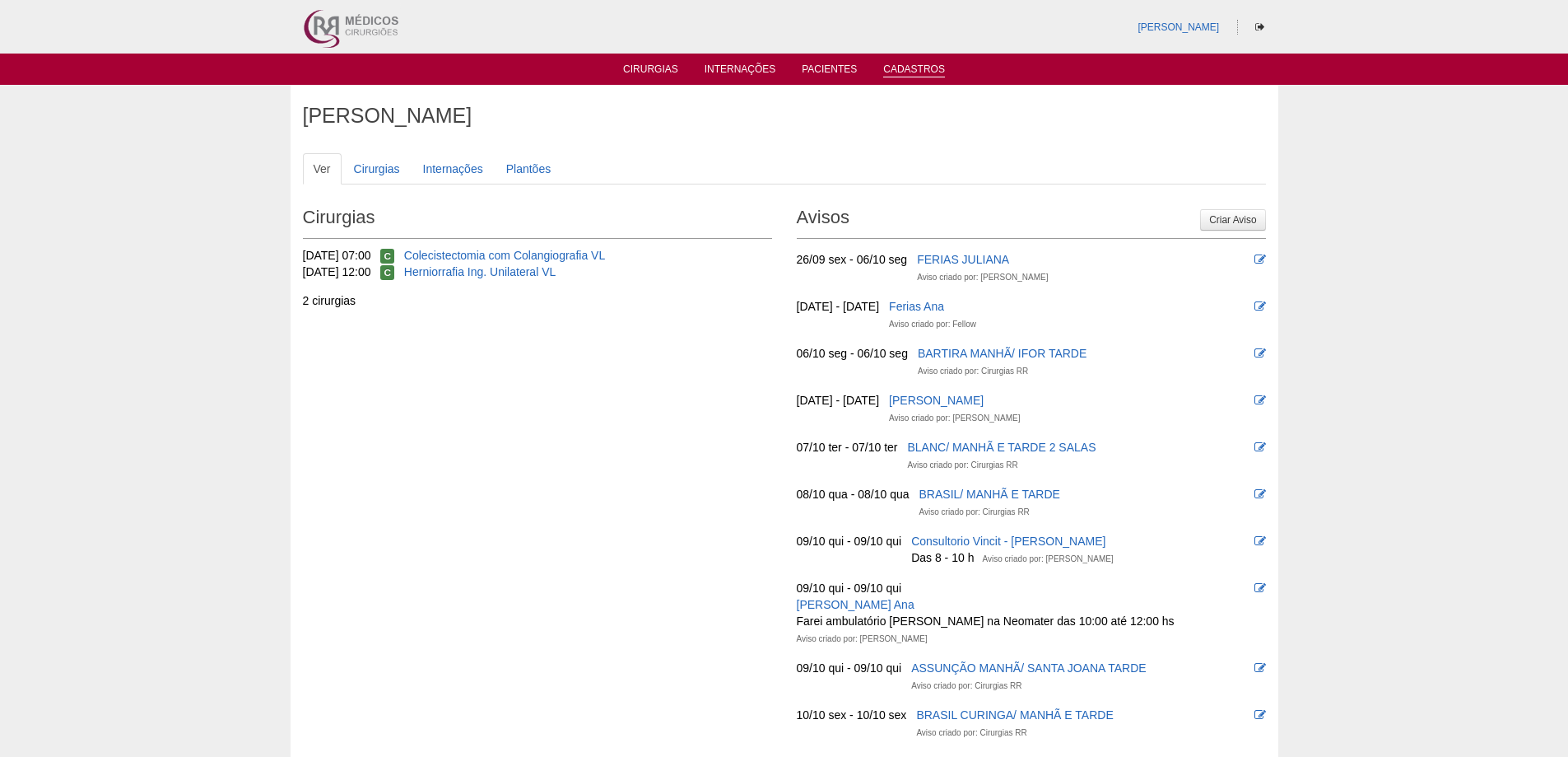
click at [906, 67] on link "Cadastros" at bounding box center [914, 70] width 62 height 14
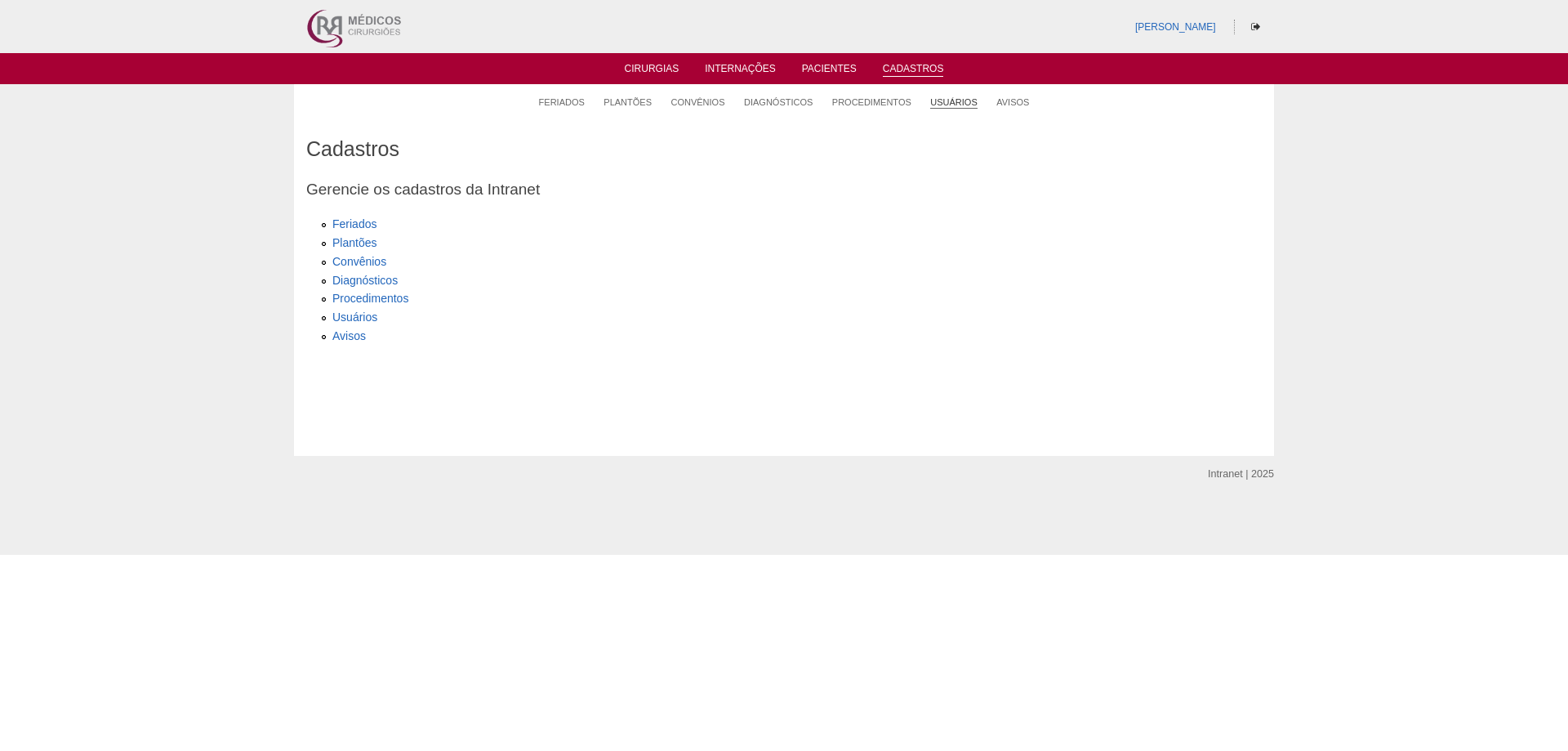
click at [940, 100] on link "Usuários" at bounding box center [953, 102] width 47 height 12
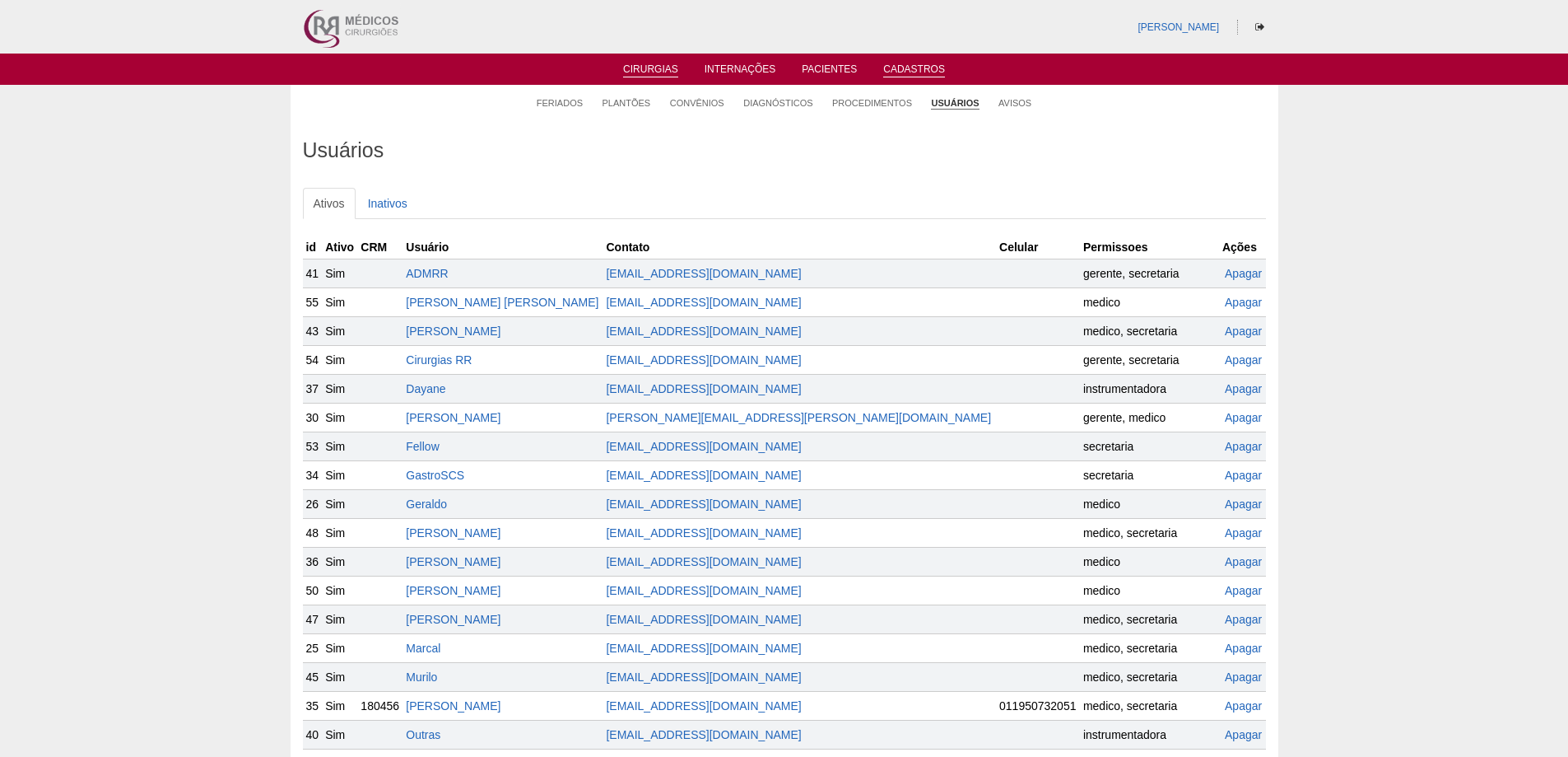
click at [642, 67] on link "Cirurgias" at bounding box center [650, 70] width 55 height 14
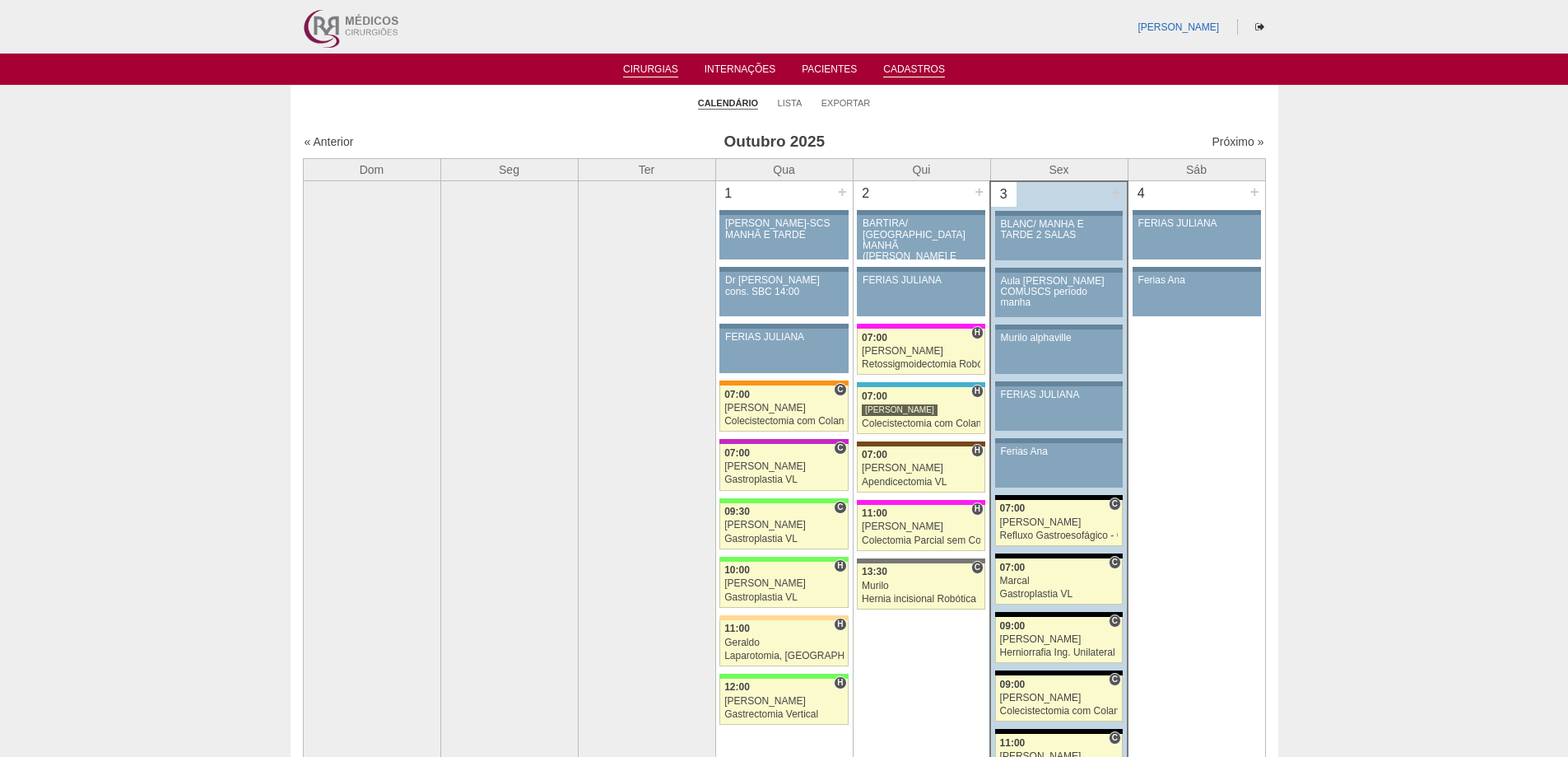
click at [907, 65] on link "Cadastros" at bounding box center [914, 70] width 62 height 14
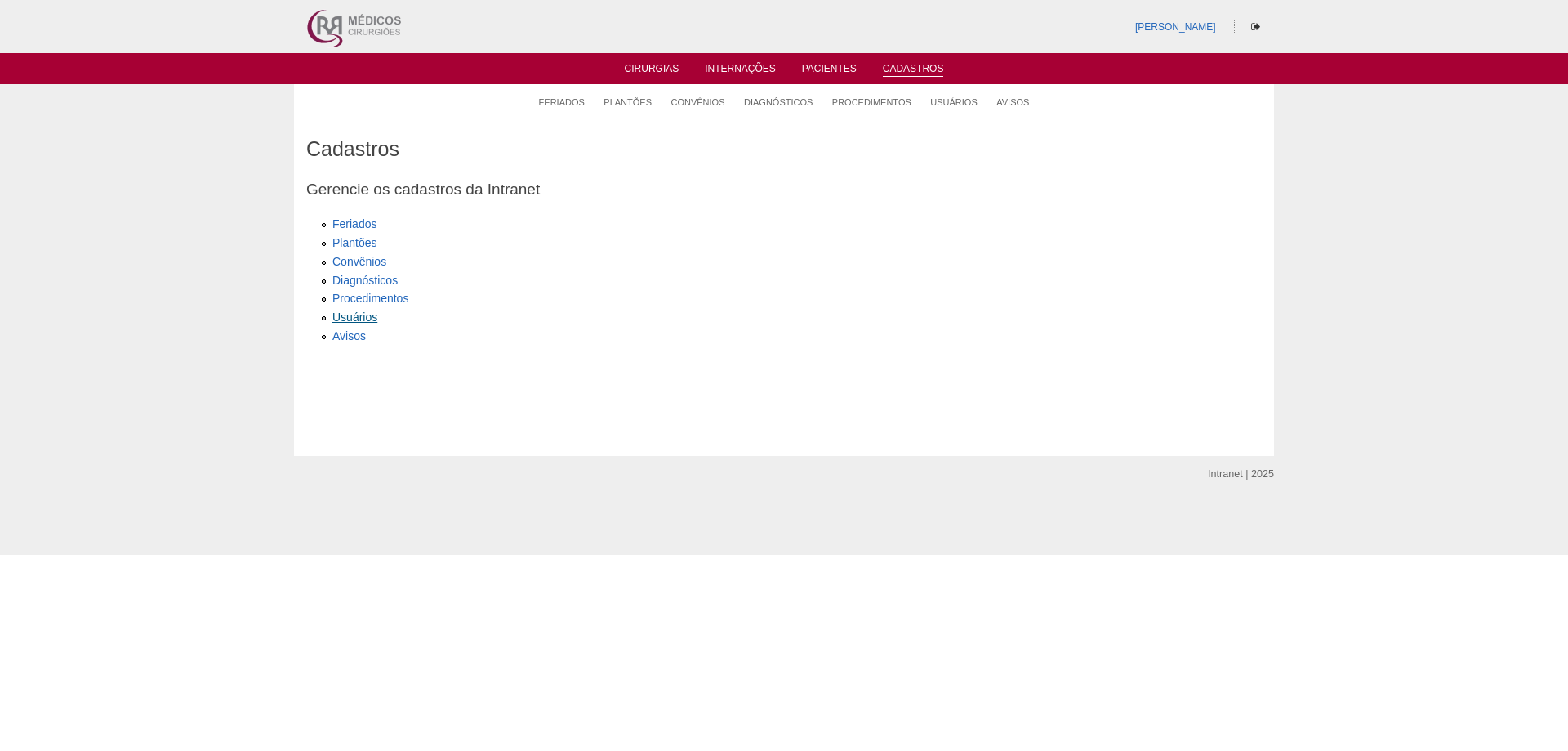
click at [355, 317] on link "Usuários" at bounding box center [355, 317] width 45 height 13
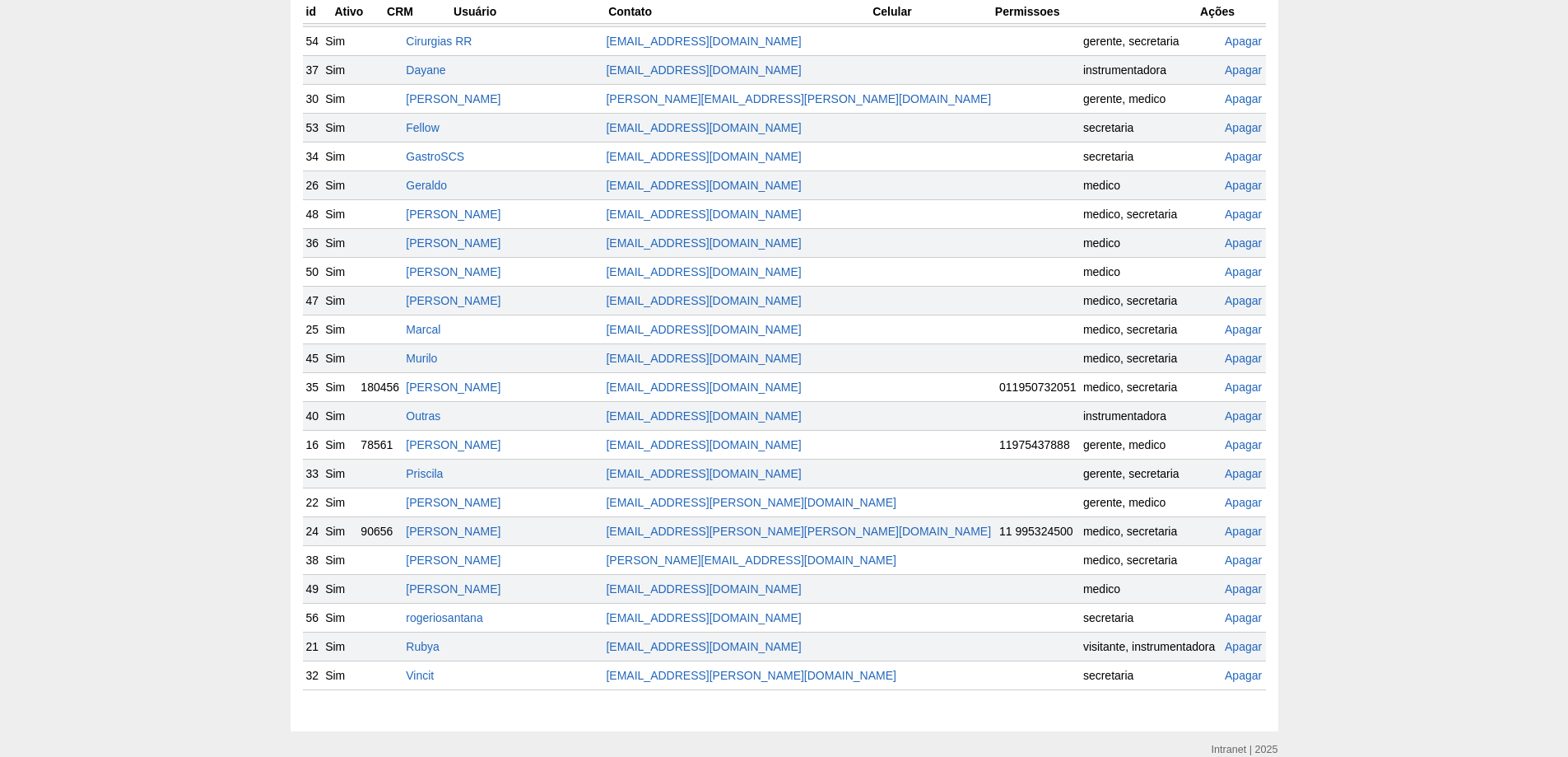
scroll to position [392, 0]
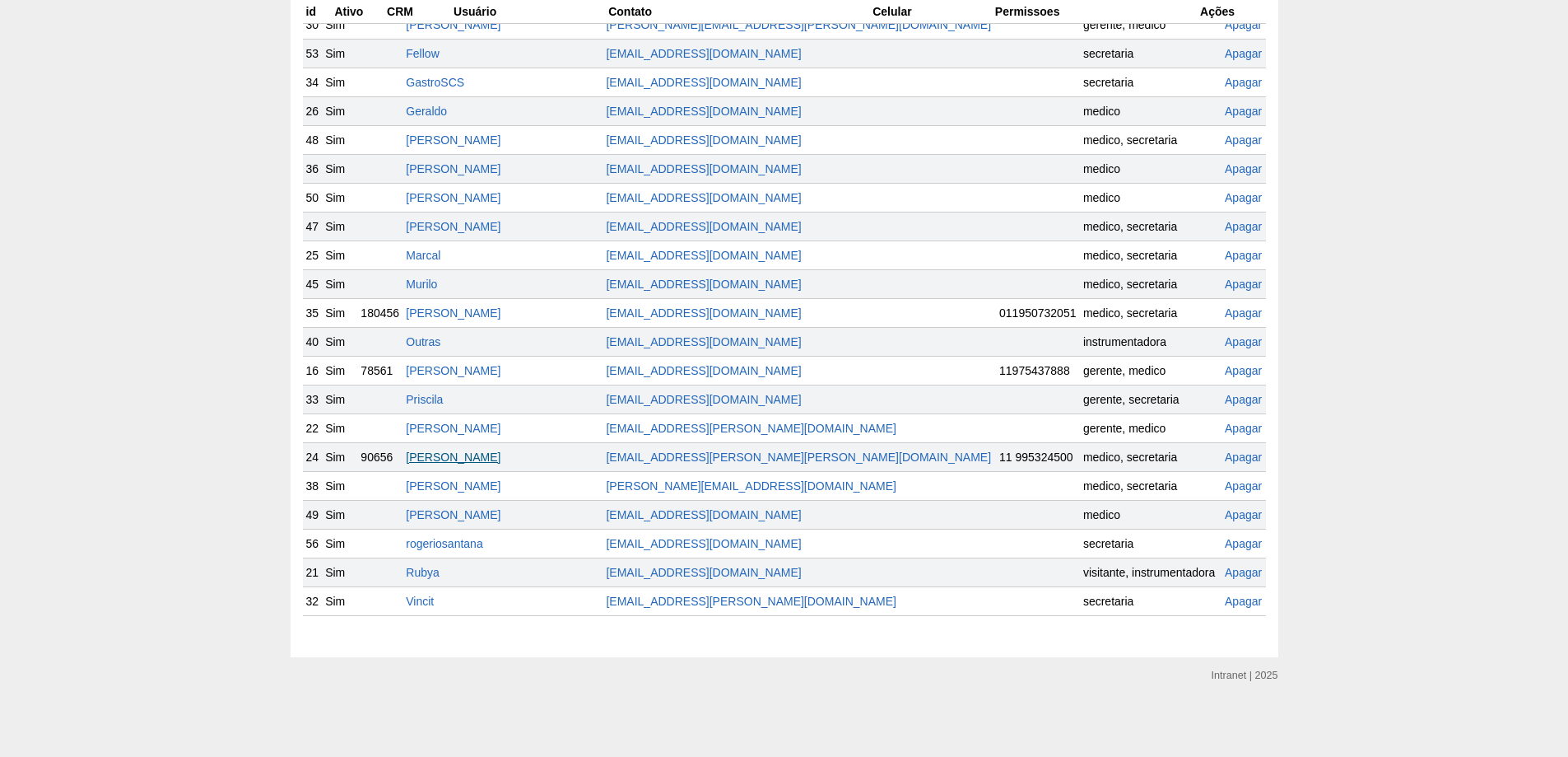
click at [476, 454] on link "[PERSON_NAME]" at bounding box center [453, 457] width 94 height 14
